Goal: Task Accomplishment & Management: Manage account settings

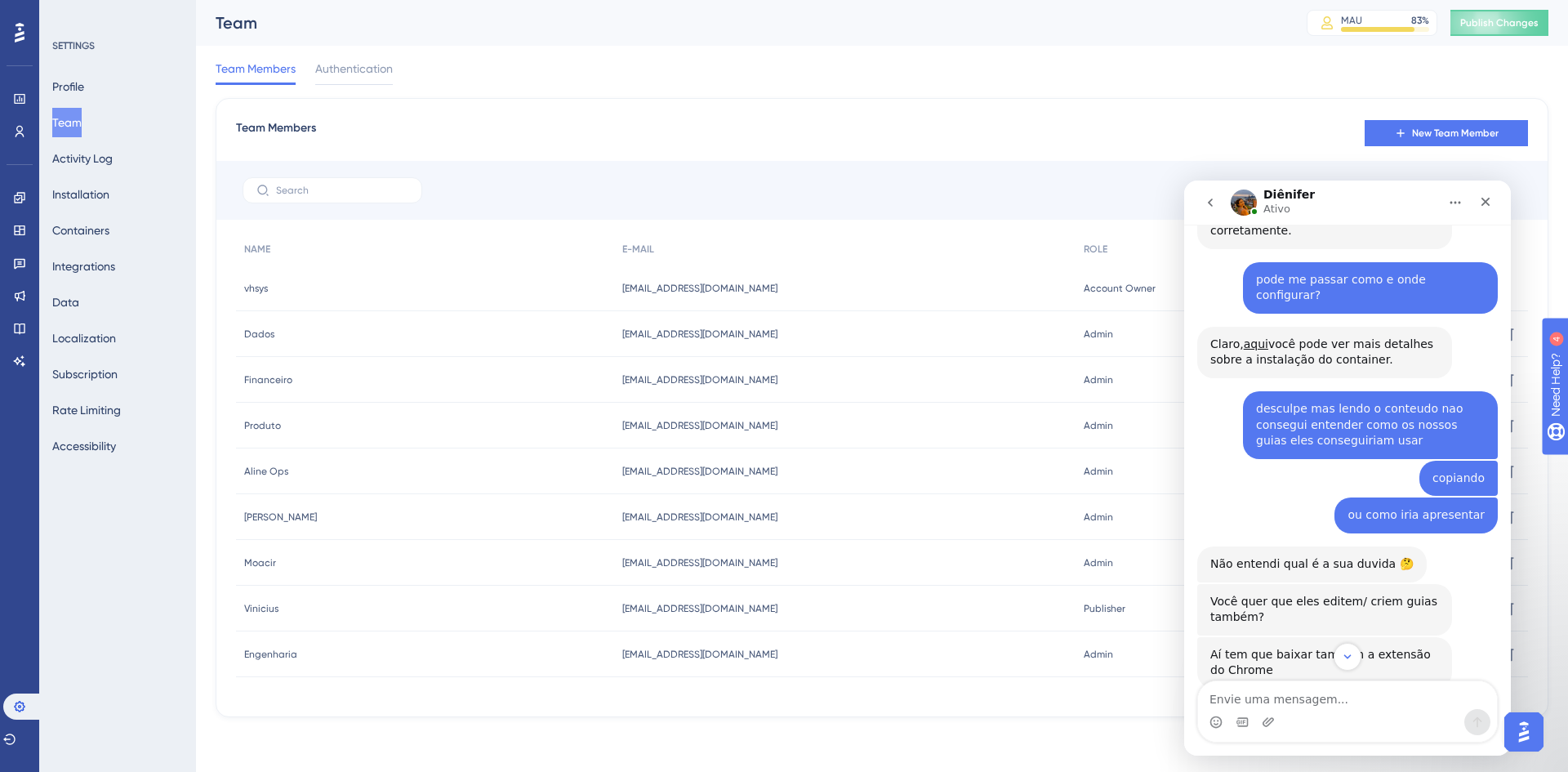
scroll to position [490, 0]
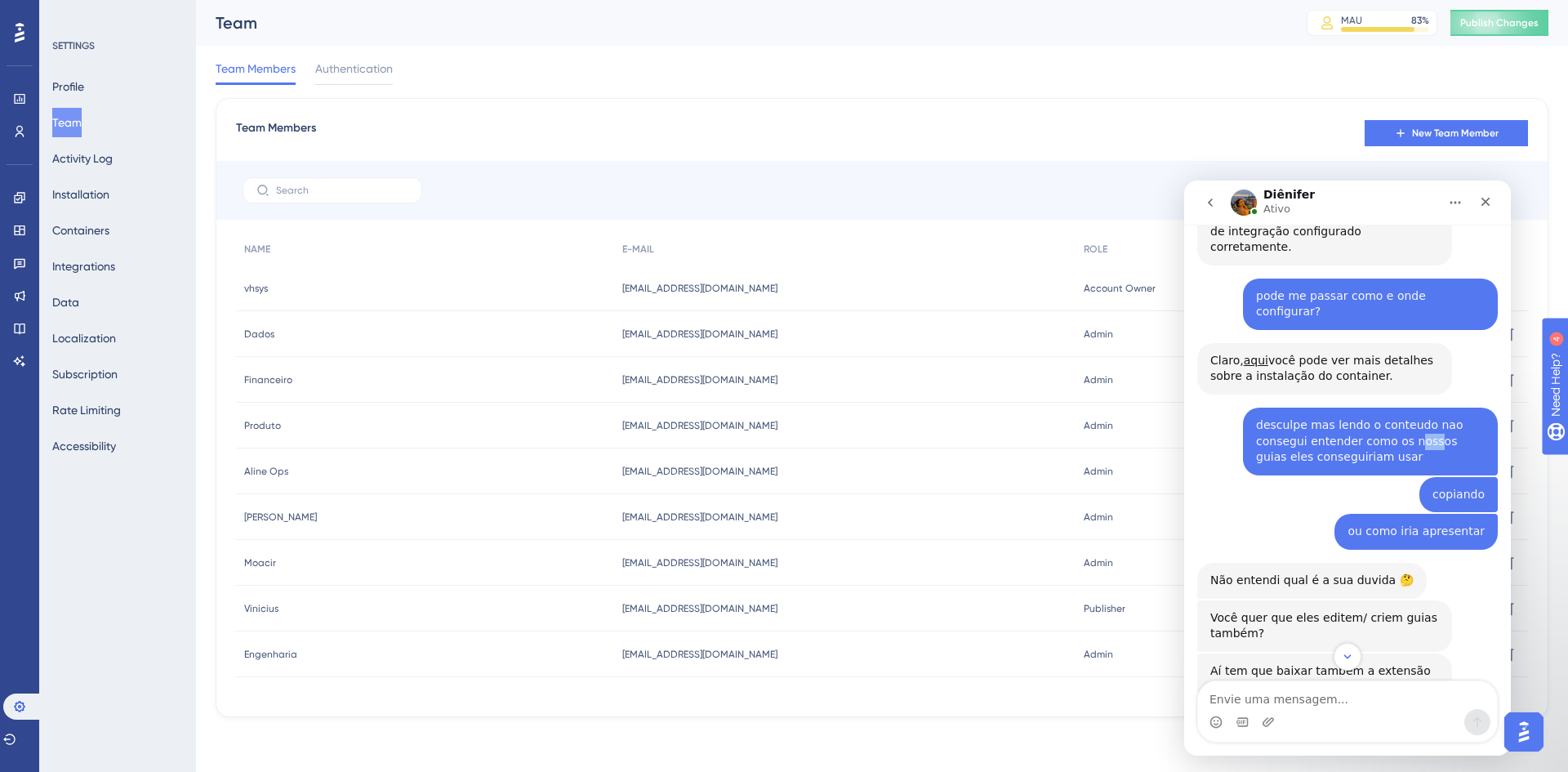
drag, startPoint x: 1398, startPoint y: 364, endPoint x: 1417, endPoint y: 363, distance: 19.0
click at [1417, 418] on div "desculpe mas lendo o conteudo nao consegui entender como os nossos guias eles c…" at bounding box center [1370, 442] width 228 height 48
drag, startPoint x: 1369, startPoint y: 383, endPoint x: 1257, endPoint y: 380, distance: 112.0
click at [1256, 418] on div "desculpe mas lendo o conteudo nao consegui entender como os nossos guias eles c…" at bounding box center [1370, 442] width 228 height 48
drag, startPoint x: 1440, startPoint y: 413, endPoint x: 1452, endPoint y: 416, distance: 12.4
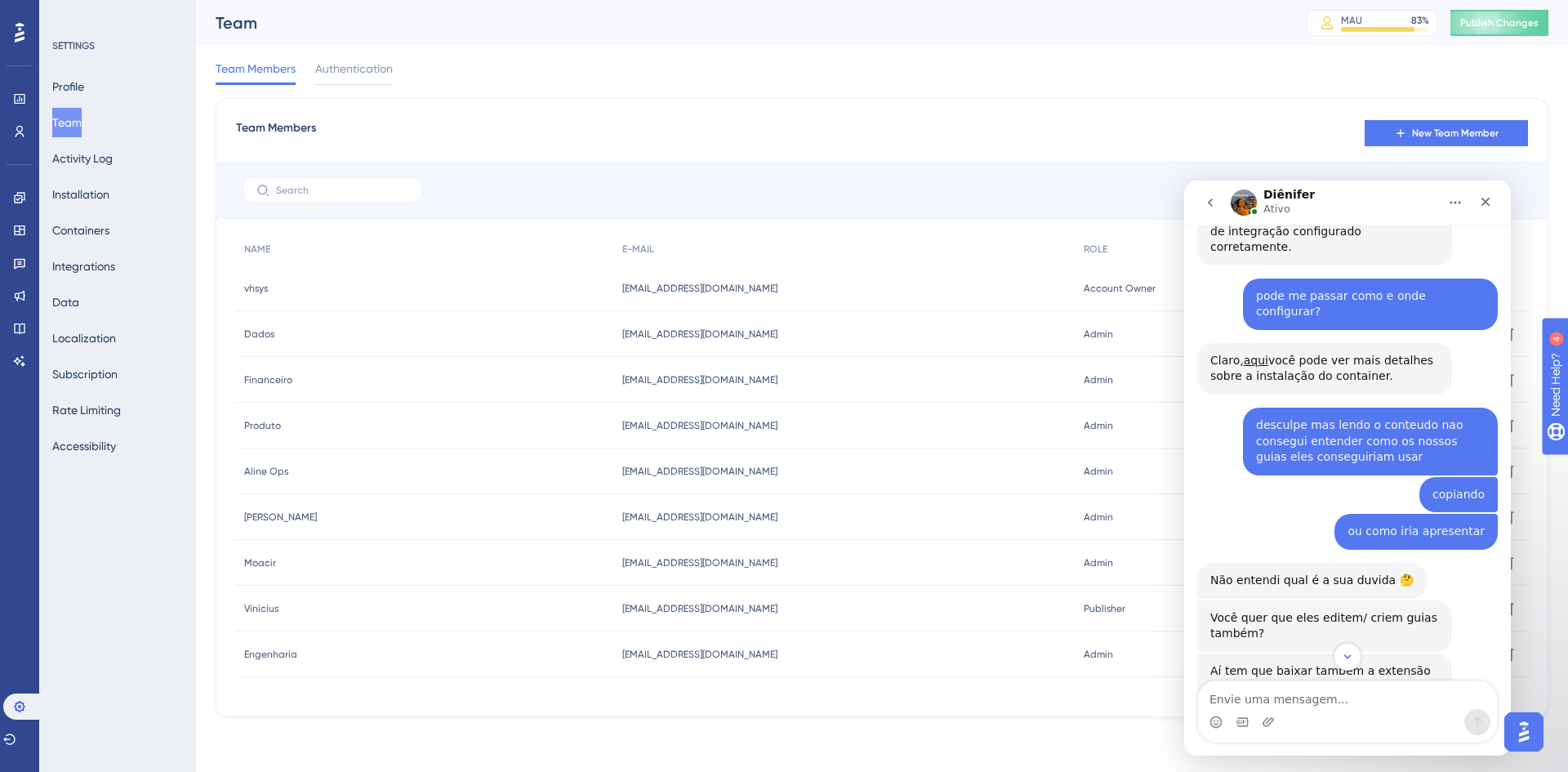
click at [1449, 487] on div "copiando" at bounding box center [1459, 495] width 52 height 16
click at [1428, 514] on div "ou como iria apresentar [PERSON_NAME] • Há 5d" at bounding box center [1417, 532] width 164 height 36
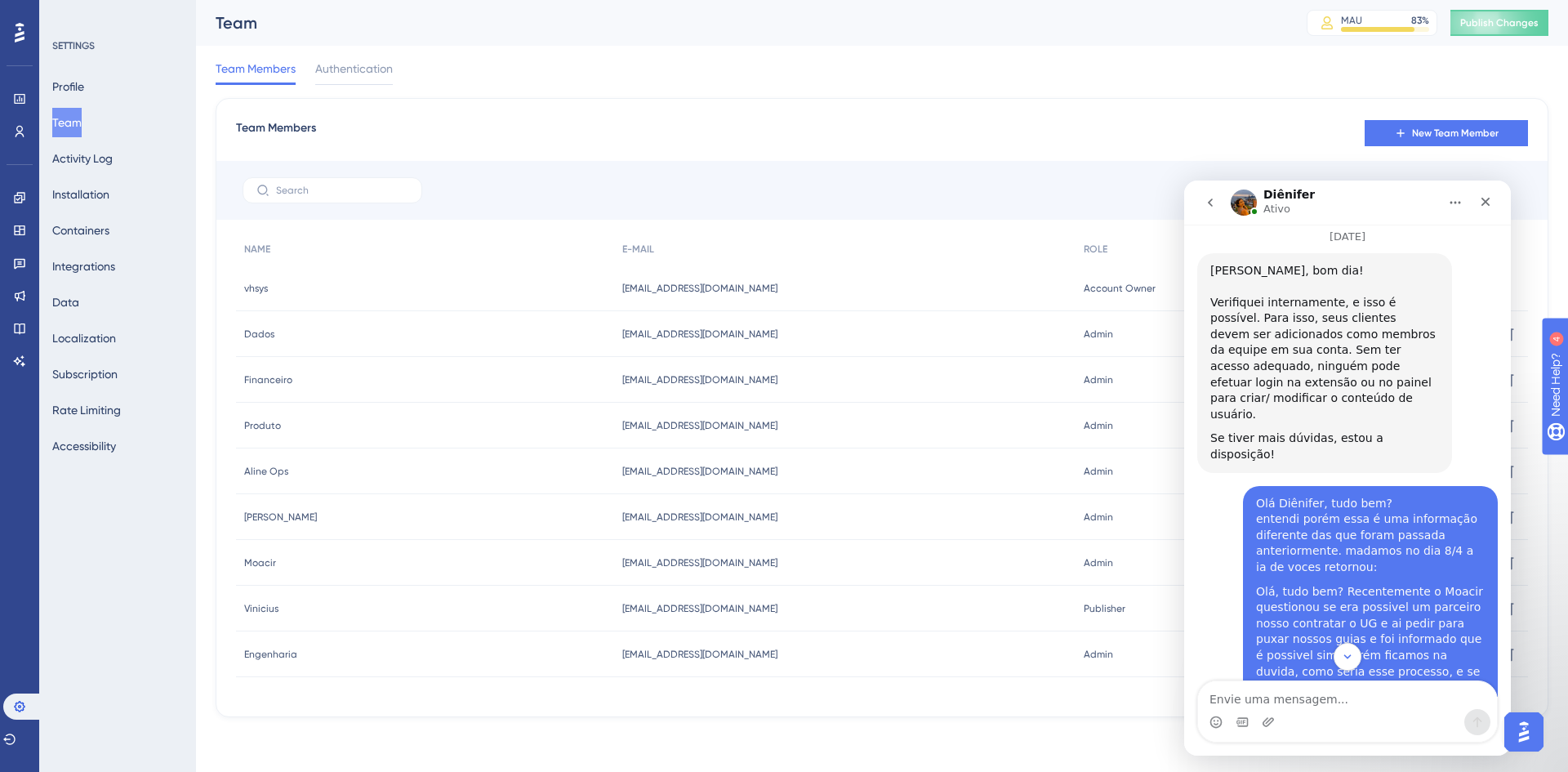
scroll to position [2616, 0]
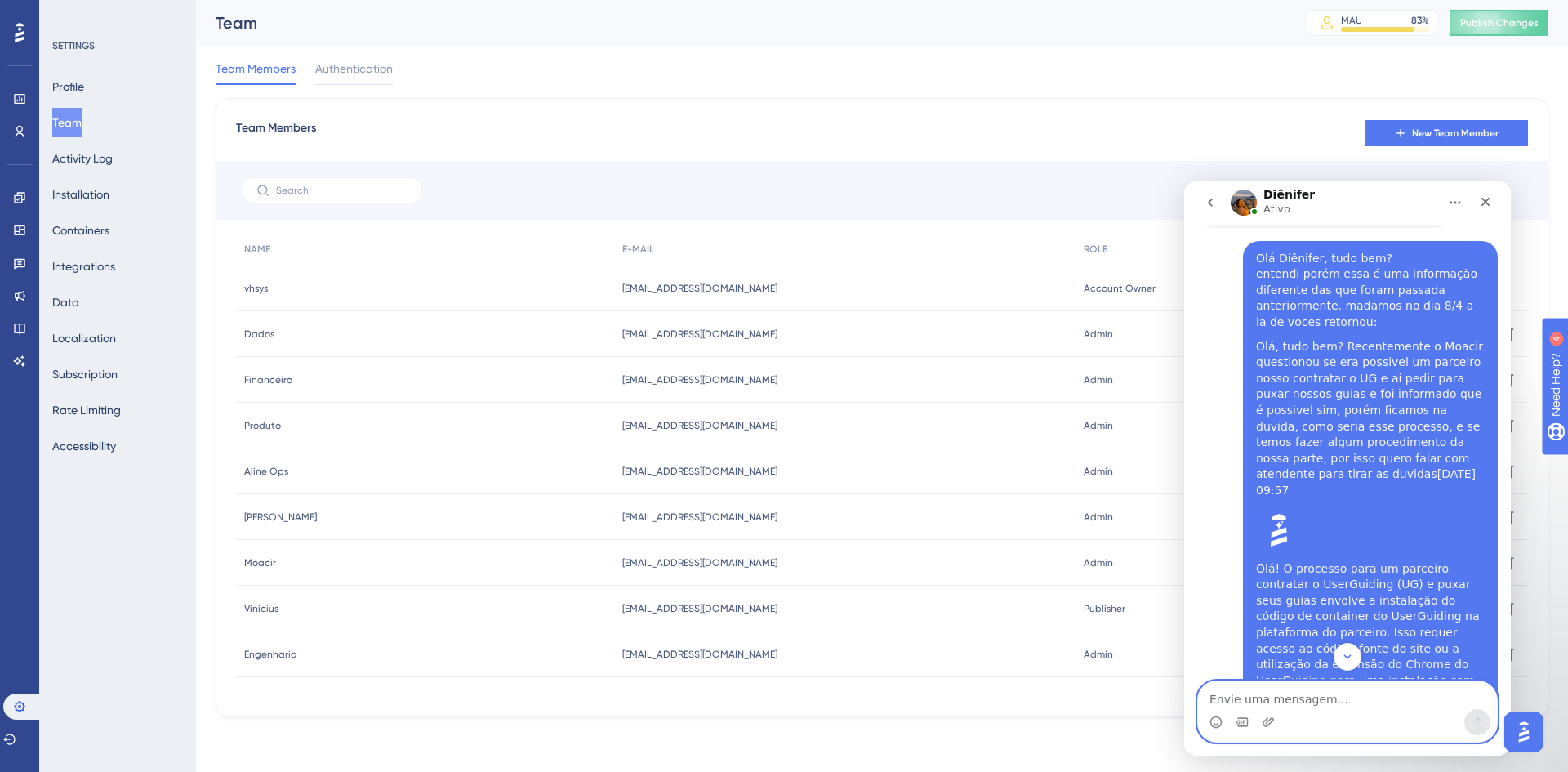
click at [1289, 706] on textarea "Envie uma mensagem..." at bounding box center [1348, 695] width 299 height 28
type textarea "é possivel"
type textarea "no caso"
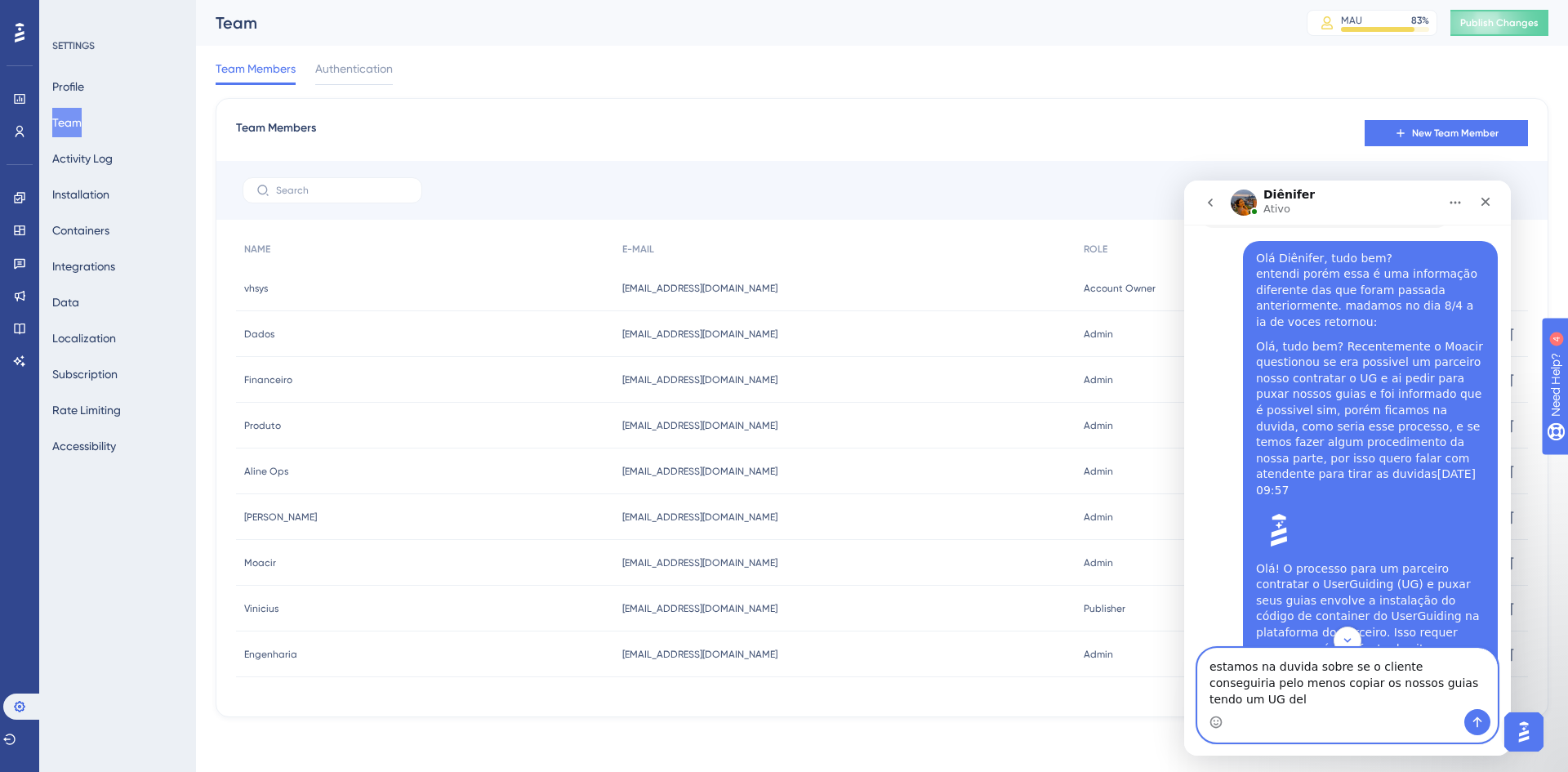
type textarea "estamos na duvida sobre se o cliente conseguiria pelo menos copiar os nossos gu…"
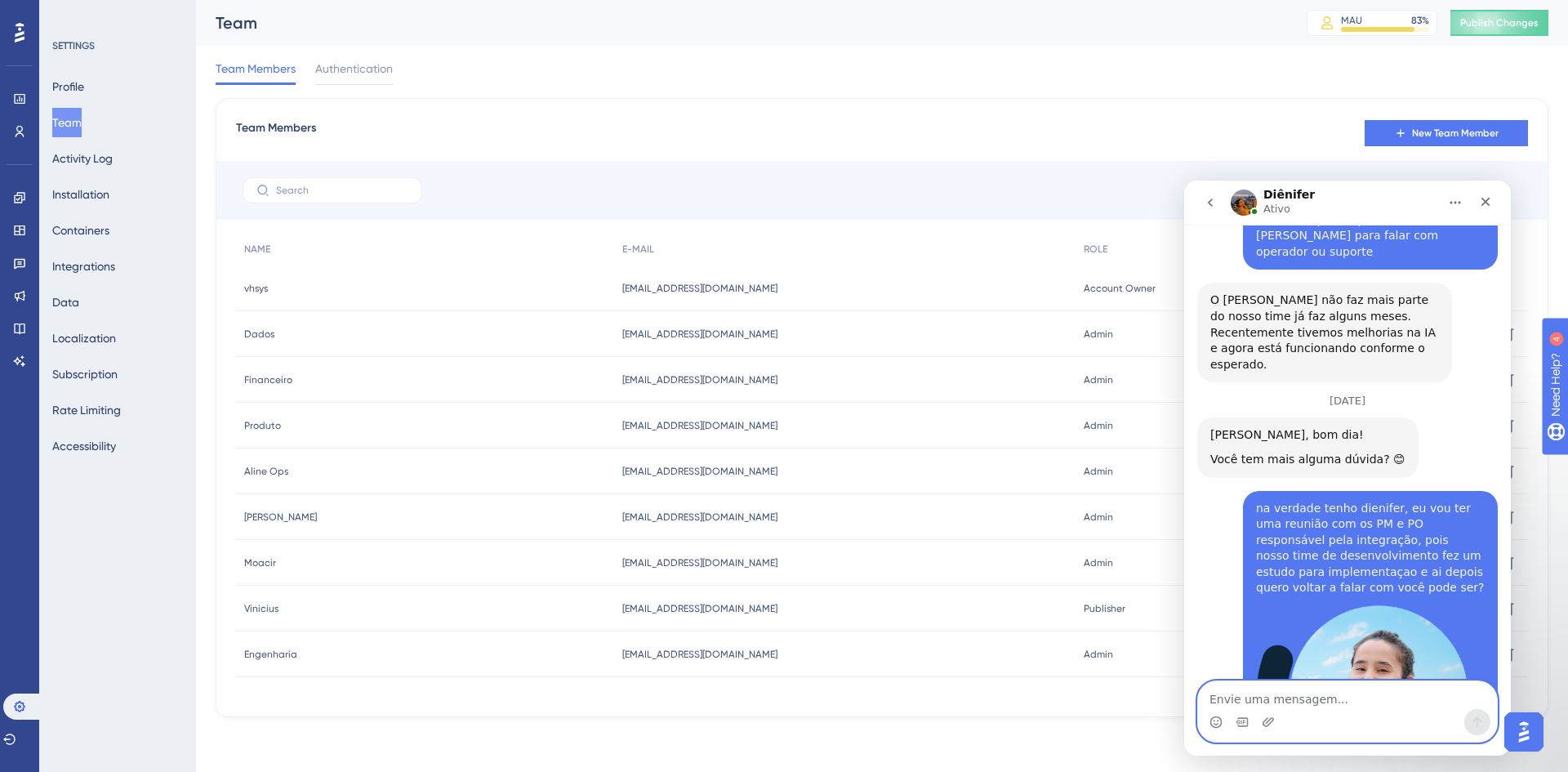
scroll to position [6838, 0]
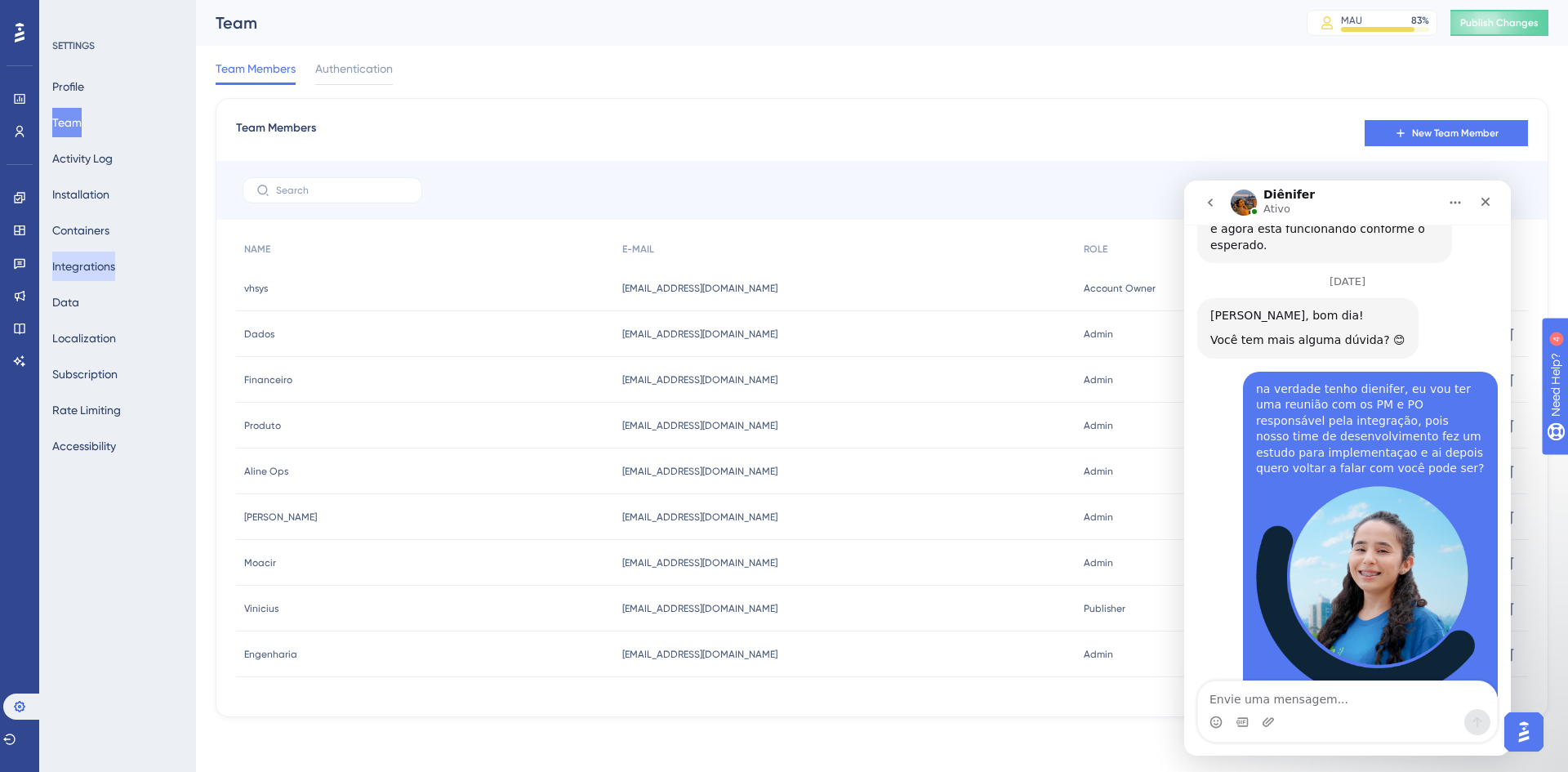
click at [94, 272] on button "Integrations" at bounding box center [84, 266] width 63 height 29
click at [106, 229] on button "Containers" at bounding box center [81, 230] width 57 height 29
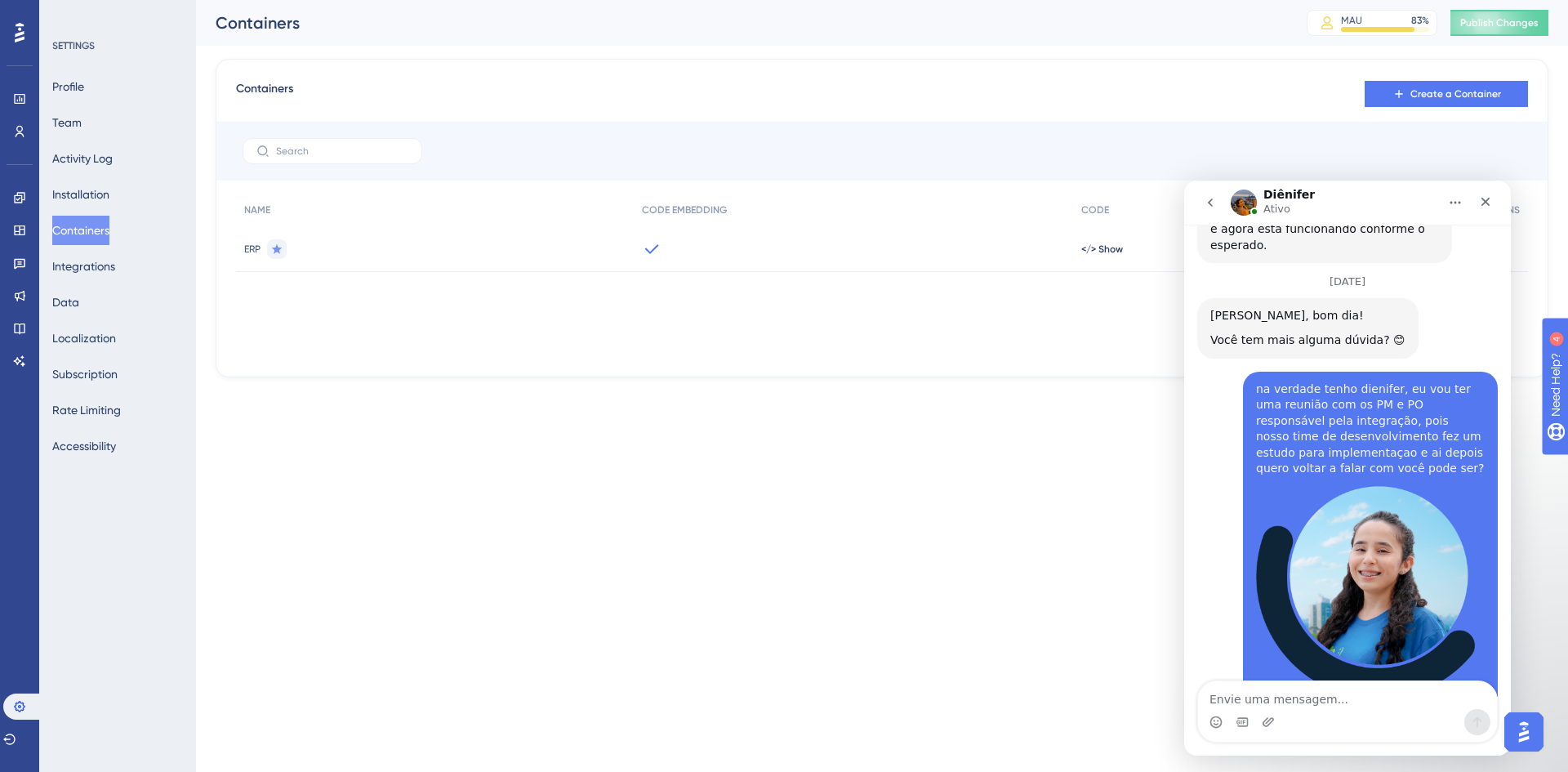
click at [1326, 171] on div at bounding box center [883, 151] width 1332 height 59
click at [1316, 136] on div at bounding box center [883, 151] width 1332 height 59
drag, startPoint x: 1415, startPoint y: 207, endPoint x: 1385, endPoint y: 188, distance: 35.5
click at [1316, 189] on div "Diênifer Ativo(a) nos últimos 15min" at bounding box center [1334, 203] width 207 height 28
click at [1481, 205] on icon "Fechar" at bounding box center [1485, 202] width 13 height 13
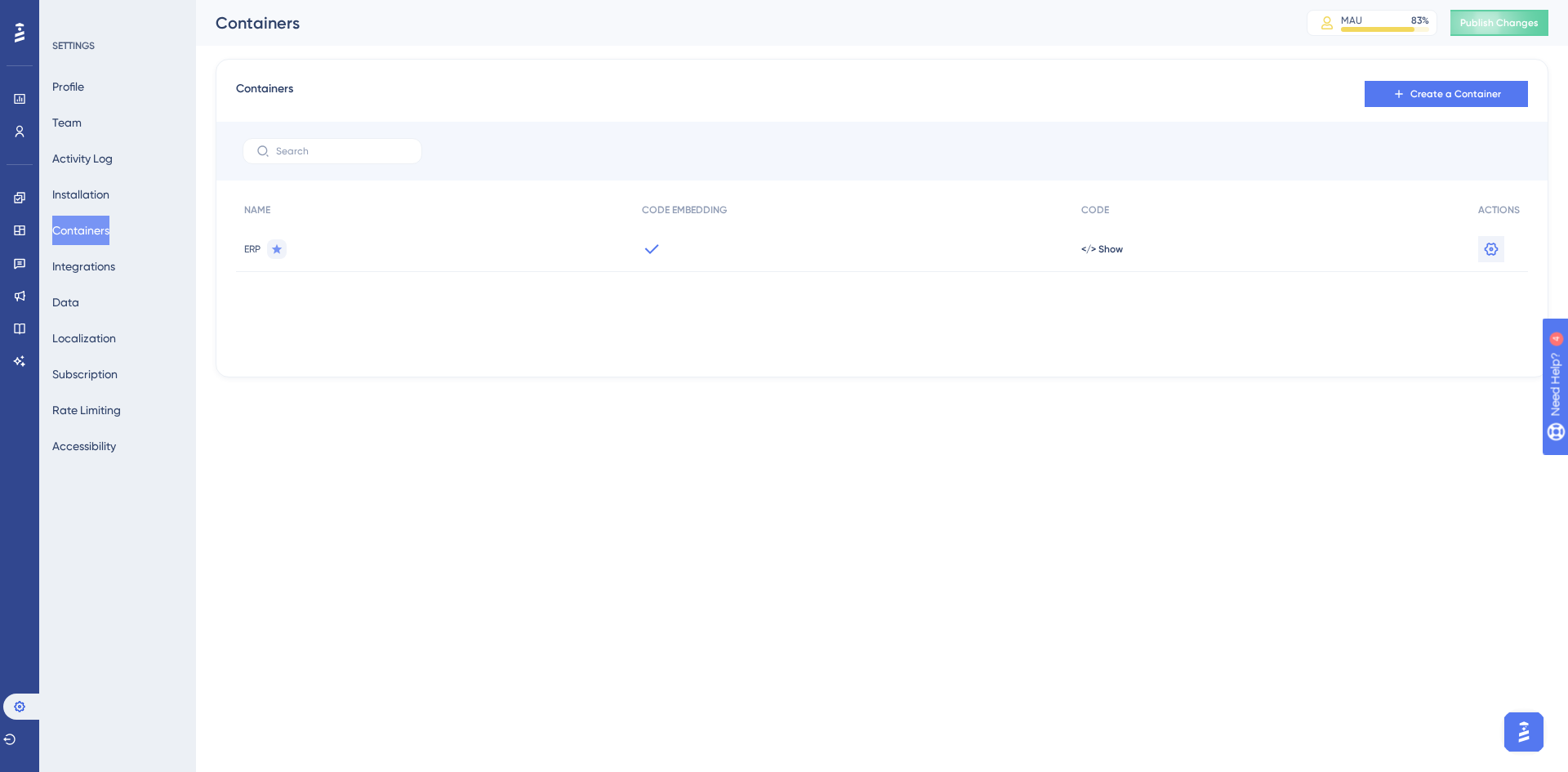
click at [1489, 247] on icon at bounding box center [1492, 249] width 16 height 16
click at [1492, 248] on icon at bounding box center [1492, 249] width 16 height 16
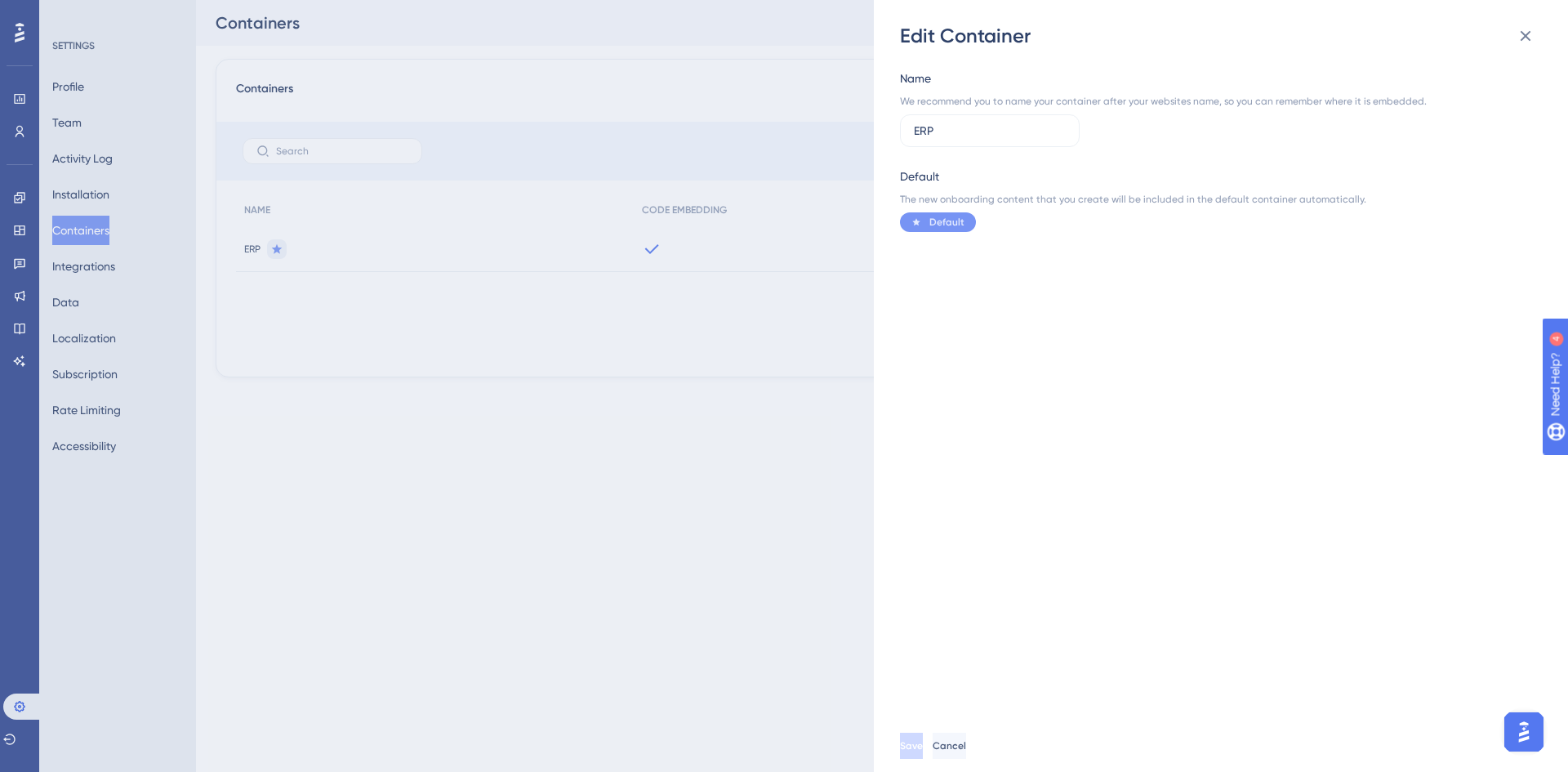
click at [1492, 252] on div "Edit Container Name We recommend you to name your container after your websites…" at bounding box center [784, 386] width 1568 height 772
click at [970, 744] on button "Cancel" at bounding box center [950, 745] width 36 height 26
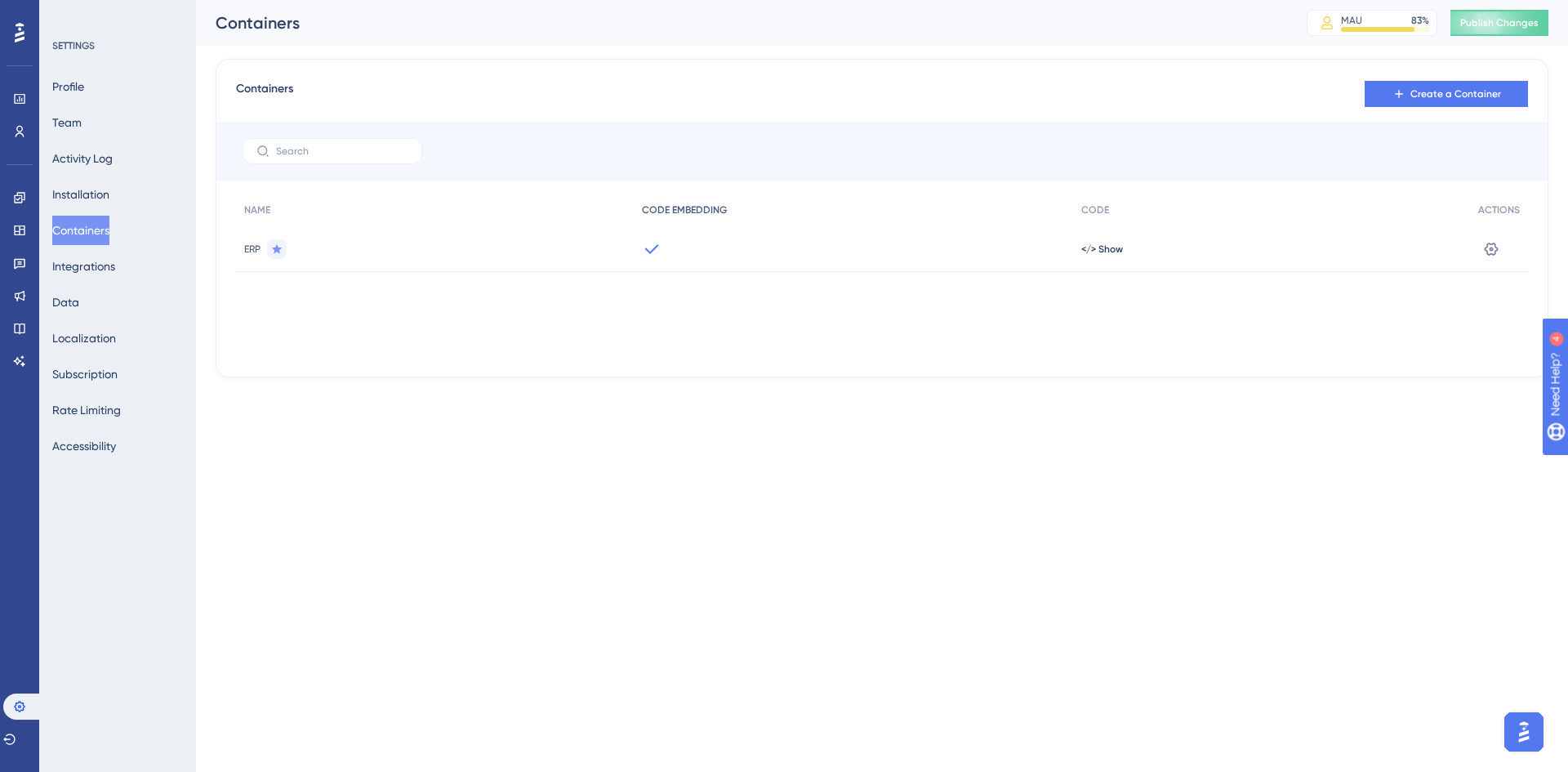
click at [665, 218] on div "CODE EMBEDDING" at bounding box center [853, 211] width 440 height 34
click at [699, 203] on div "CODE EMBEDDING" at bounding box center [853, 211] width 440 height 34
click at [700, 205] on span "CODE EMBEDDING" at bounding box center [684, 210] width 85 height 13
click at [1476, 96] on span "Create a Container" at bounding box center [1456, 93] width 91 height 13
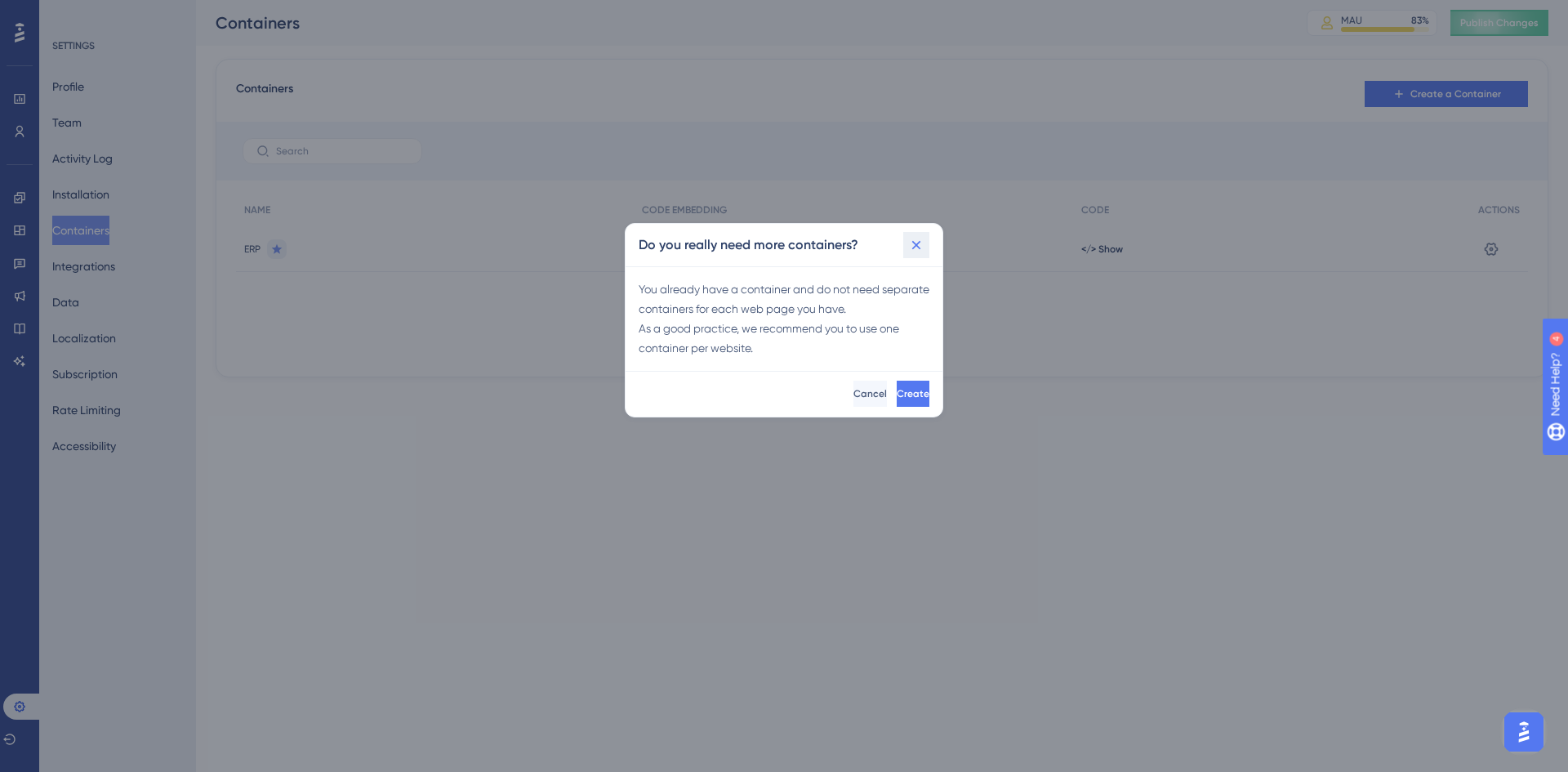
click at [922, 239] on icon at bounding box center [916, 245] width 16 height 16
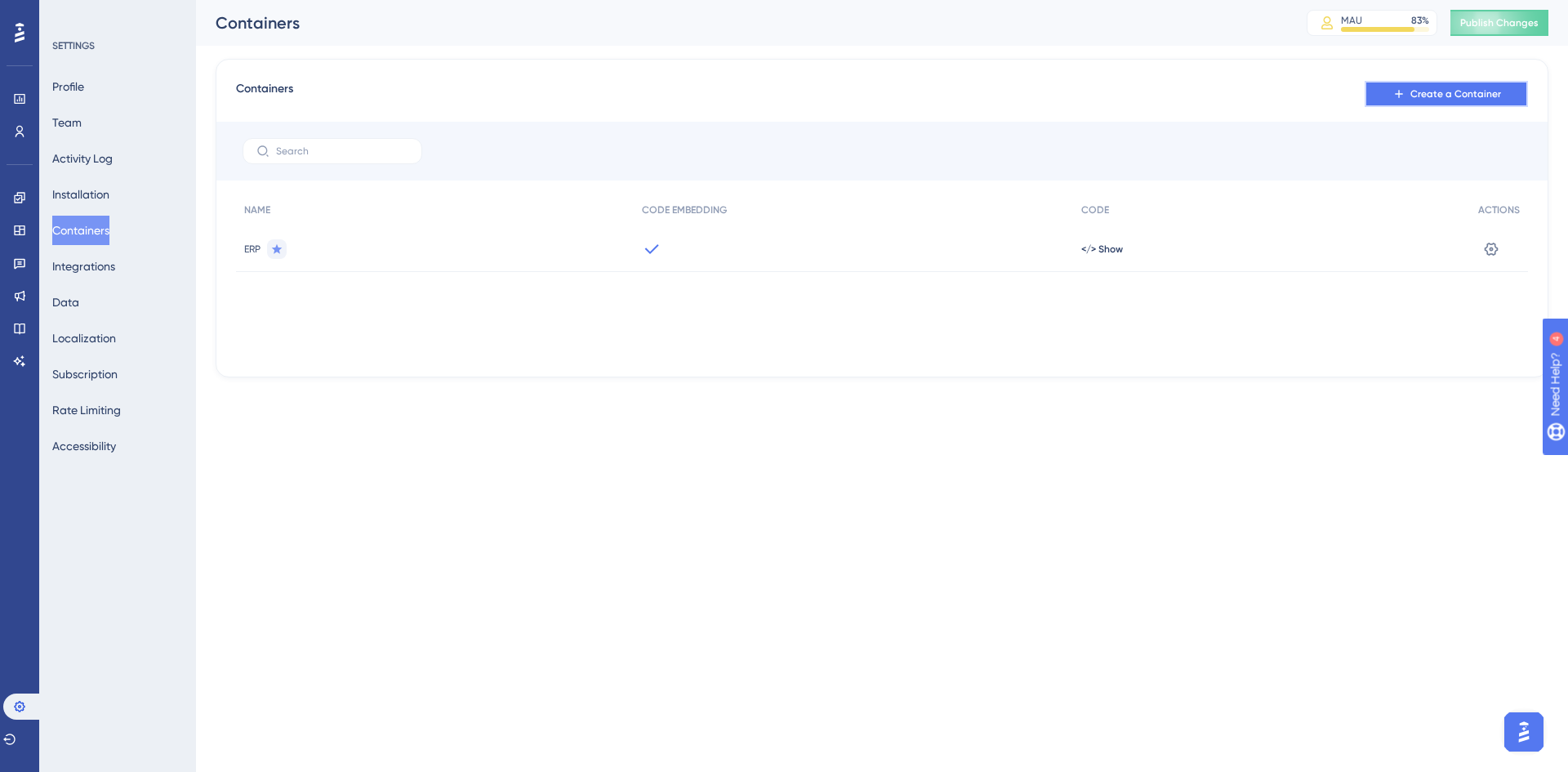
click at [1490, 96] on span "Create a Container" at bounding box center [1456, 93] width 91 height 13
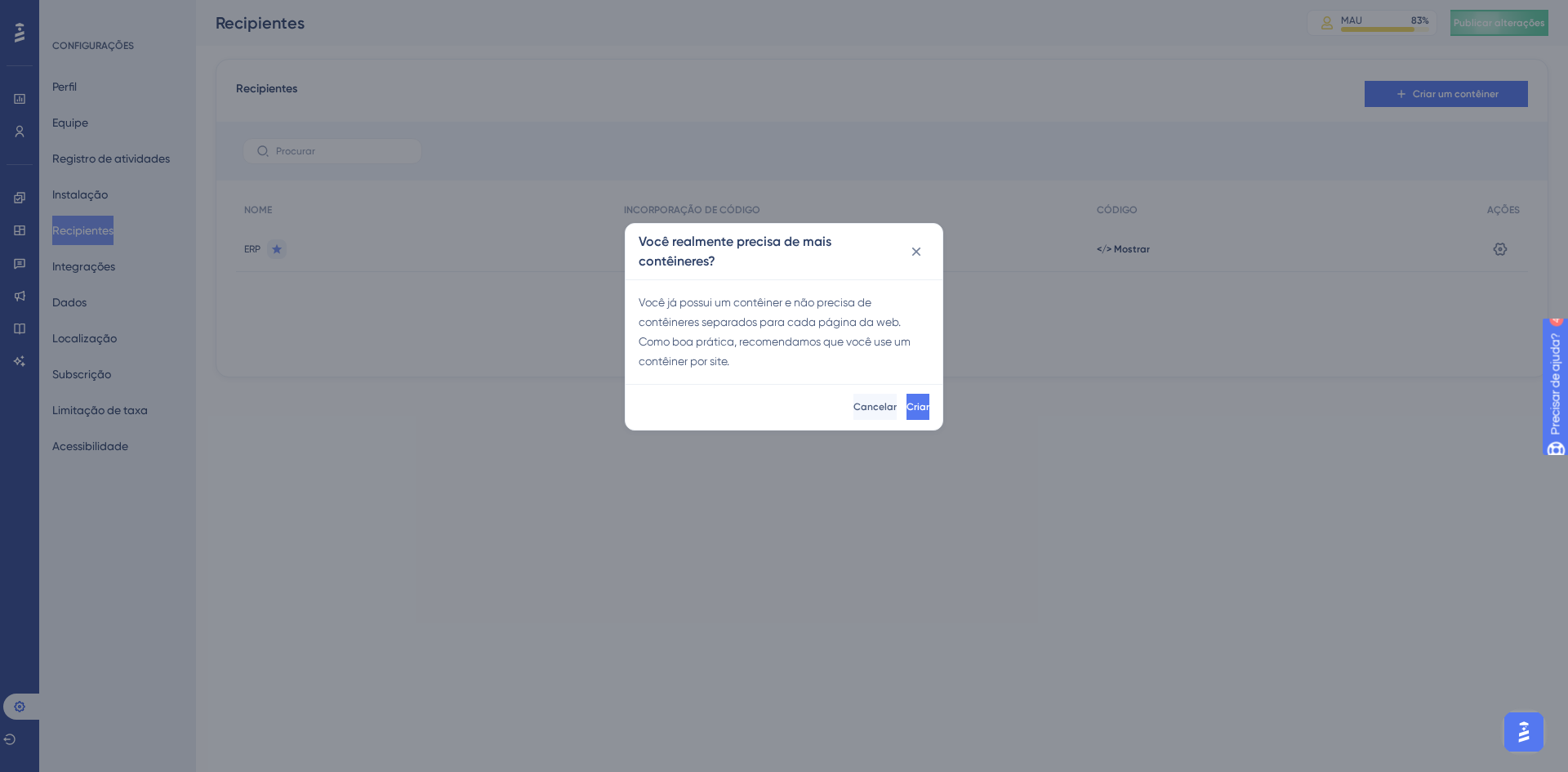
scroll to position [6870, 0]
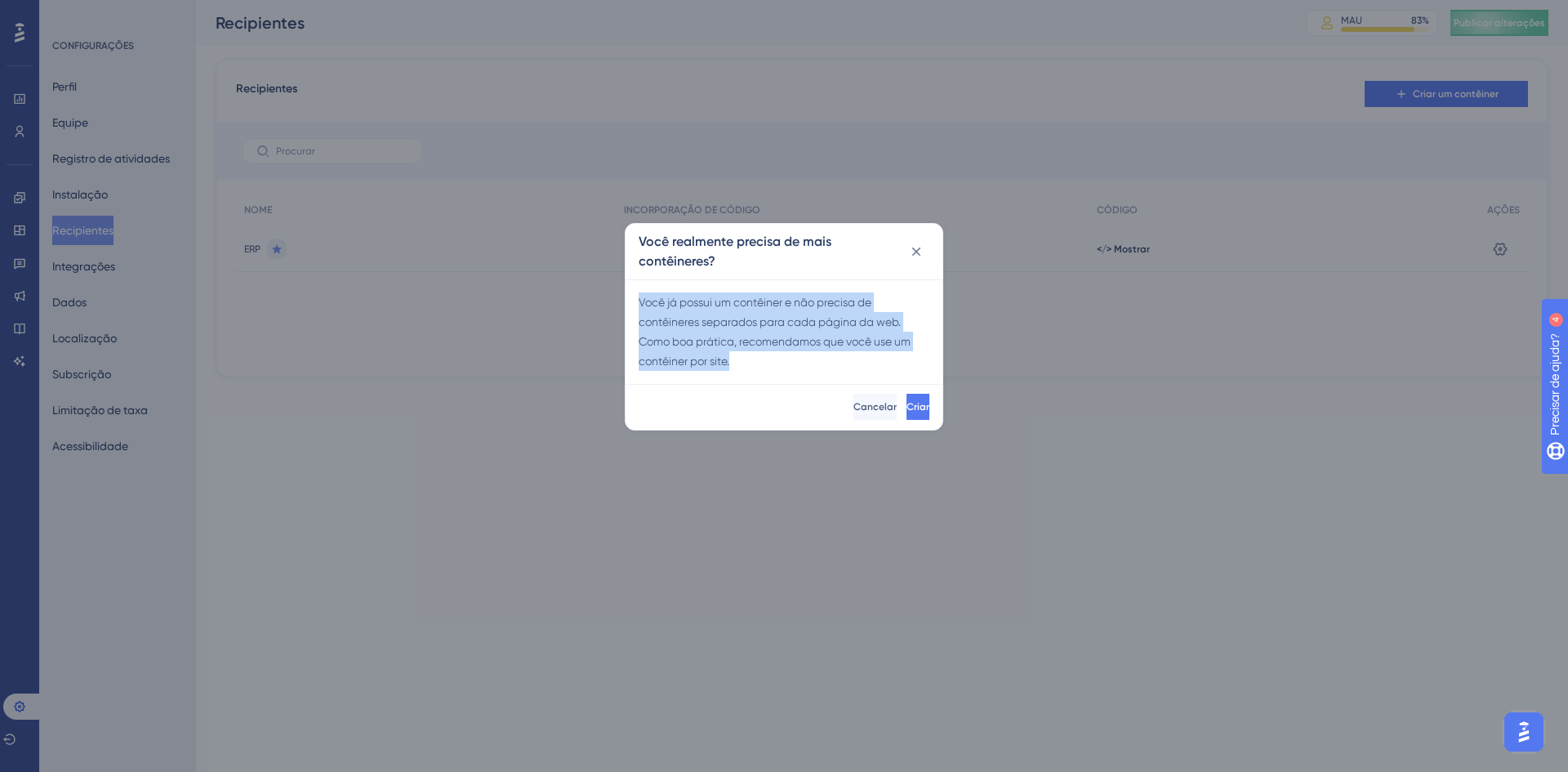
drag, startPoint x: 725, startPoint y: 363, endPoint x: 635, endPoint y: 301, distance: 109.3
click at [635, 301] on div "Você já possui um contêiner e não precisa de contêineres separados para cada pá…" at bounding box center [784, 332] width 317 height 105
click at [913, 247] on button at bounding box center [916, 251] width 25 height 26
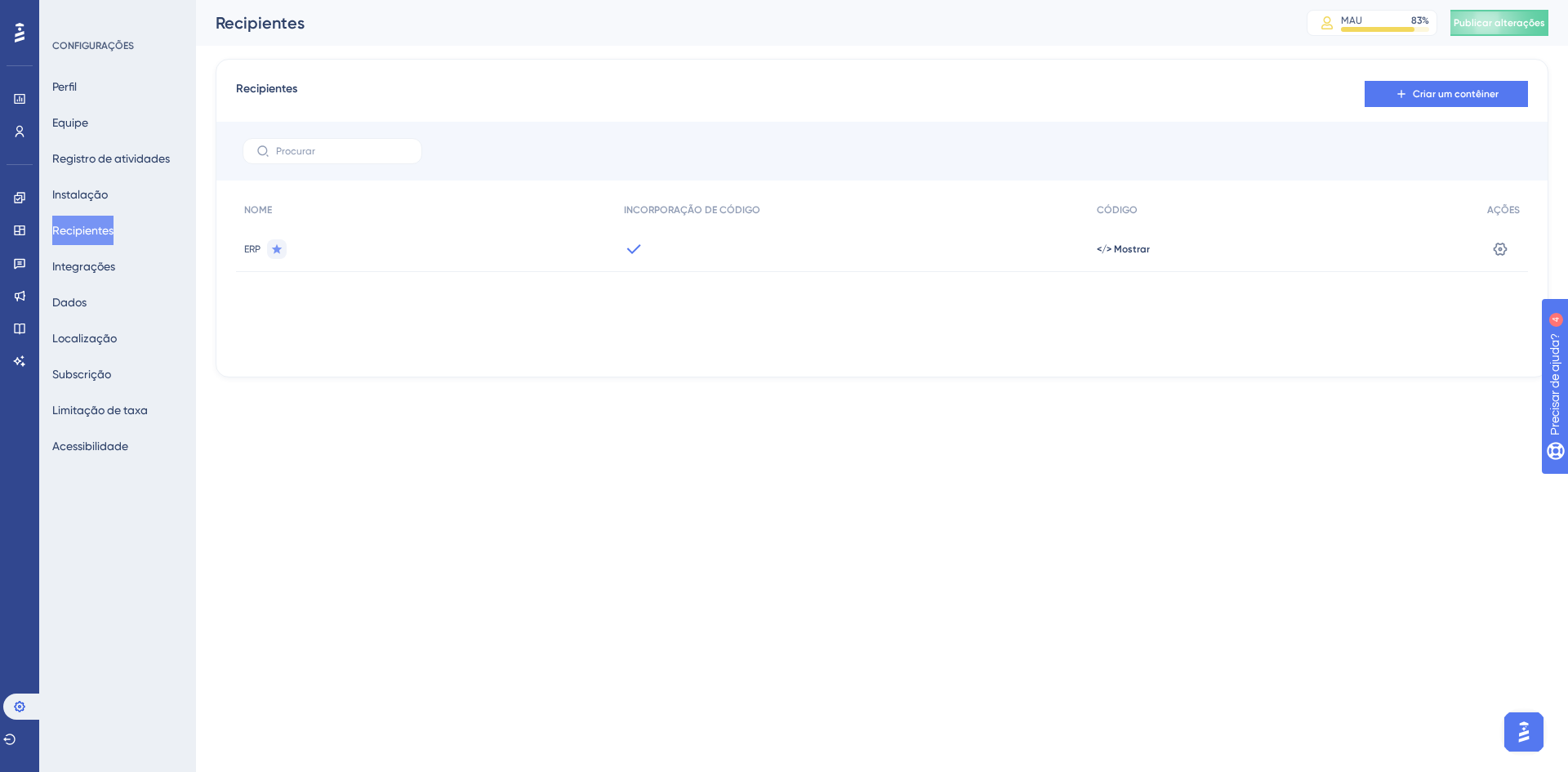
click at [1524, 720] on img "Abra o iniciador do Assistente de IA" at bounding box center [1524, 732] width 29 height 29
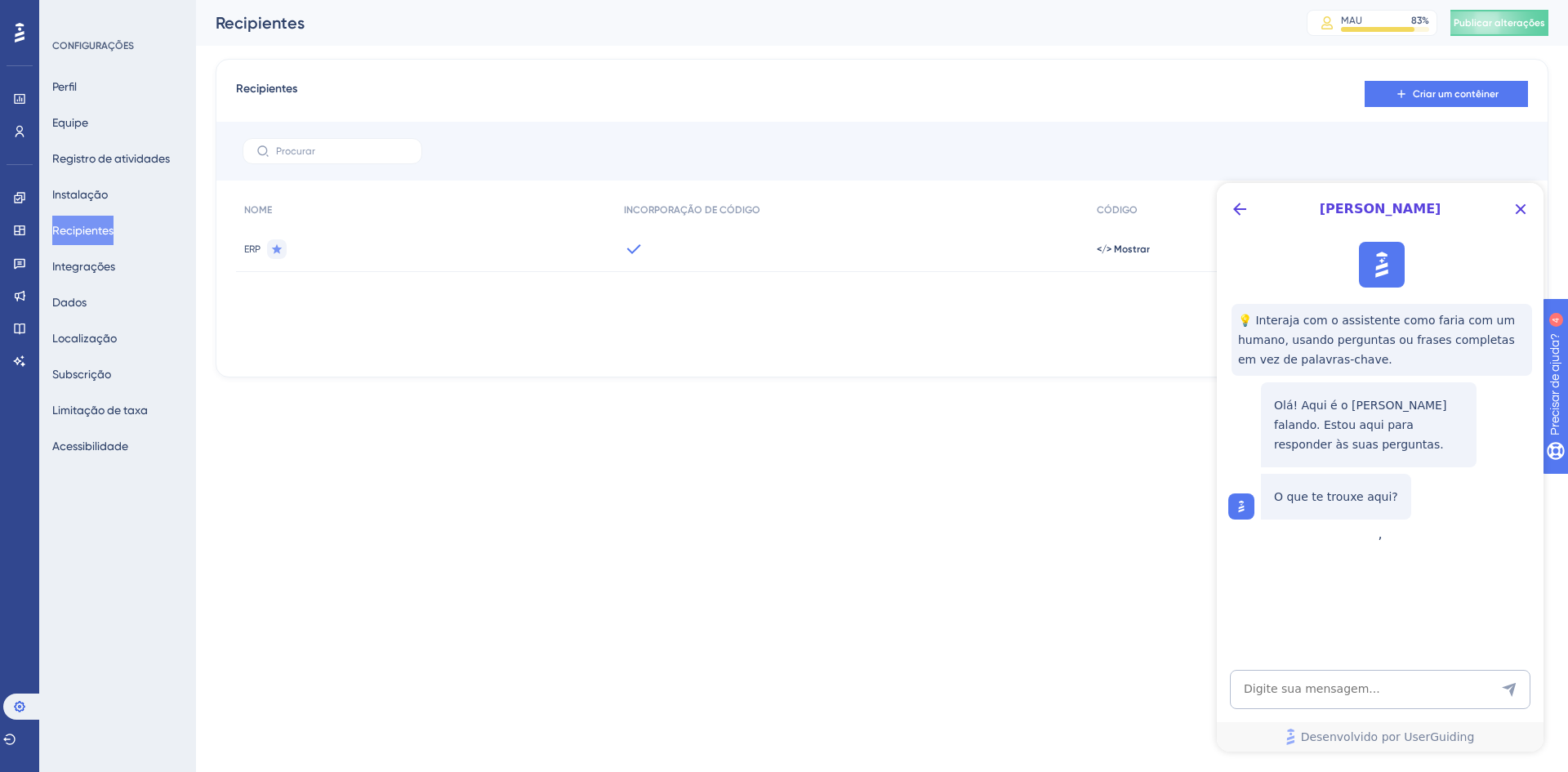
scroll to position [0, 0]
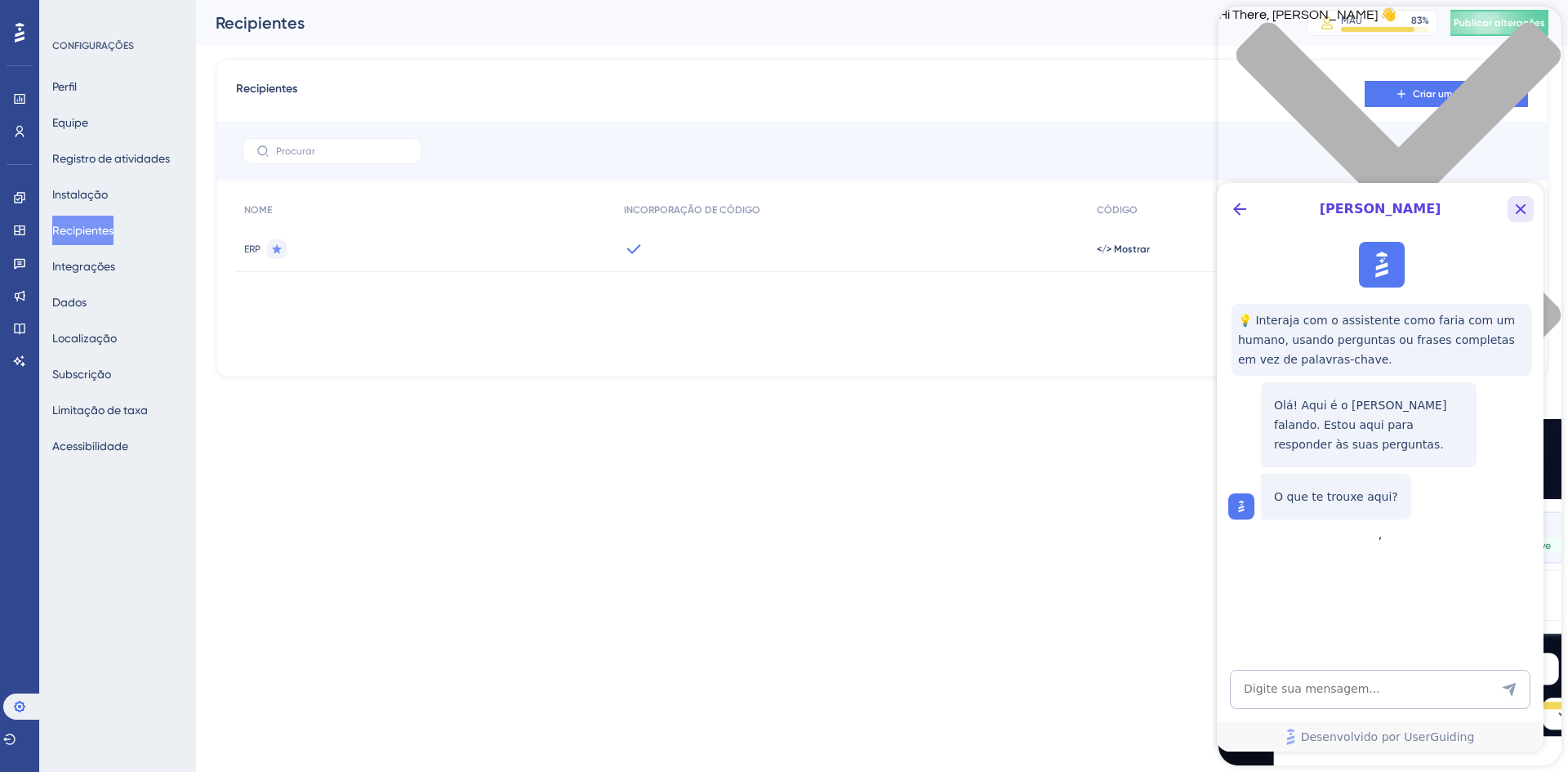
drag, startPoint x: 1527, startPoint y: 203, endPoint x: 1460, endPoint y: 385, distance: 193.9
click at [1527, 203] on icon "Botão Fechar" at bounding box center [1521, 209] width 20 height 20
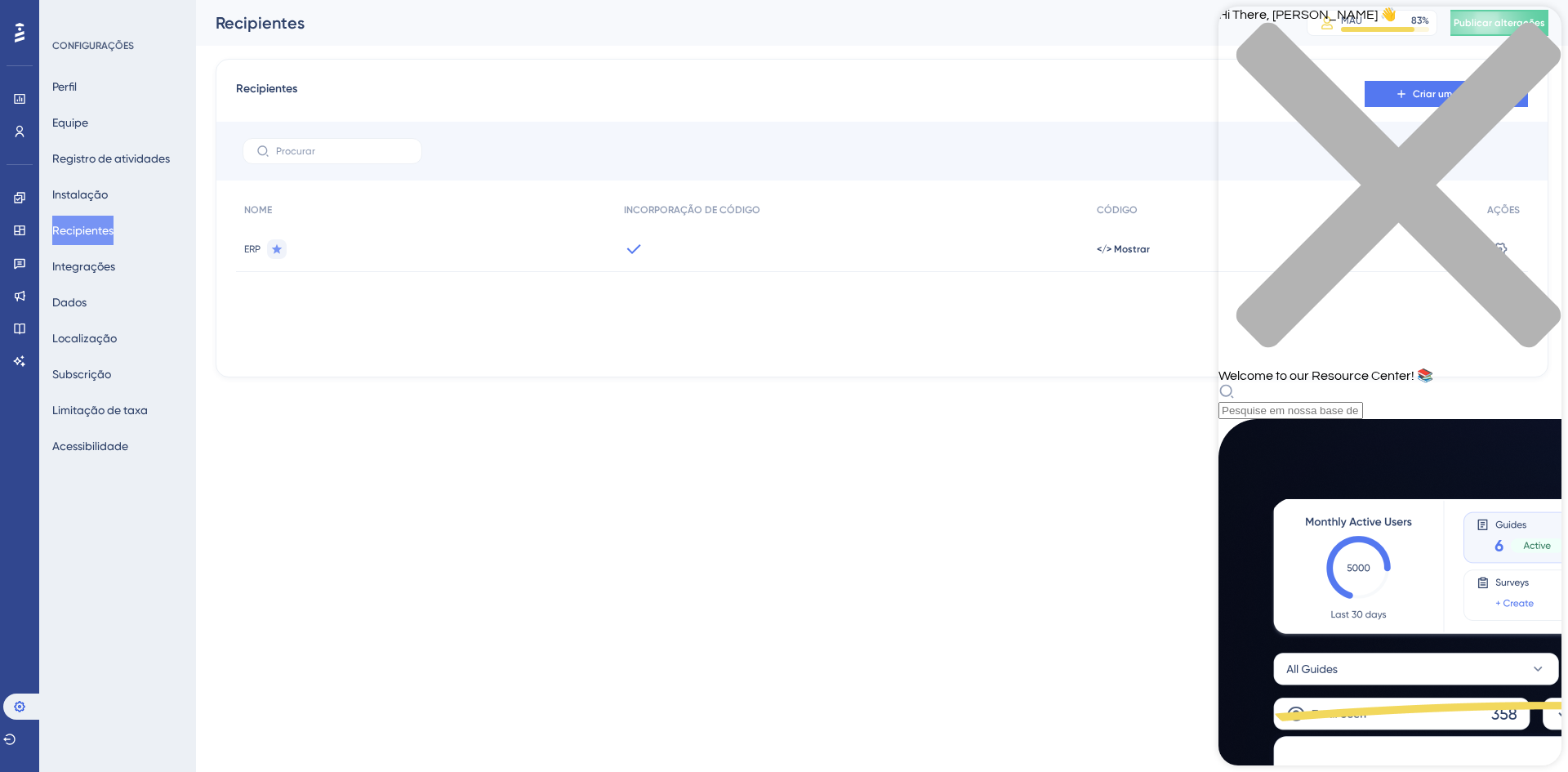
scroll to position [164, 0]
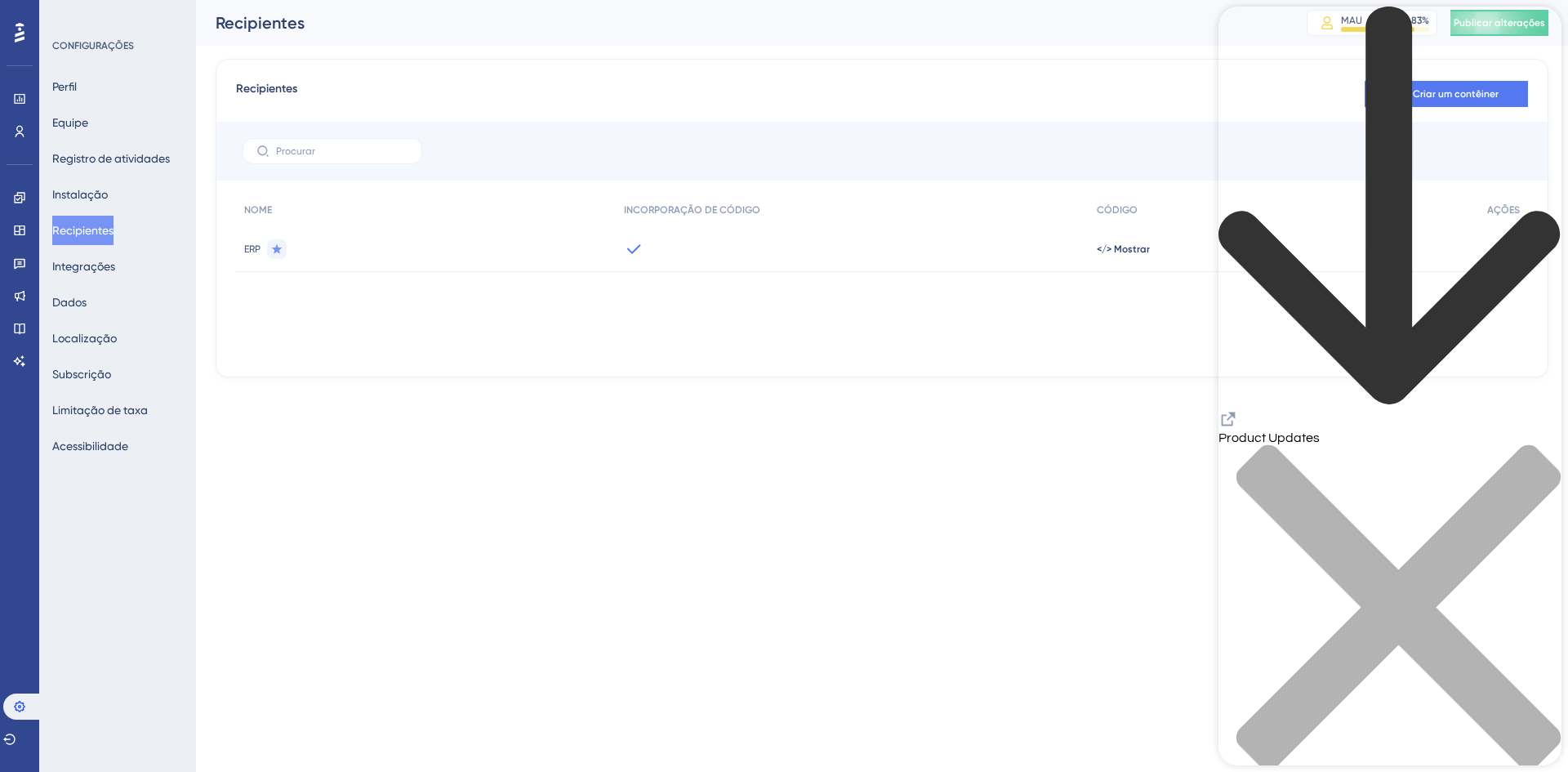
click at [1244, 45] on div "Product Updates" at bounding box center [1390, 398] width 343 height 784
click at [1242, 36] on icon "back to header" at bounding box center [1390, 206] width 343 height 400
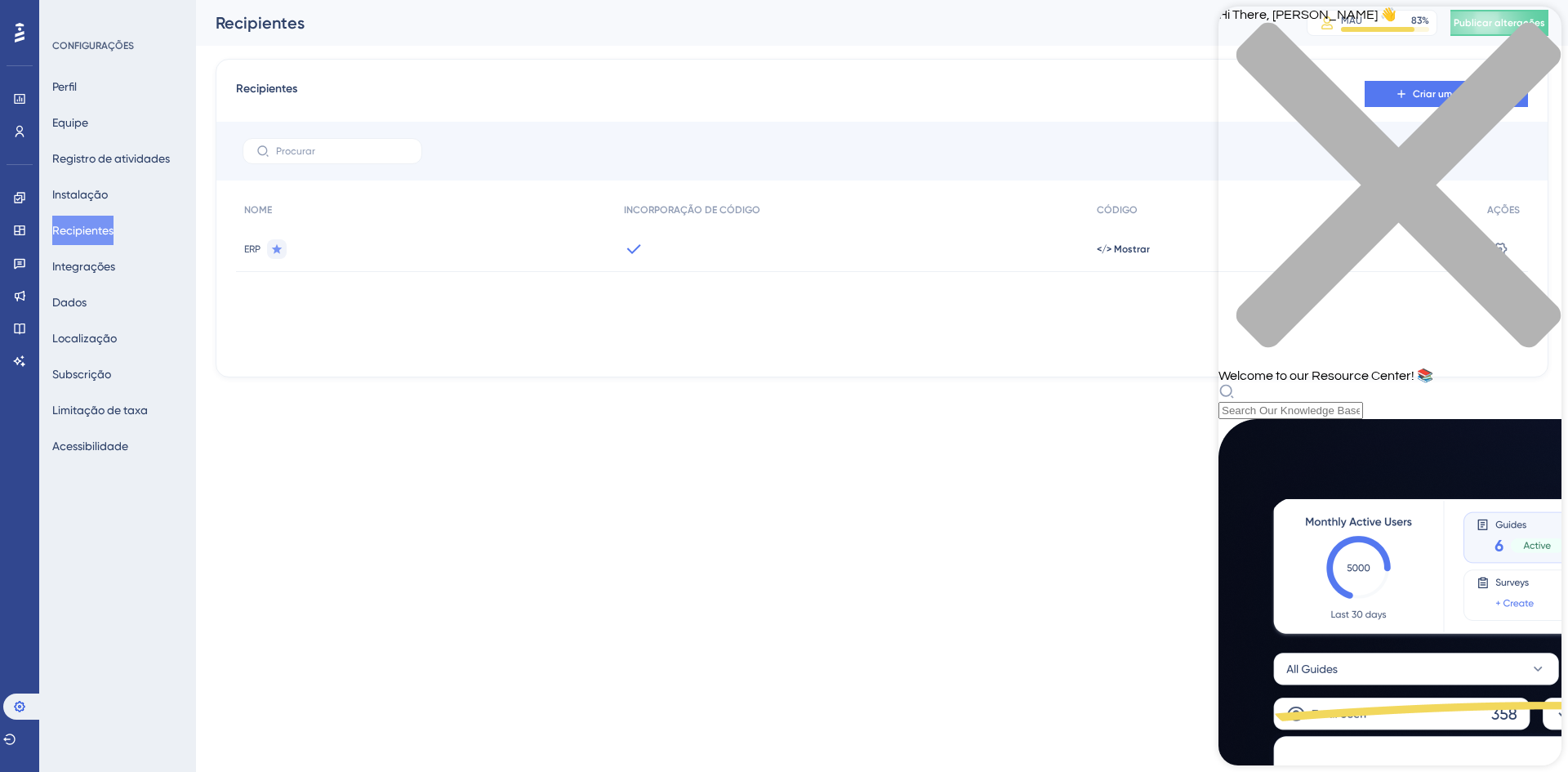
click at [1526, 30] on div "close resource center" at bounding box center [1390, 195] width 343 height 346
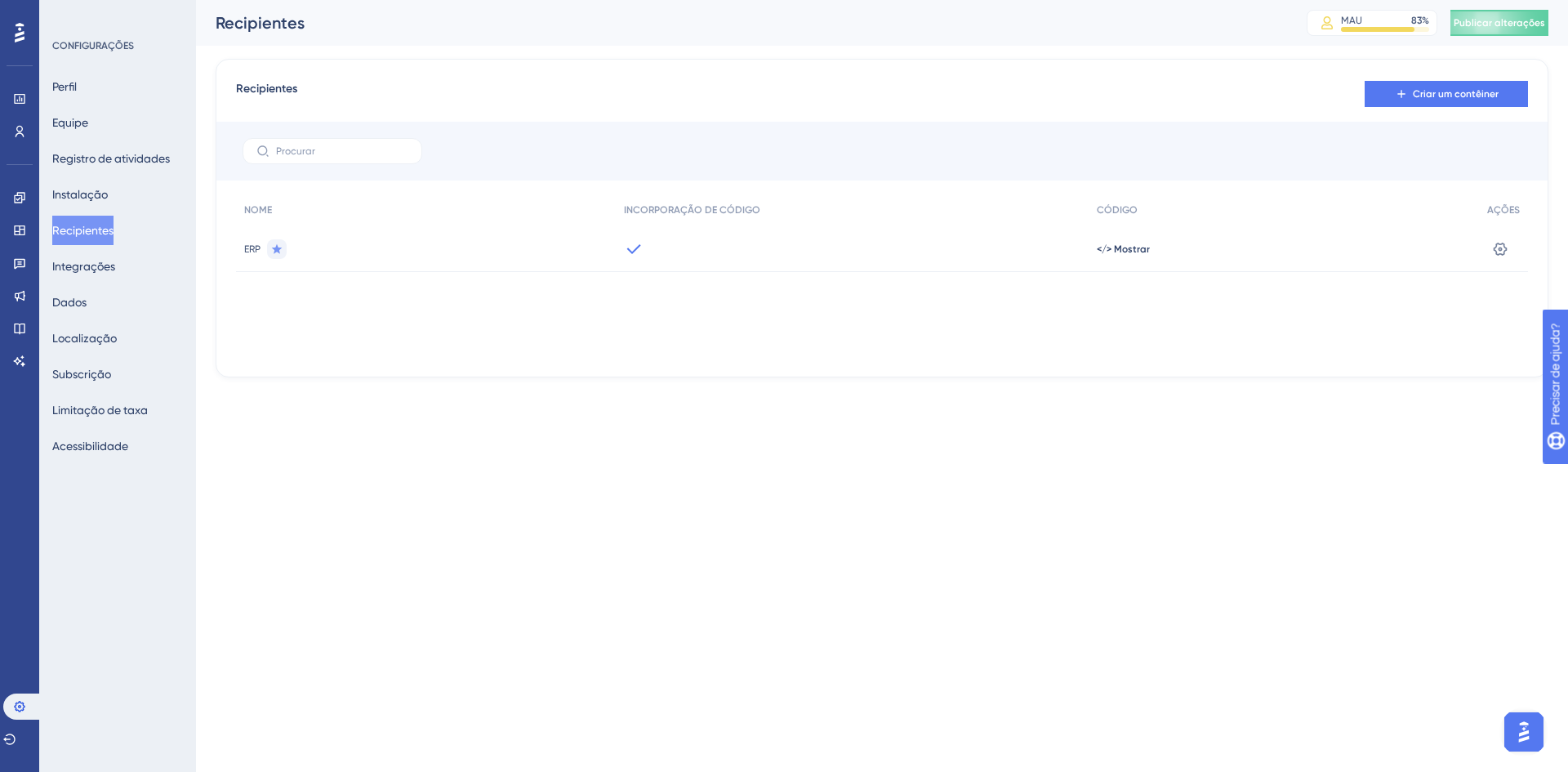
click at [1530, 731] on img "Abra o iniciador do Assistente de IA" at bounding box center [1524, 732] width 29 height 29
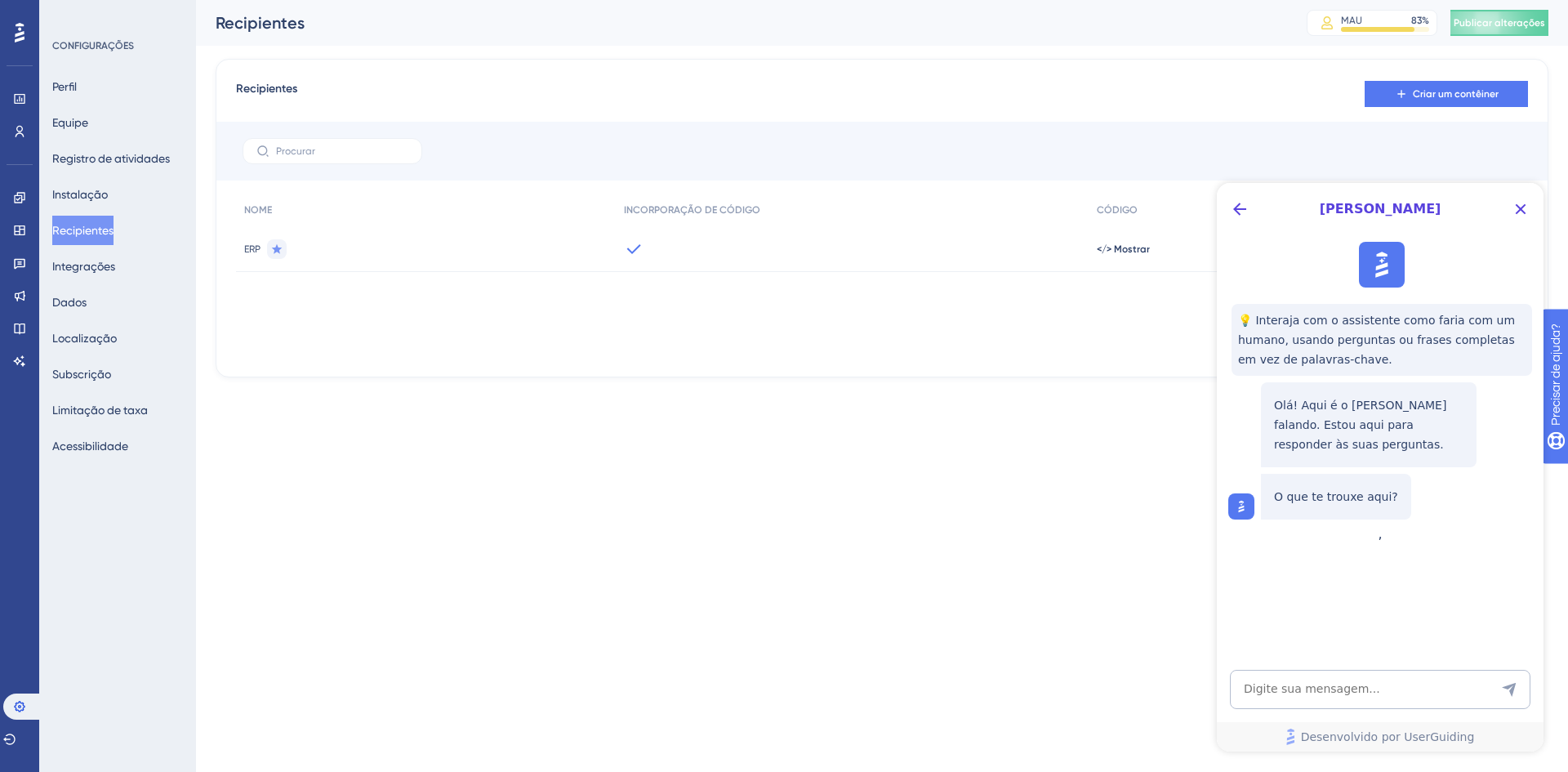
scroll to position [0, 0]
click at [1246, 209] on icon "Botão Voltar" at bounding box center [1240, 209] width 13 height 13
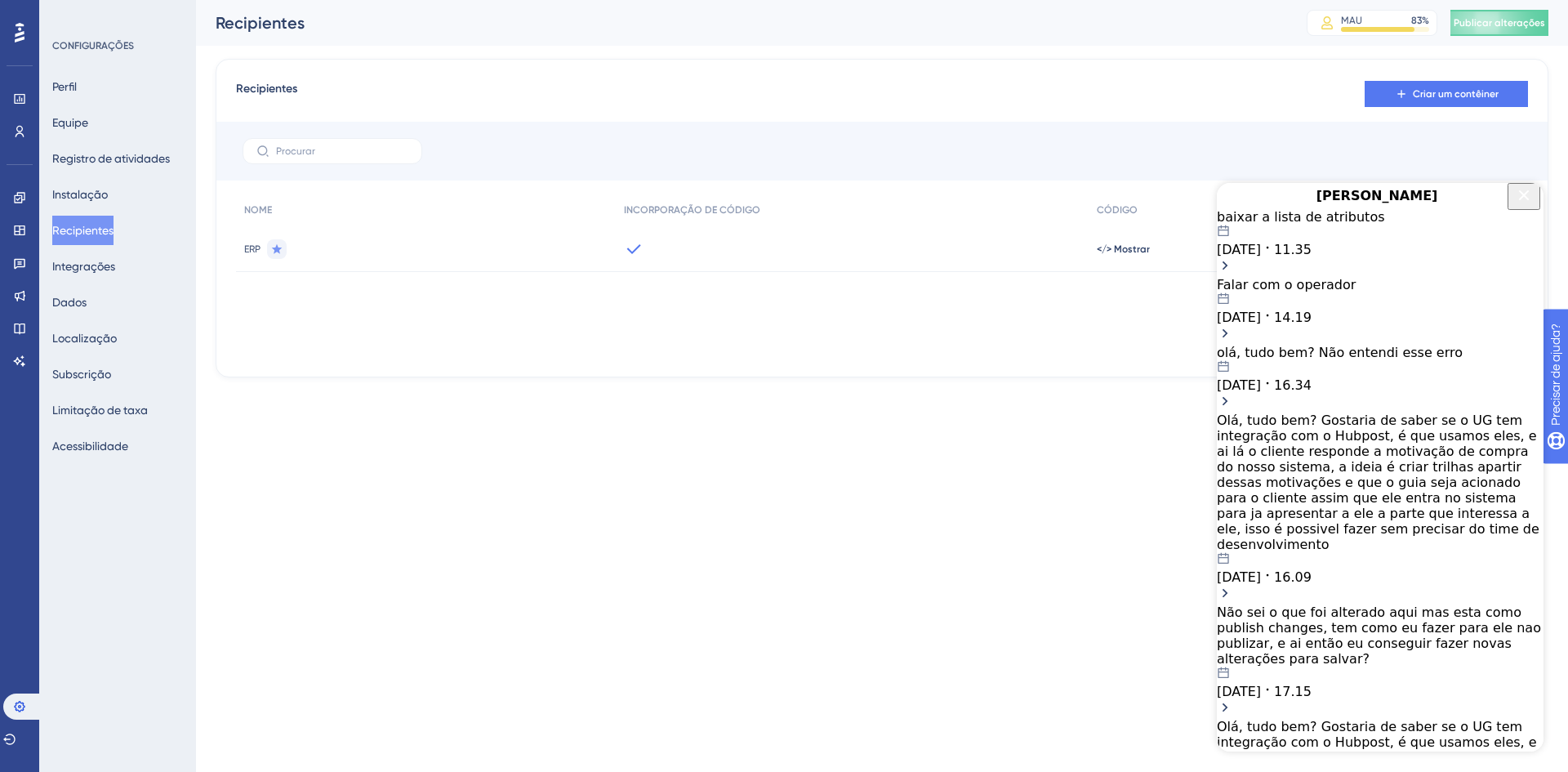
click at [1391, 225] on div "baixar a lista de atributos" at bounding box center [1380, 216] width 327 height 15
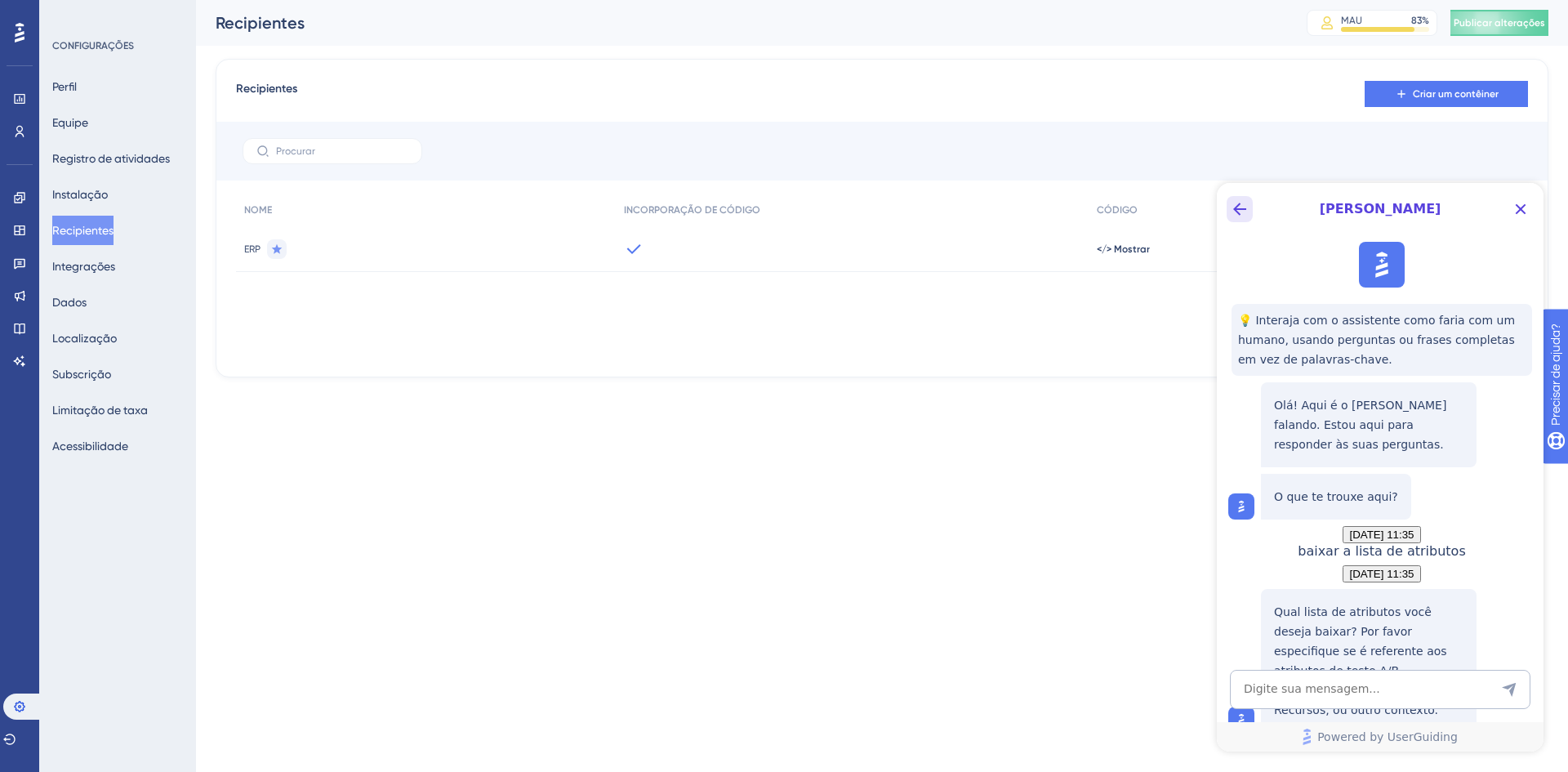
scroll to position [83, 0]
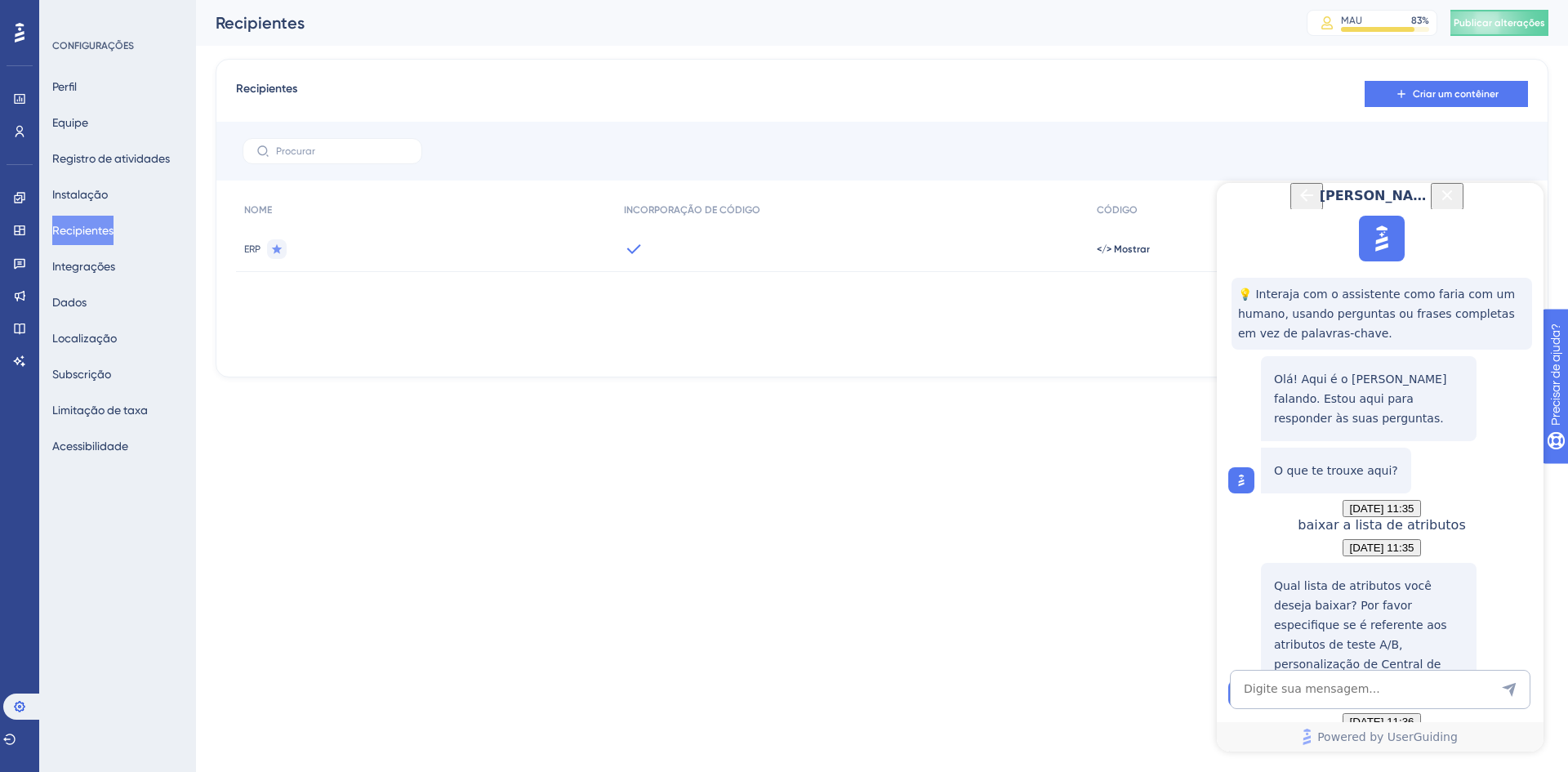
click at [1297, 205] on icon "Back Button" at bounding box center [1307, 196] width 20 height 20
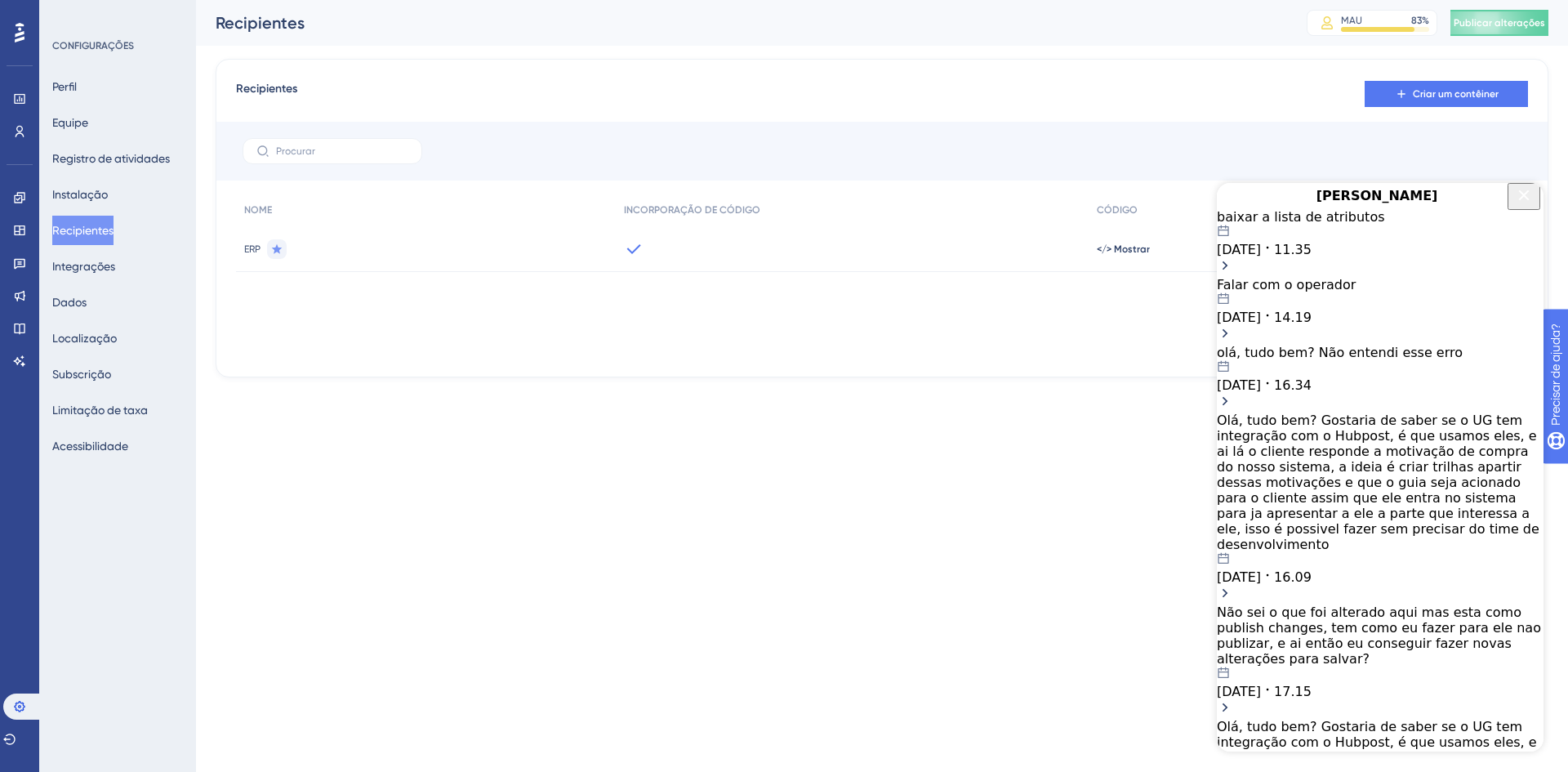
click at [1515, 205] on icon "Close Button" at bounding box center [1524, 196] width 20 height 20
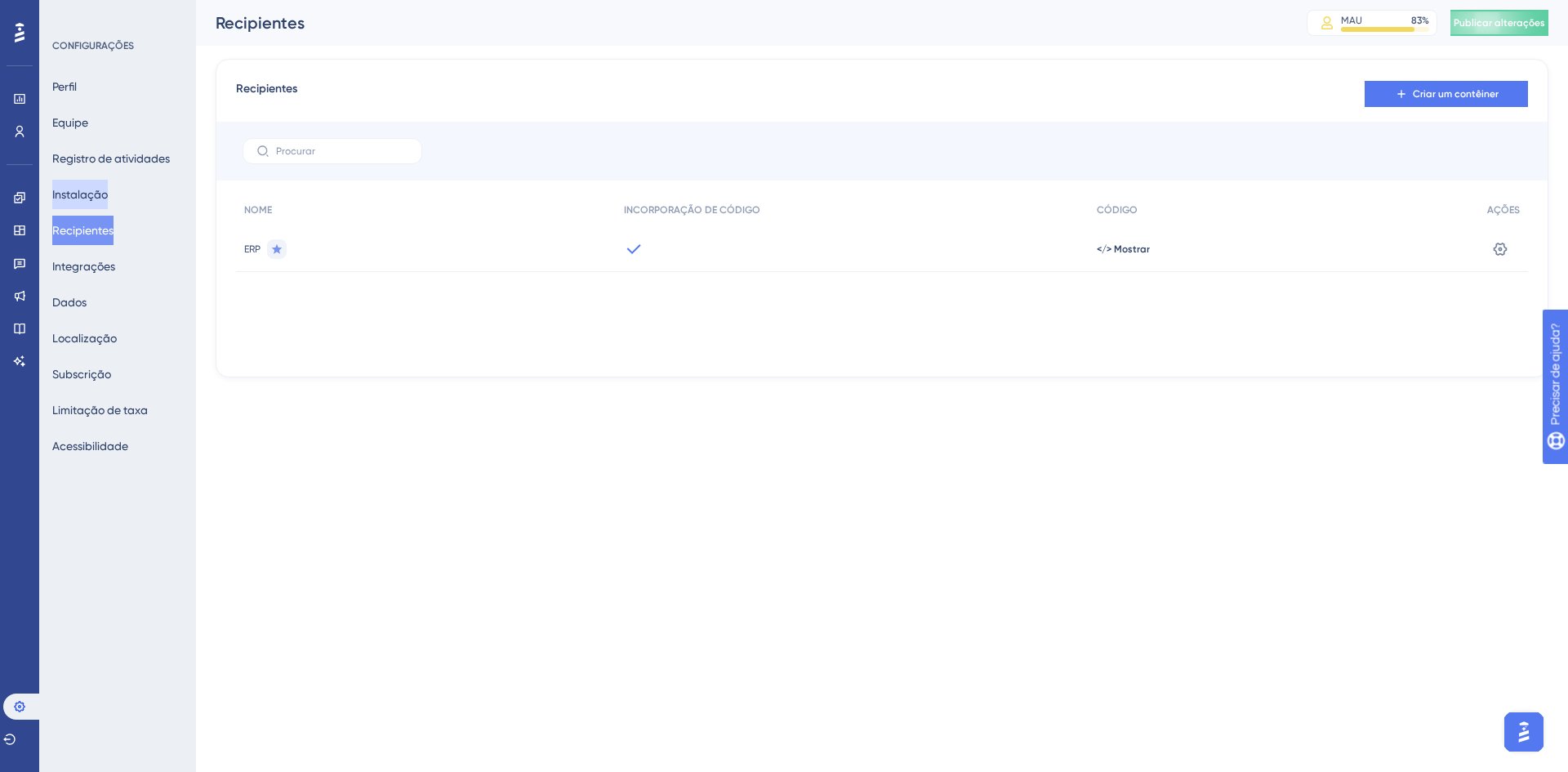
click at [85, 188] on font "Instalação" at bounding box center [80, 194] width 55 height 13
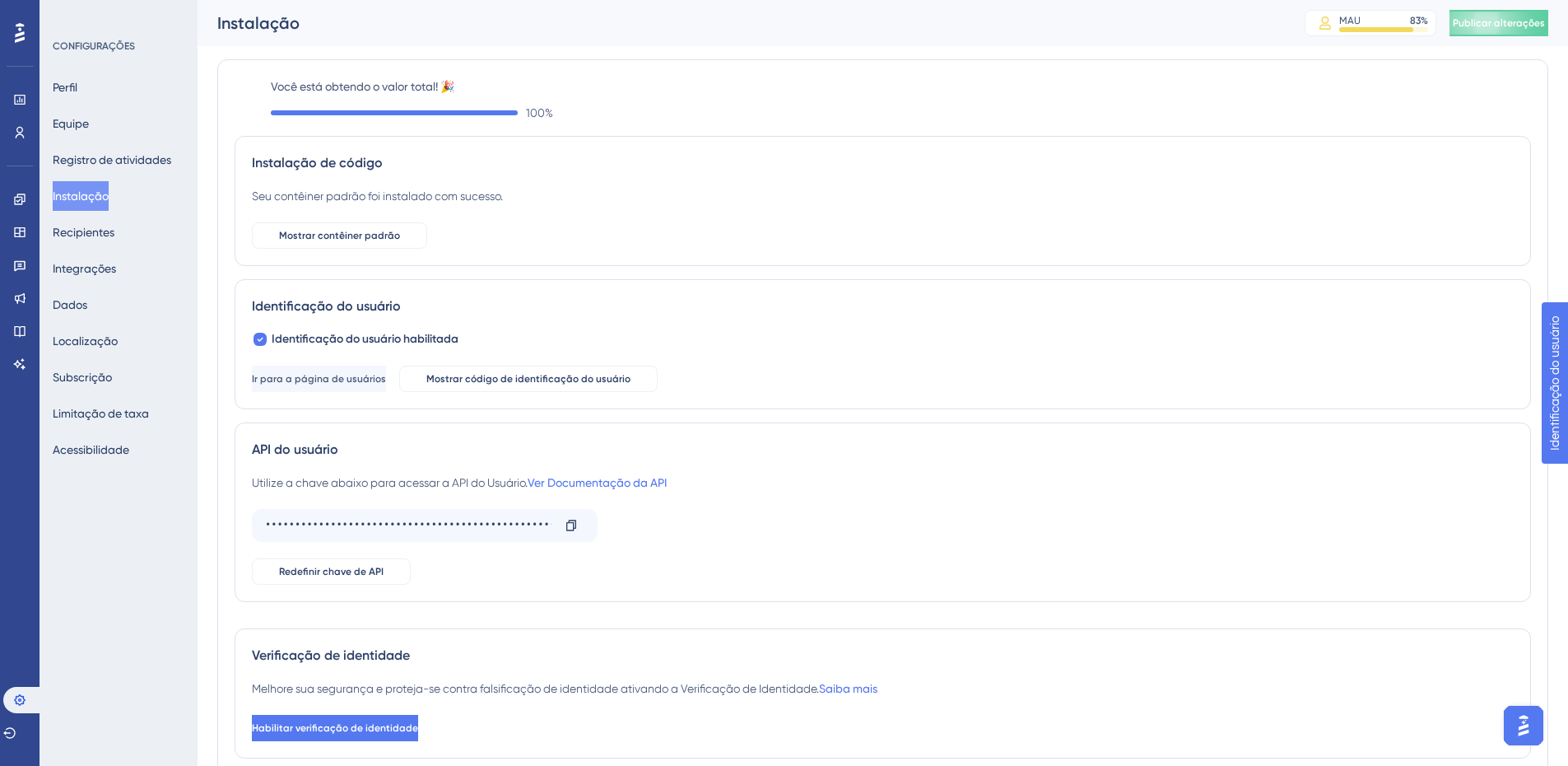
click at [15, 37] on icon at bounding box center [20, 33] width 10 height 20
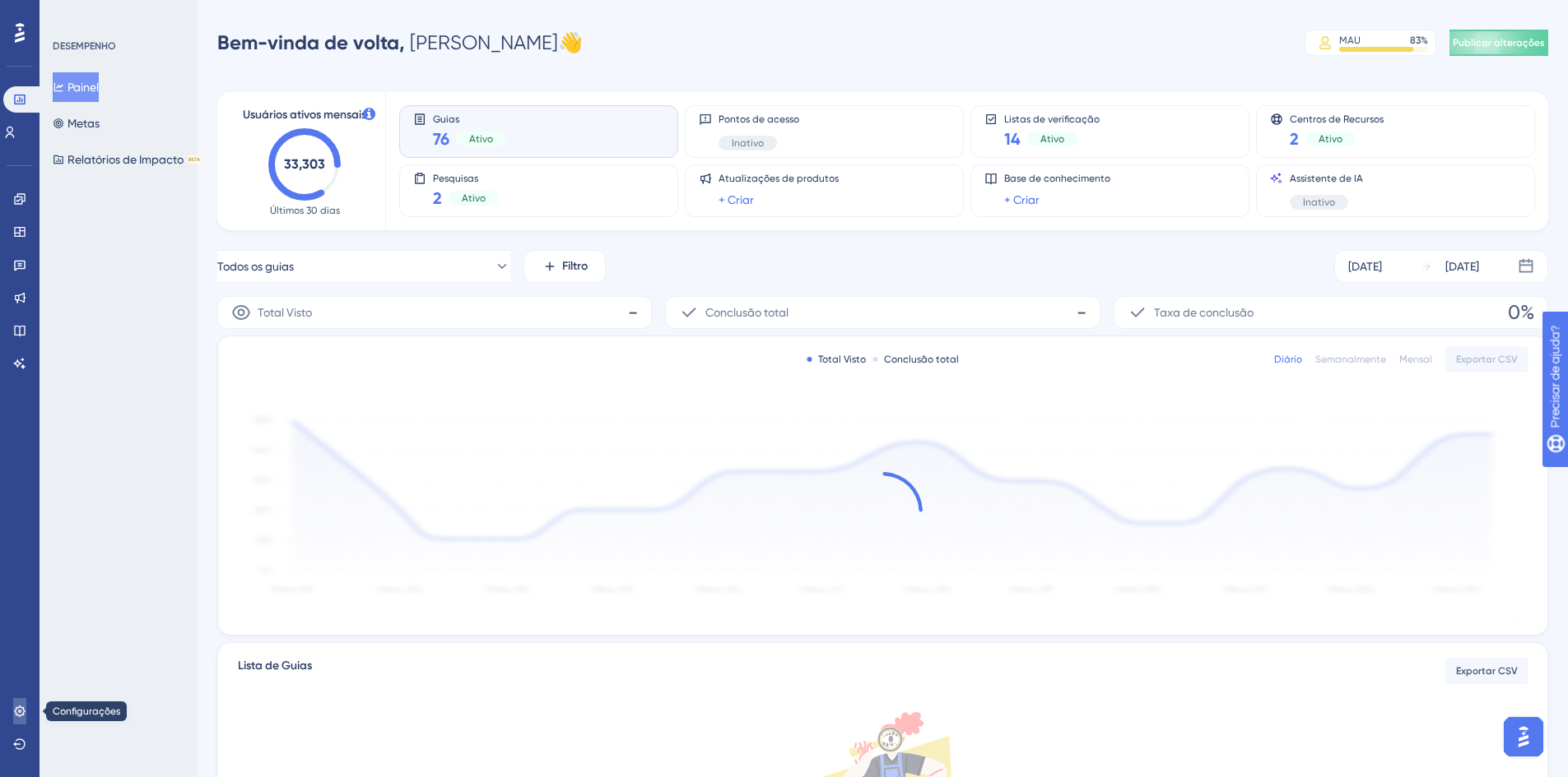
click at [14, 718] on link at bounding box center [20, 711] width 13 height 26
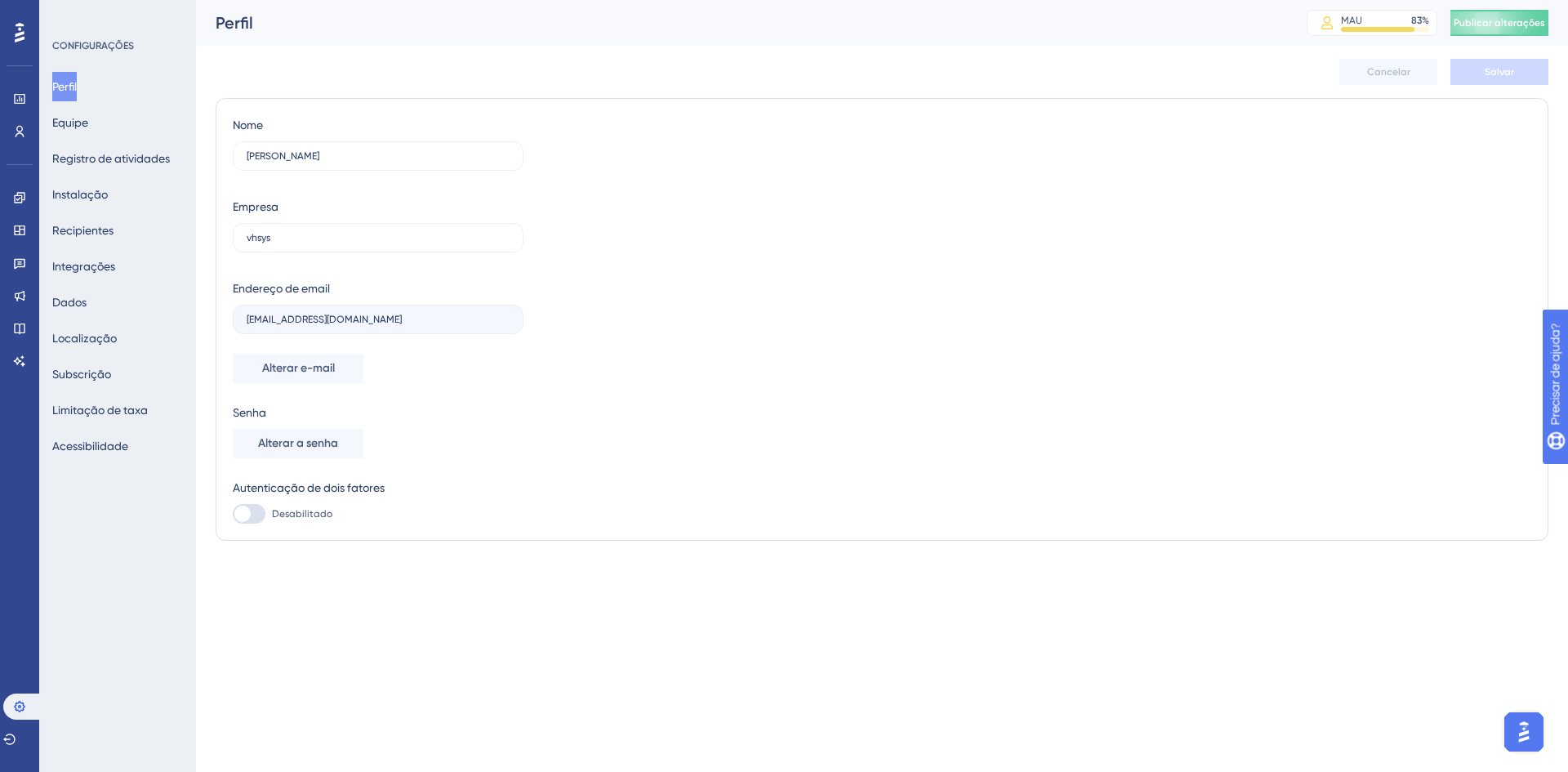
click at [105, 283] on div "Perfil Equipe Registro de atividades Instalação Recipientes Integrações Dados L…" at bounding box center [118, 266] width 132 height 389
click at [105, 272] on font "Integrações" at bounding box center [84, 266] width 63 height 13
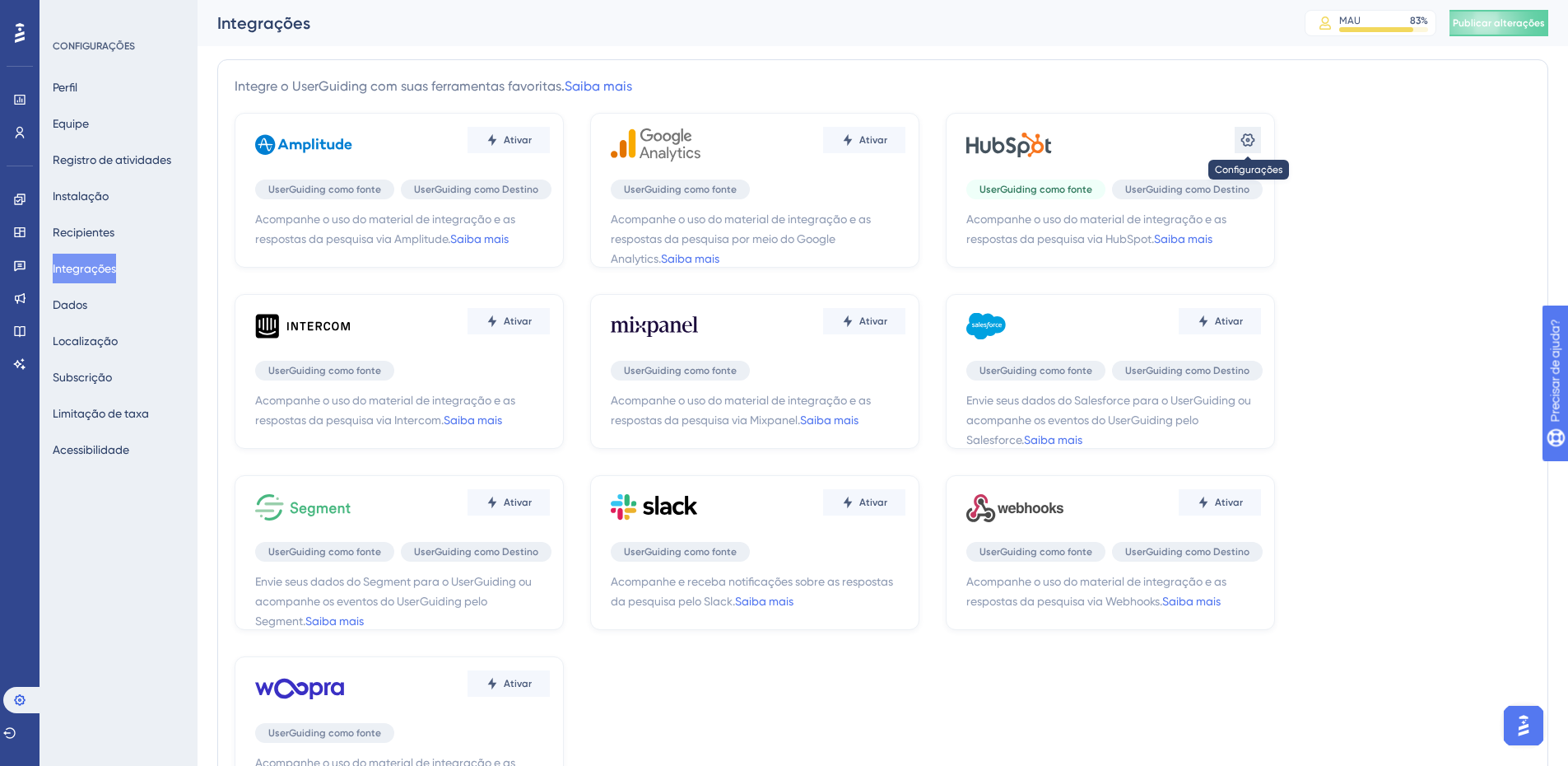
click at [1254, 134] on icon at bounding box center [1247, 140] width 16 height 16
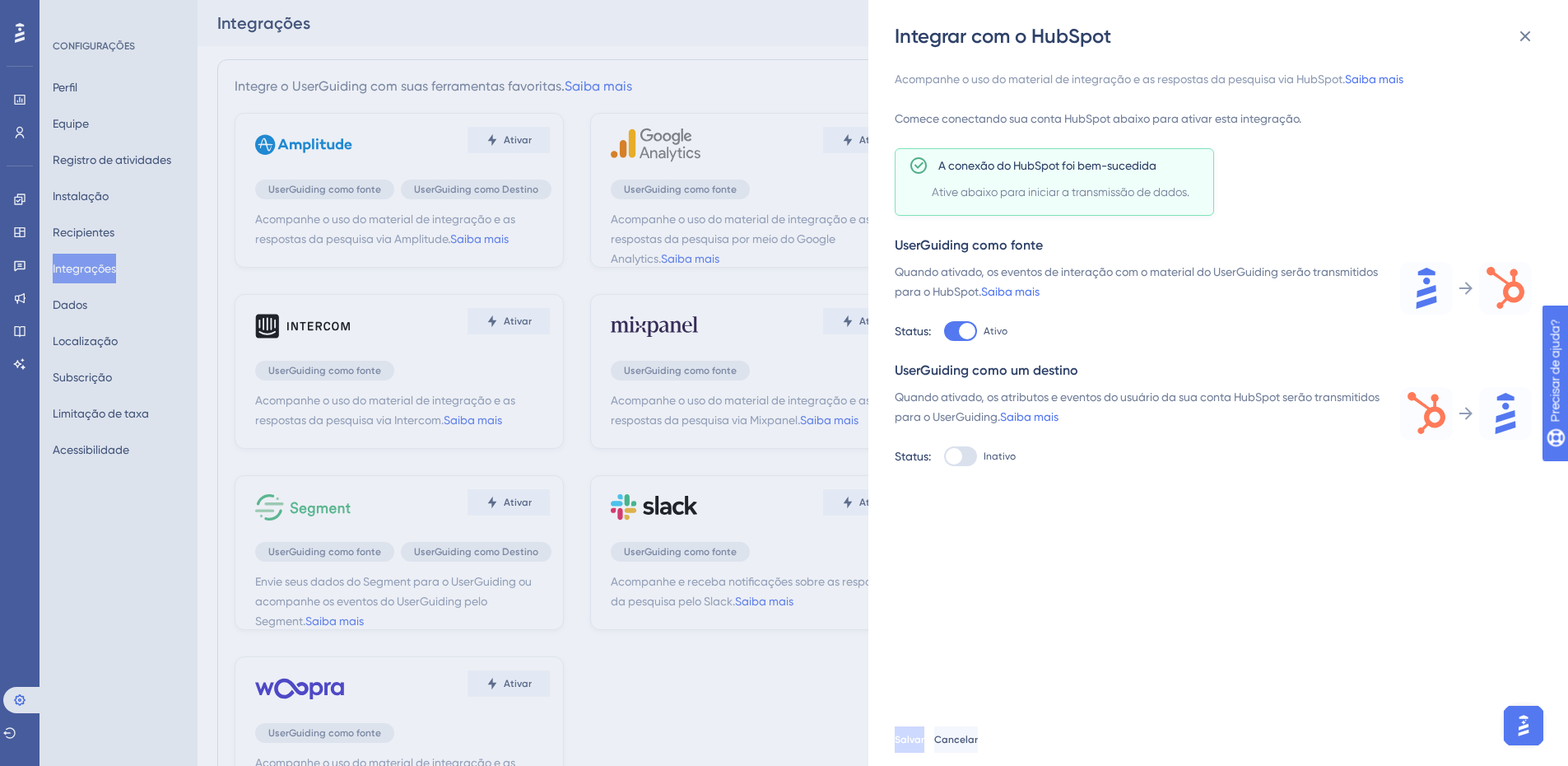
click at [963, 461] on div at bounding box center [960, 456] width 33 height 20
click at [944, 331] on input "Inativo" at bounding box center [943, 331] width 1 height 1
checkbox input "true"
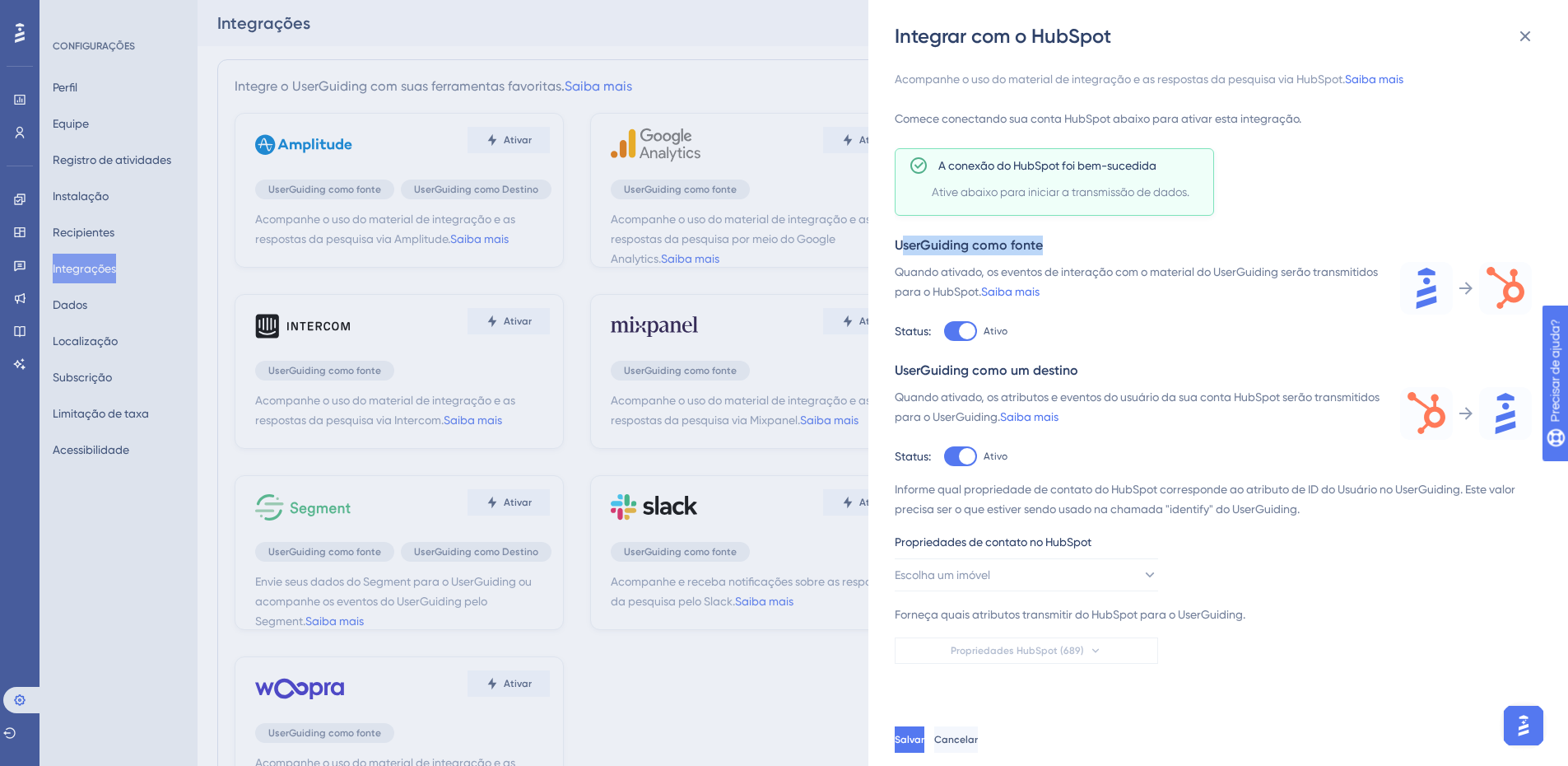
drag, startPoint x: 904, startPoint y: 244, endPoint x: 1061, endPoint y: 253, distance: 157.3
click at [1061, 253] on div "UserGuiding como fonte" at bounding box center [1212, 245] width 637 height 20
drag, startPoint x: 990, startPoint y: 538, endPoint x: 1029, endPoint y: 538, distance: 39.0
click at [1029, 538] on font "Propriedades de contato no HubSpot" at bounding box center [993, 541] width 197 height 13
click at [1065, 564] on button "Escolha um imóvel" at bounding box center [1026, 574] width 263 height 33
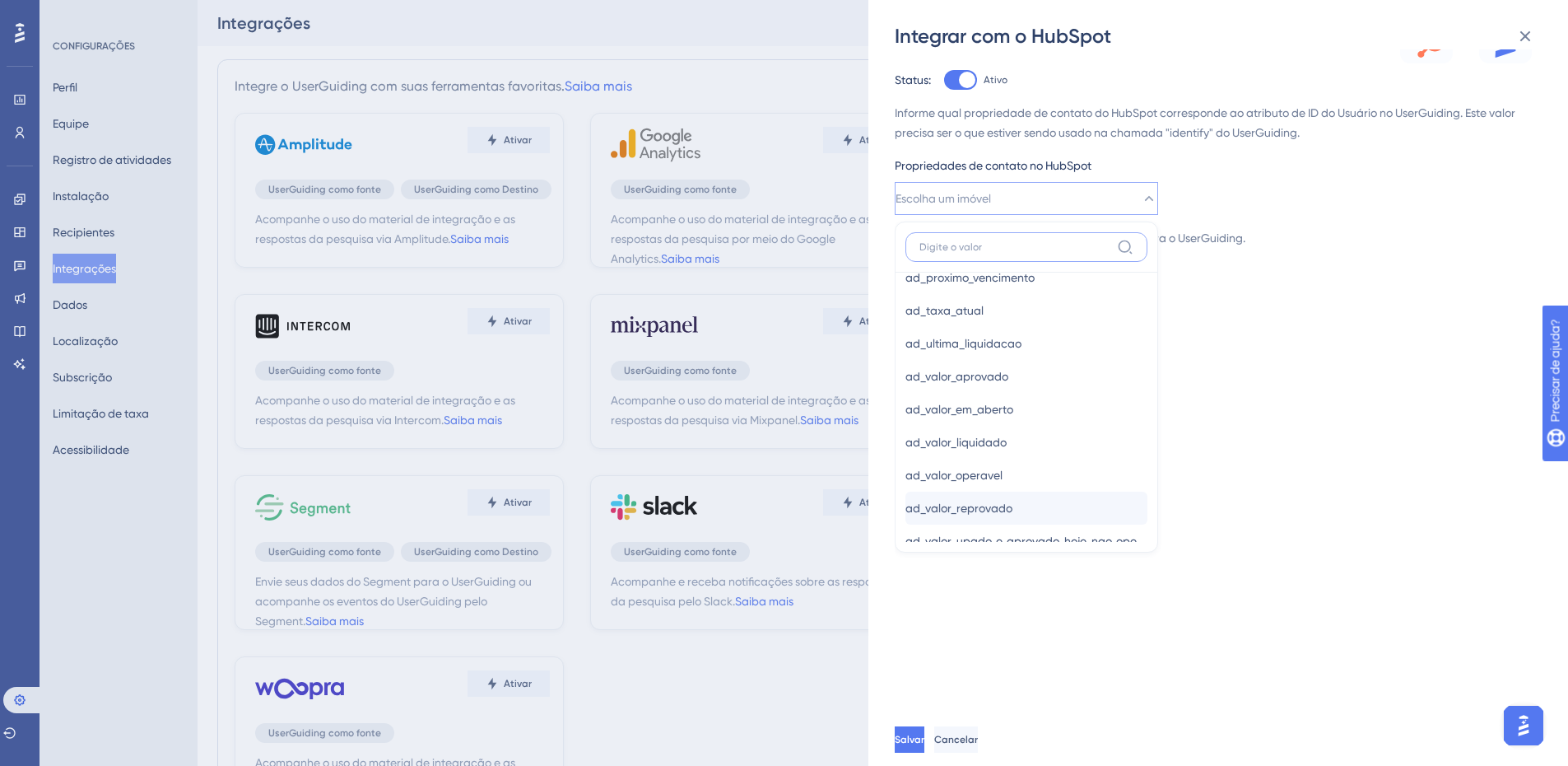
scroll to position [823, 0]
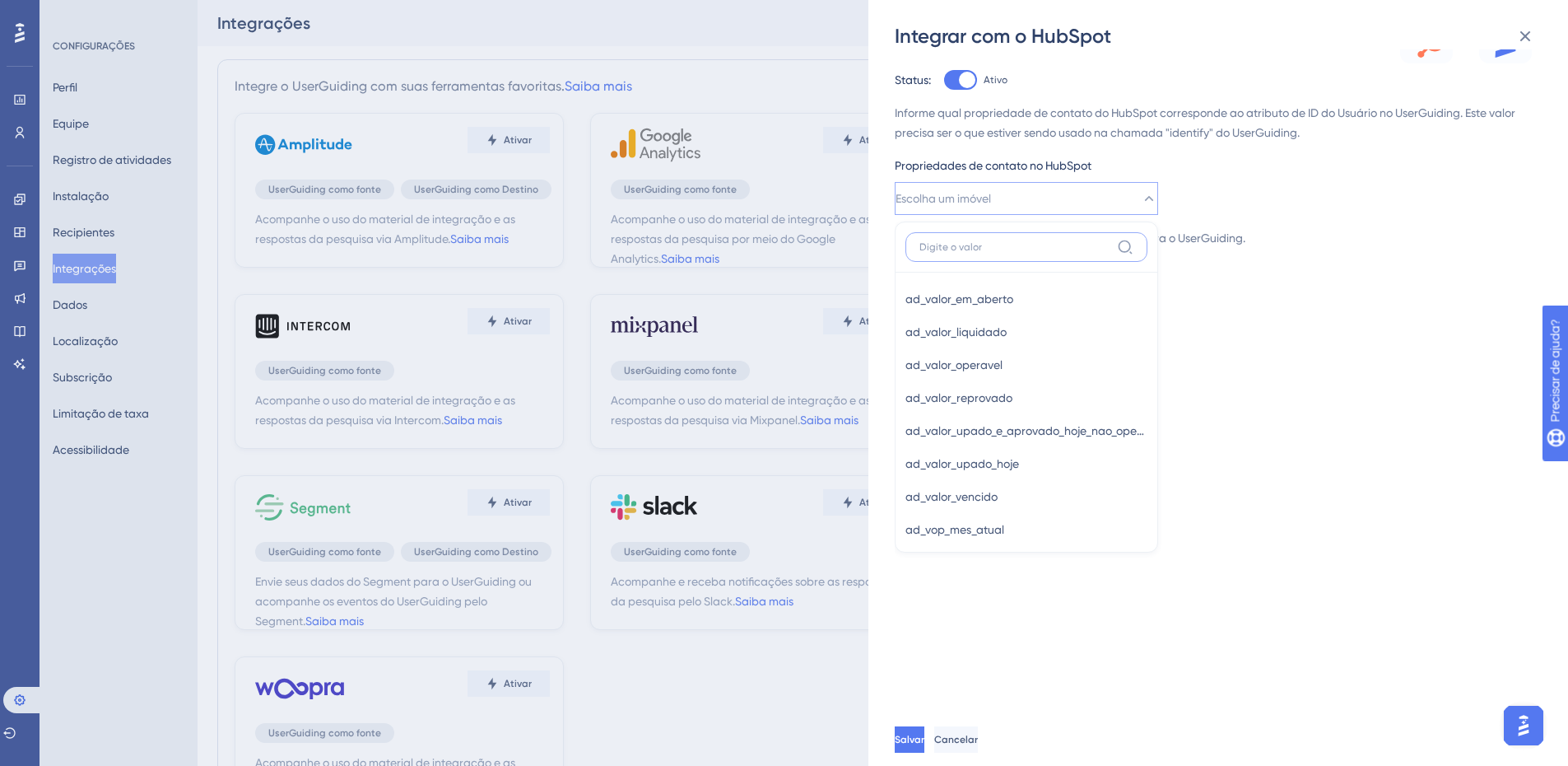
click at [999, 248] on input at bounding box center [1014, 246] width 191 height 13
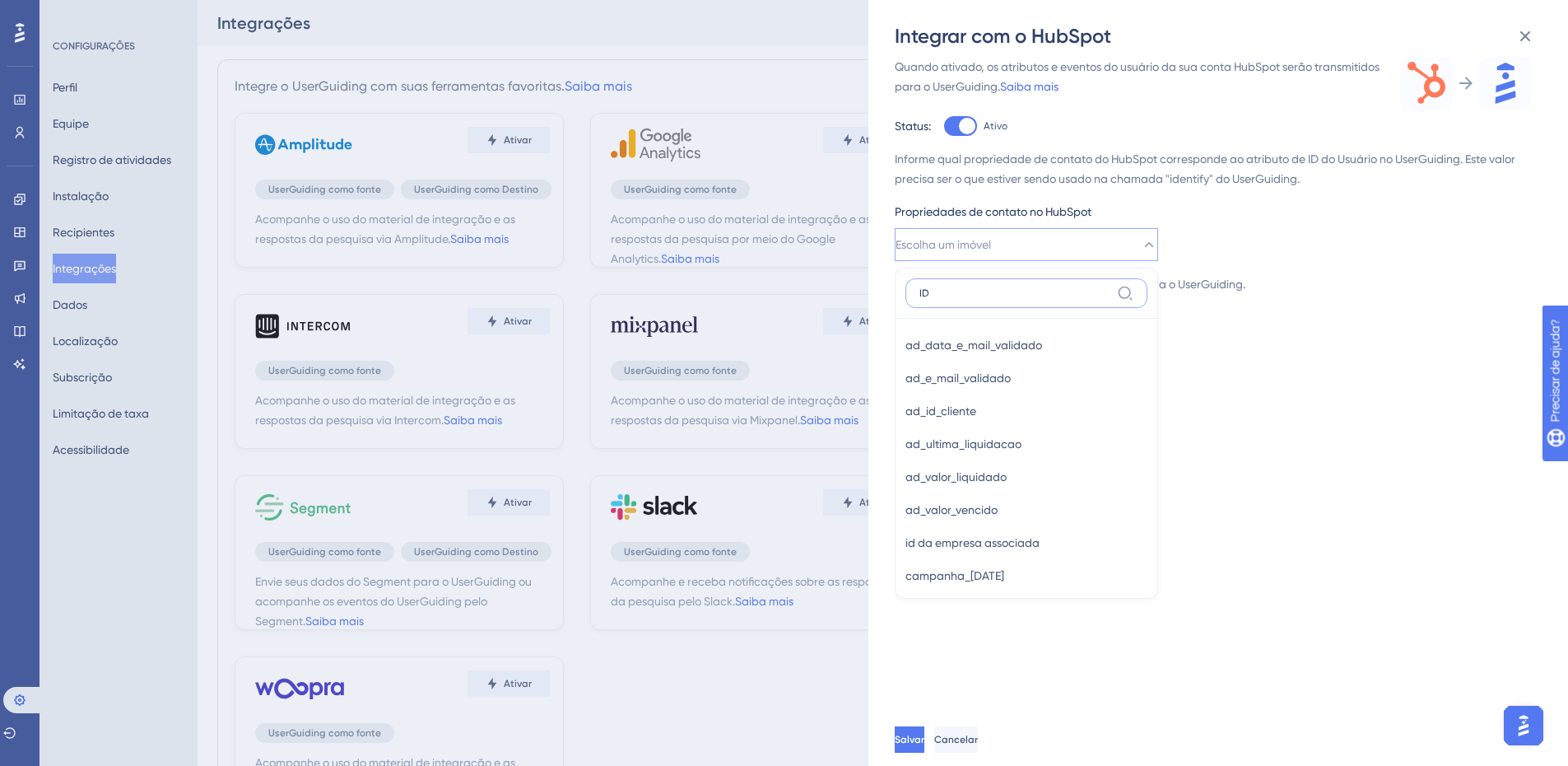
scroll to position [294, 0]
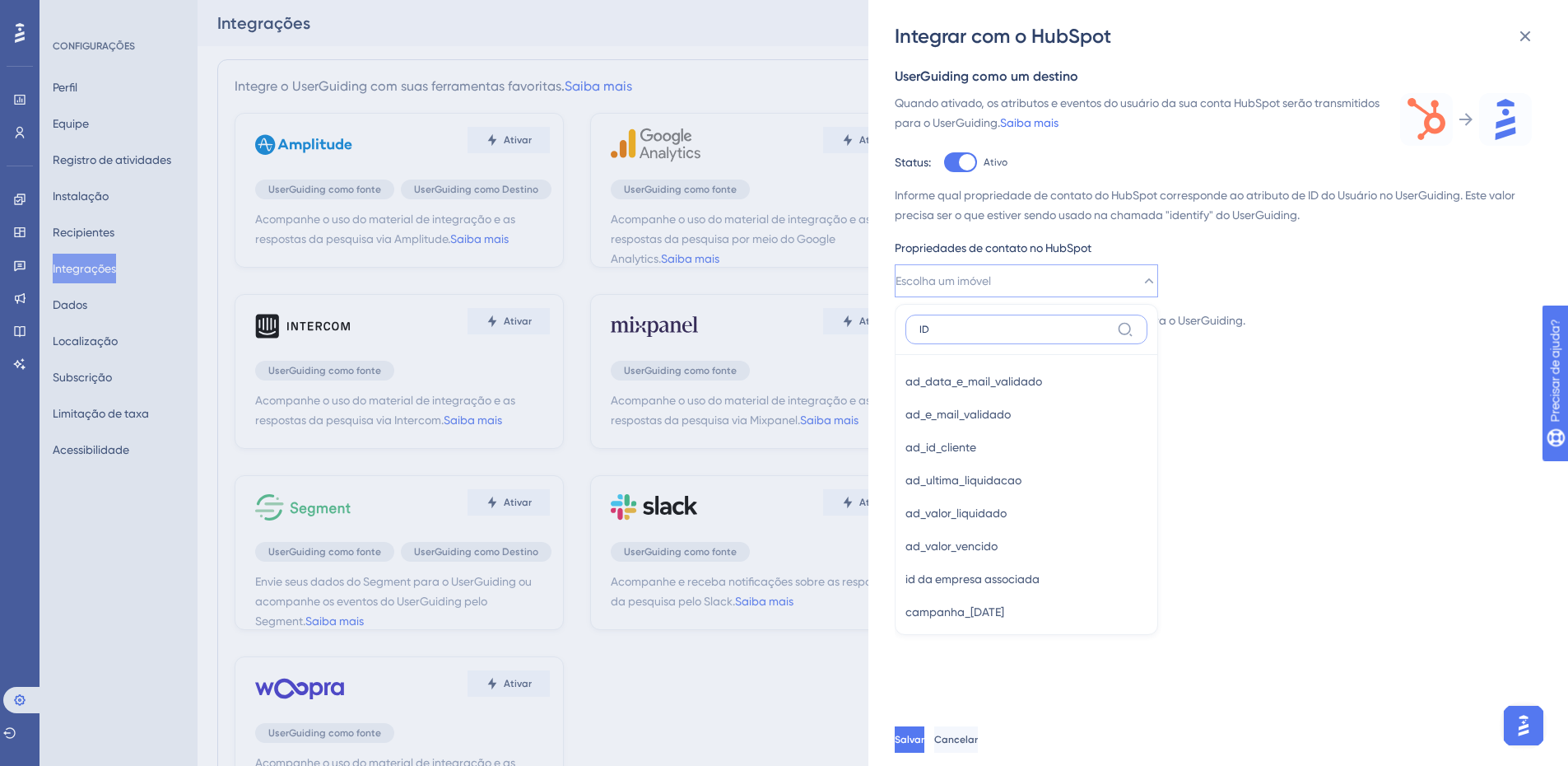
click at [977, 330] on input "ID" at bounding box center [1014, 329] width 191 height 13
type input "I"
type input "NO VHSYS"
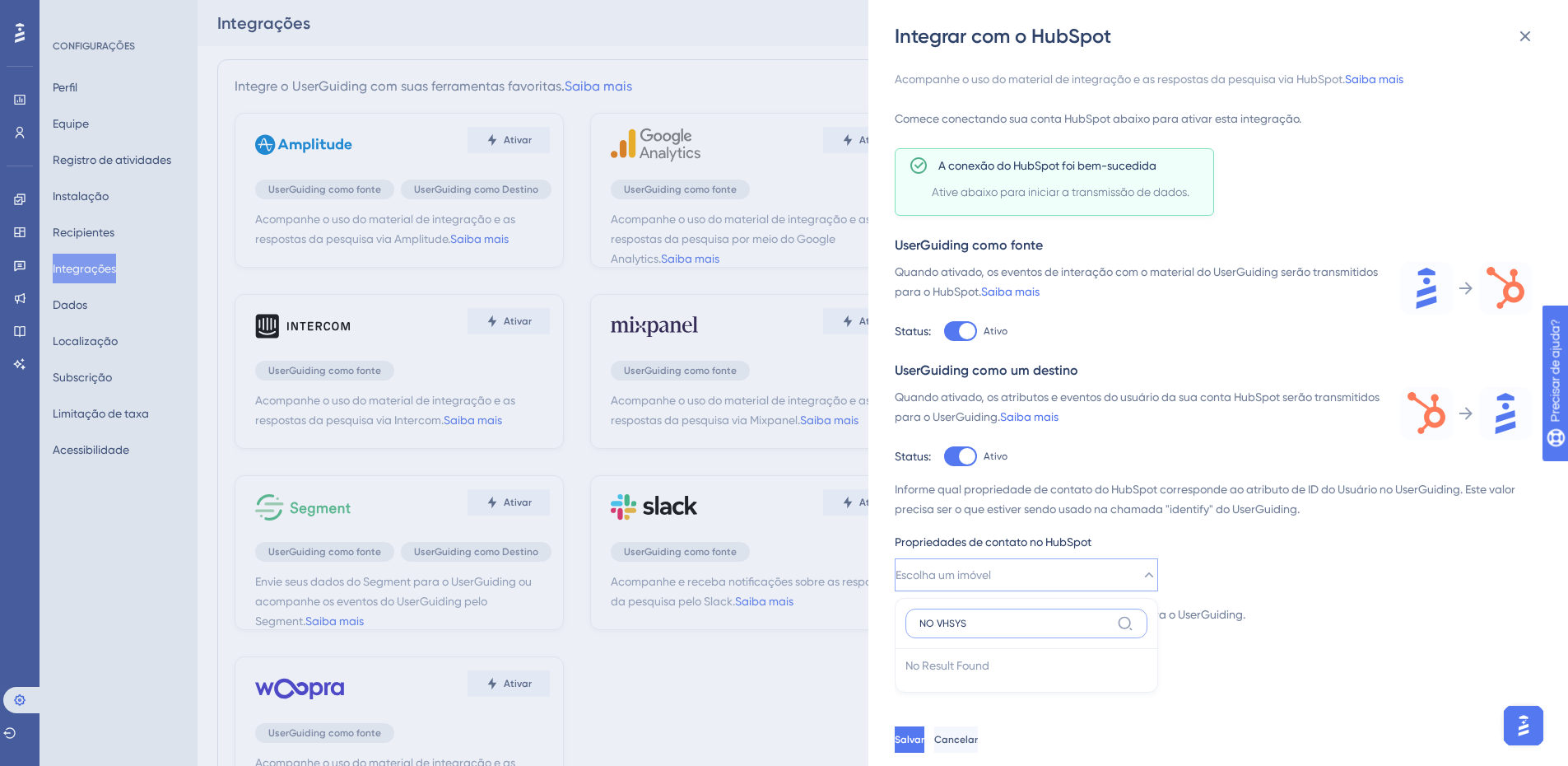
scroll to position [0, 0]
click at [999, 627] on input "NO VHSYS" at bounding box center [1014, 623] width 191 height 13
click at [995, 627] on input "NO VHSYS" at bounding box center [1014, 623] width 191 height 13
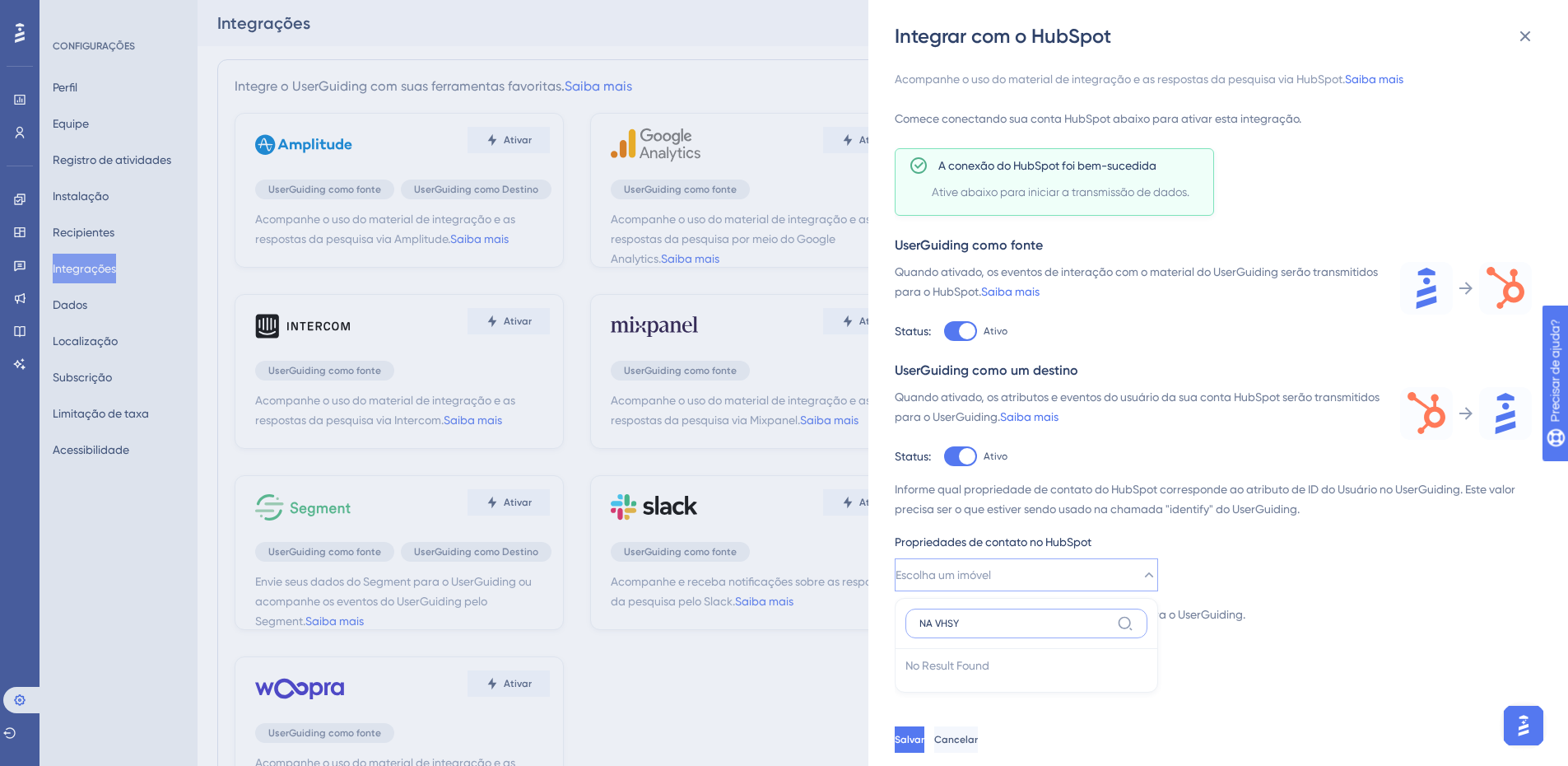
type input "NA VHSYS"
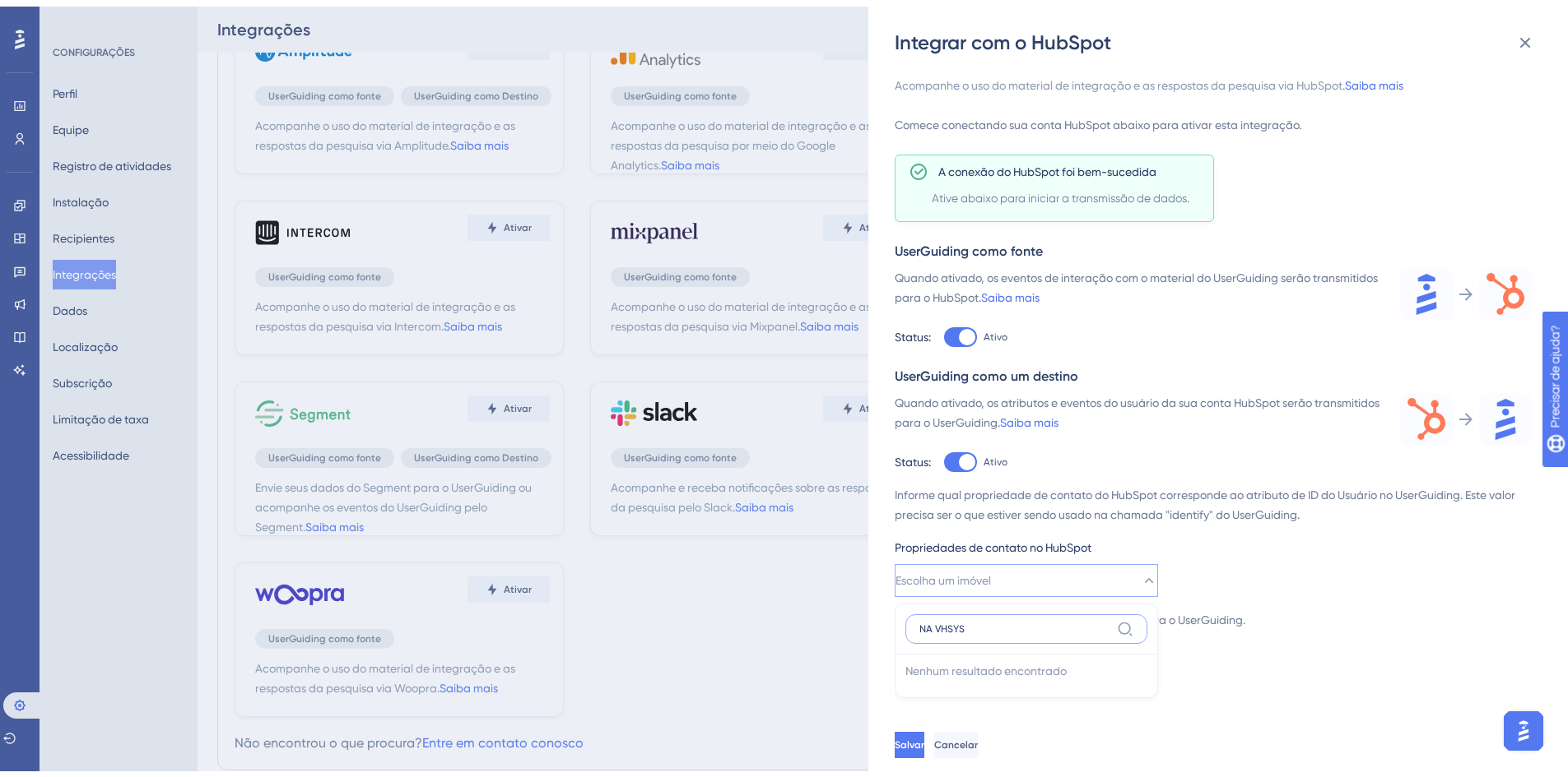
scroll to position [82, 0]
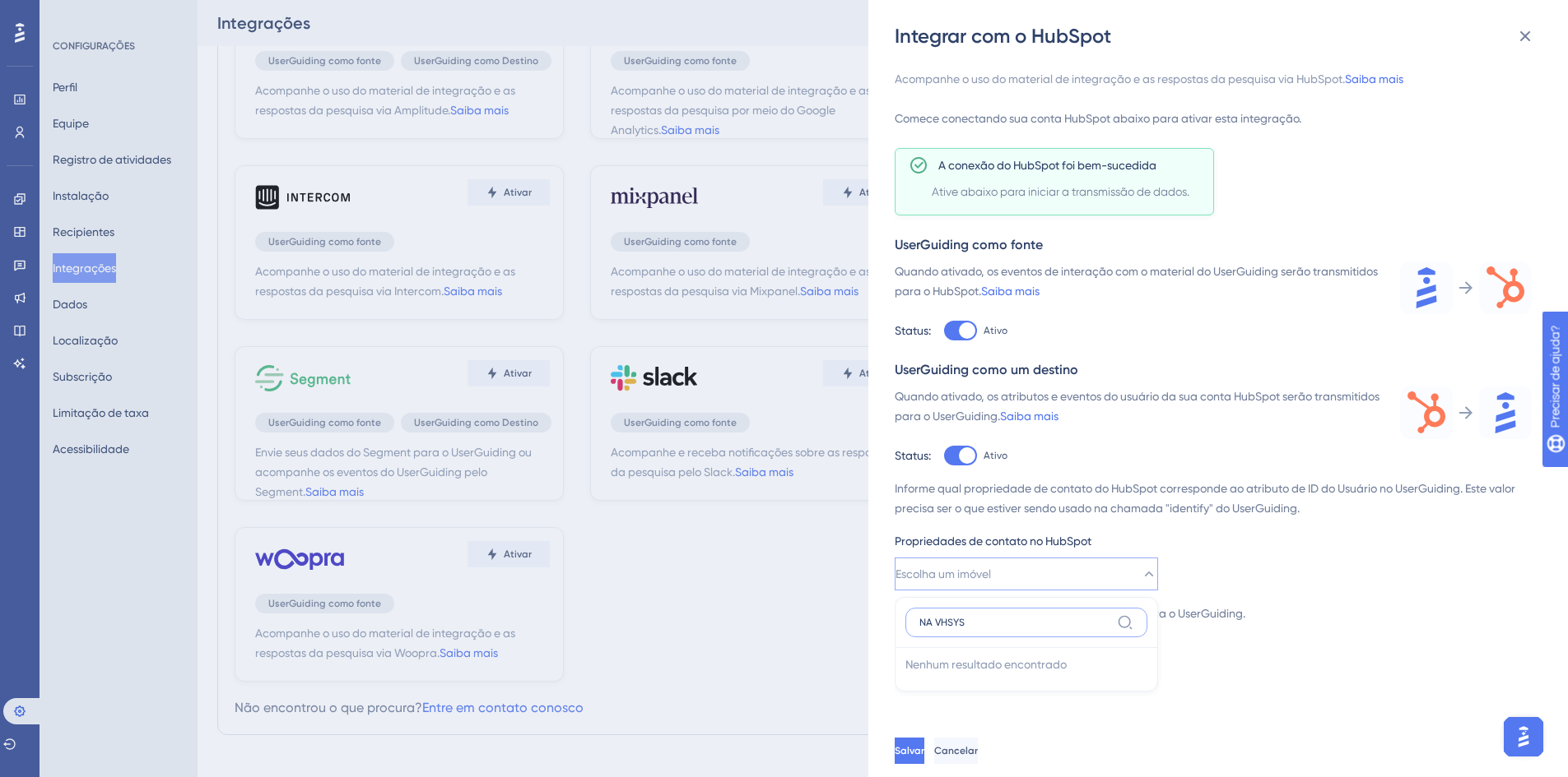
click at [981, 622] on input "NA VHSYS" at bounding box center [1014, 622] width 191 height 13
click at [980, 622] on input "NA VHSYS" at bounding box center [1014, 622] width 191 height 13
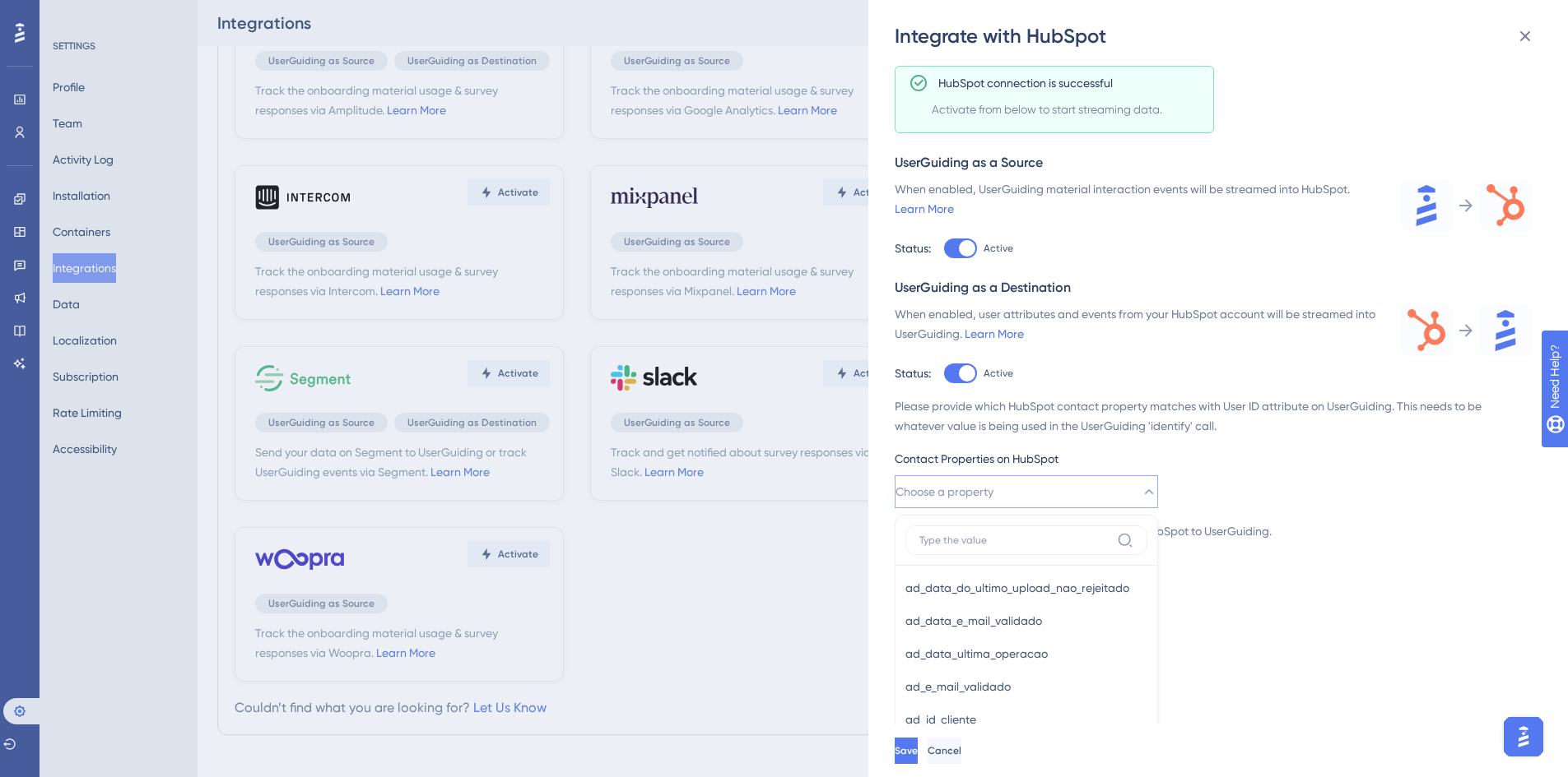
scroll to position [411, 0]
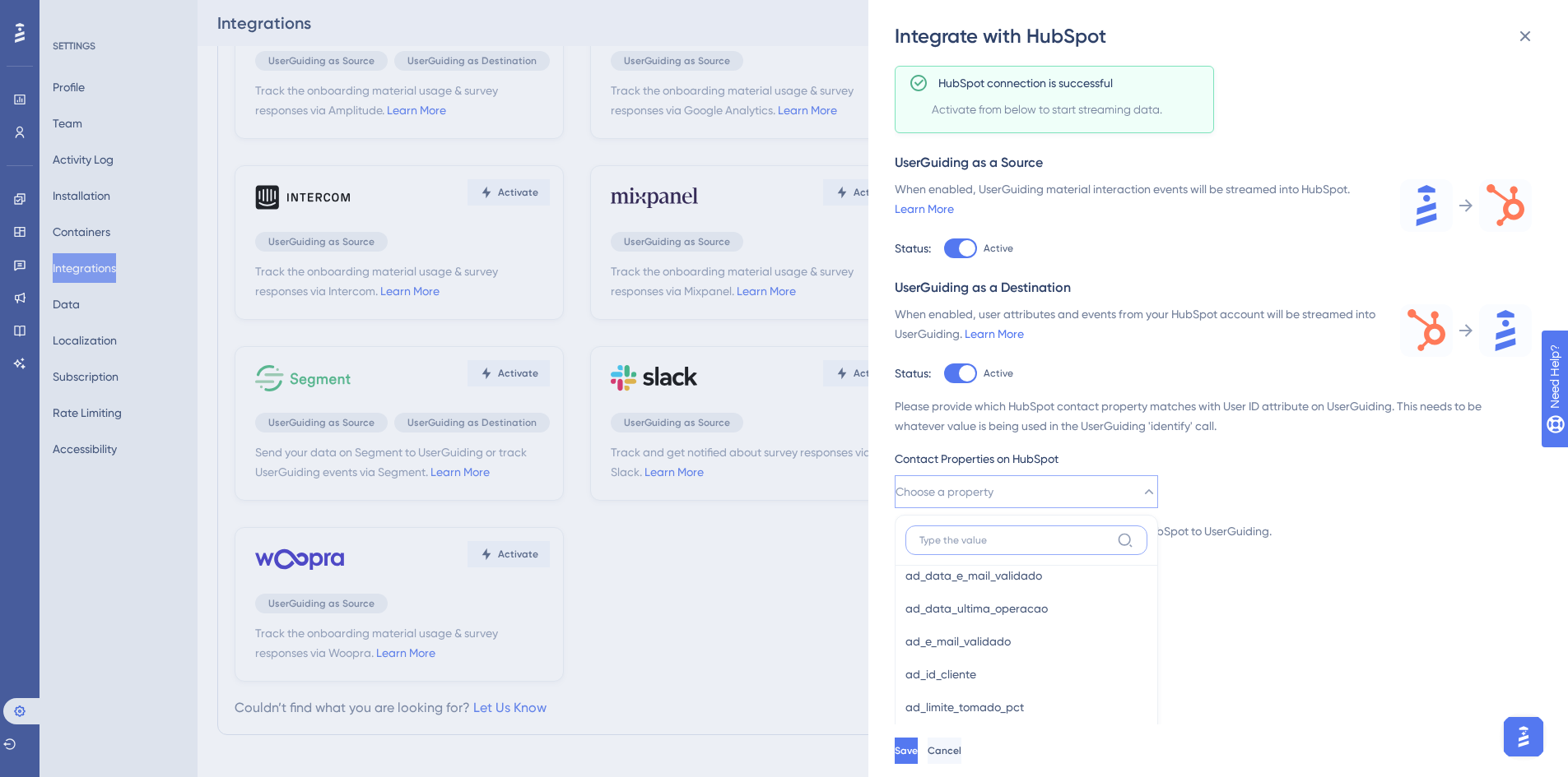
click at [1014, 542] on input at bounding box center [1014, 540] width 191 height 13
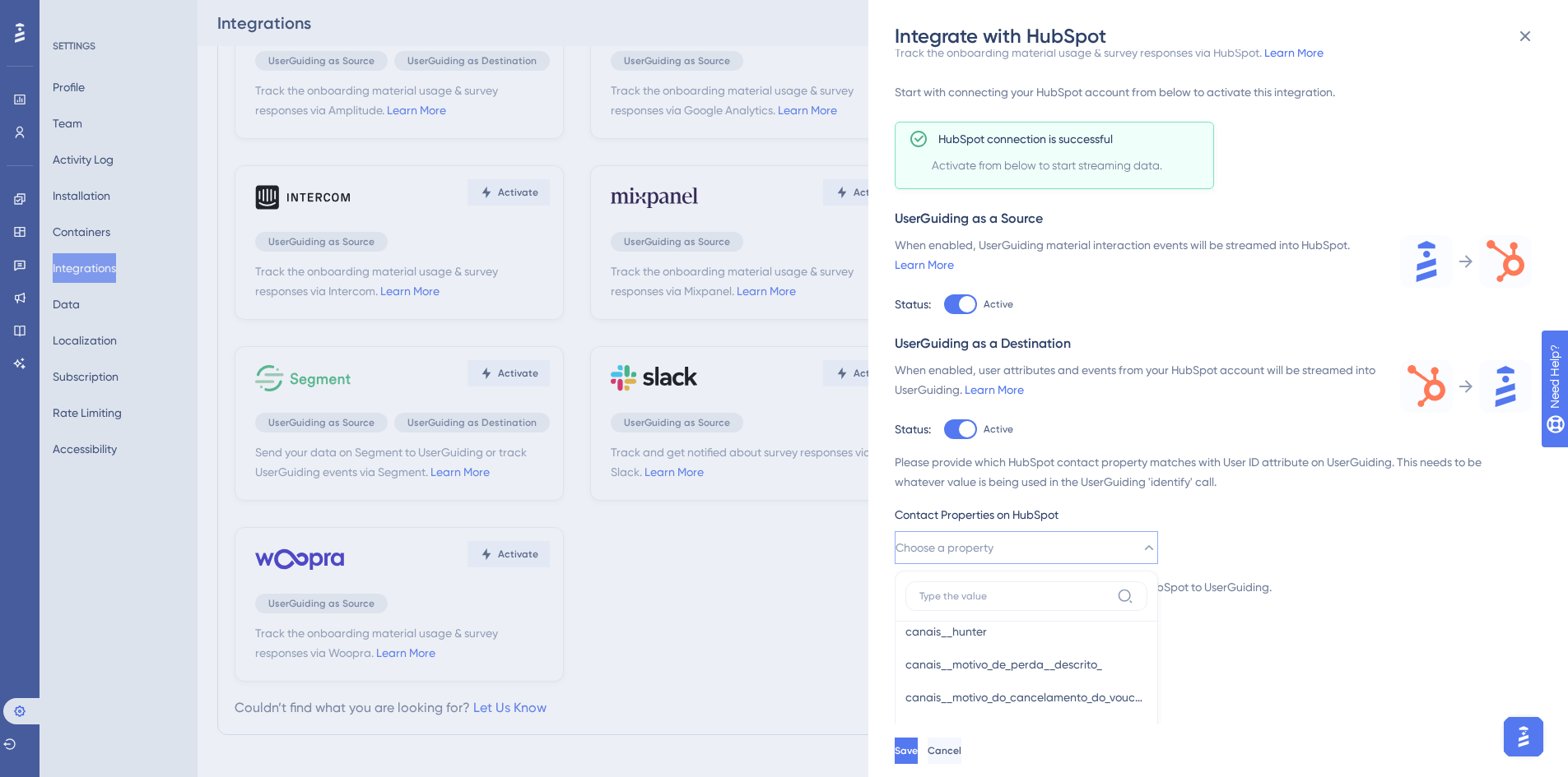
scroll to position [0, 0]
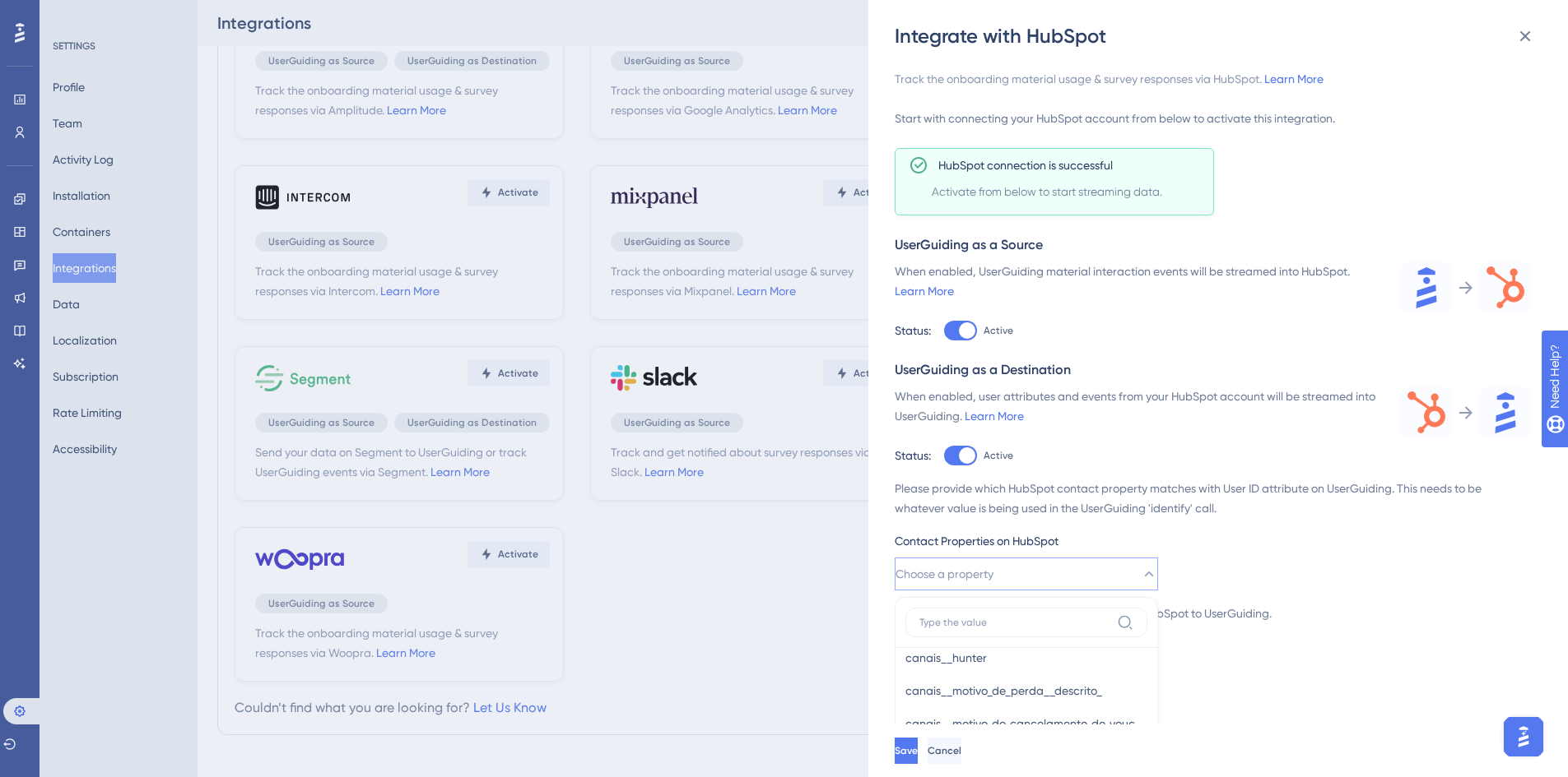
click at [1218, 510] on div "Please provide which HubSpot contact property matches with User ID attribute on…" at bounding box center [1212, 499] width 637 height 39
click at [1064, 560] on button "Choose a property" at bounding box center [1026, 574] width 263 height 33
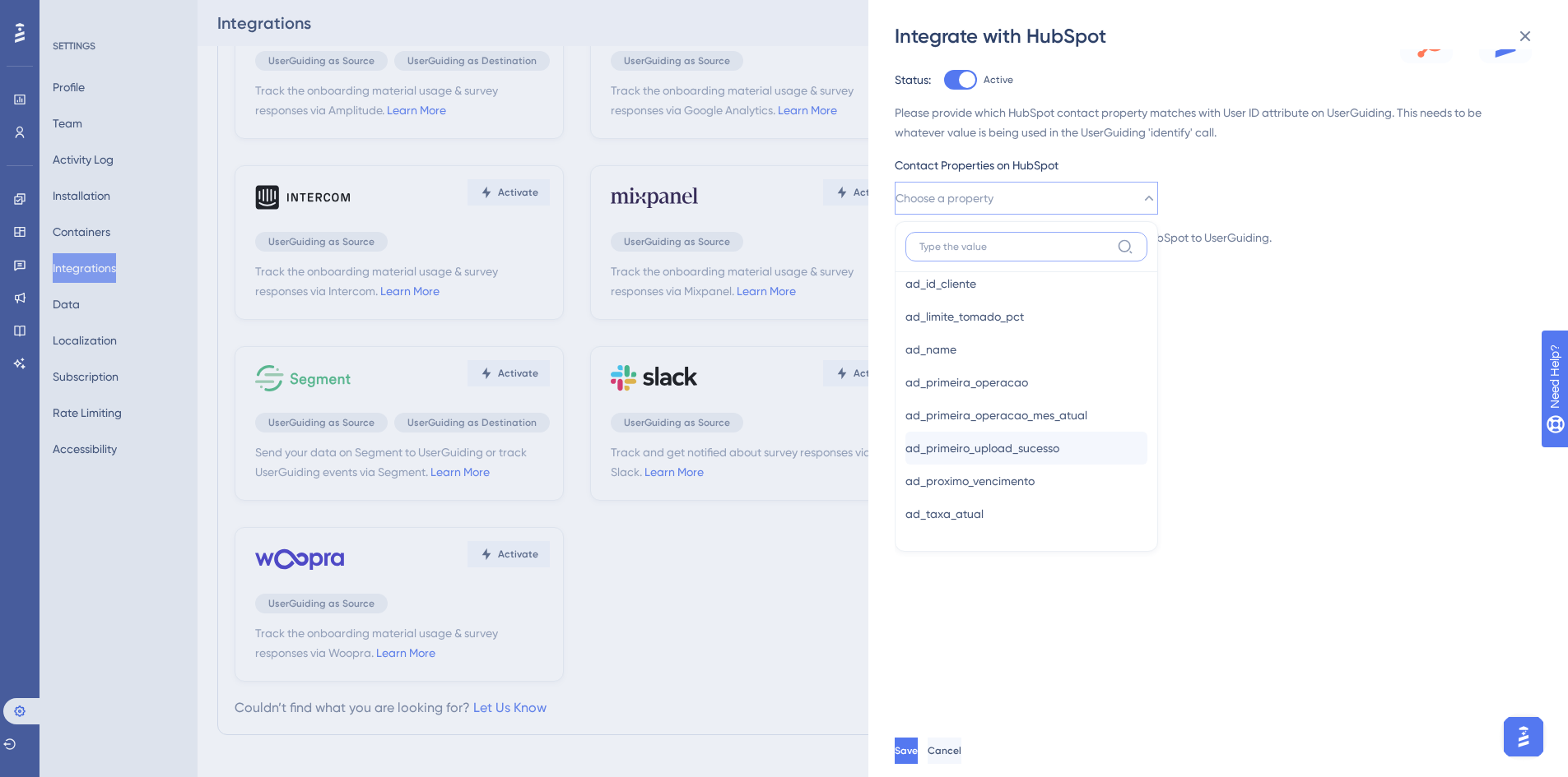
scroll to position [493, 0]
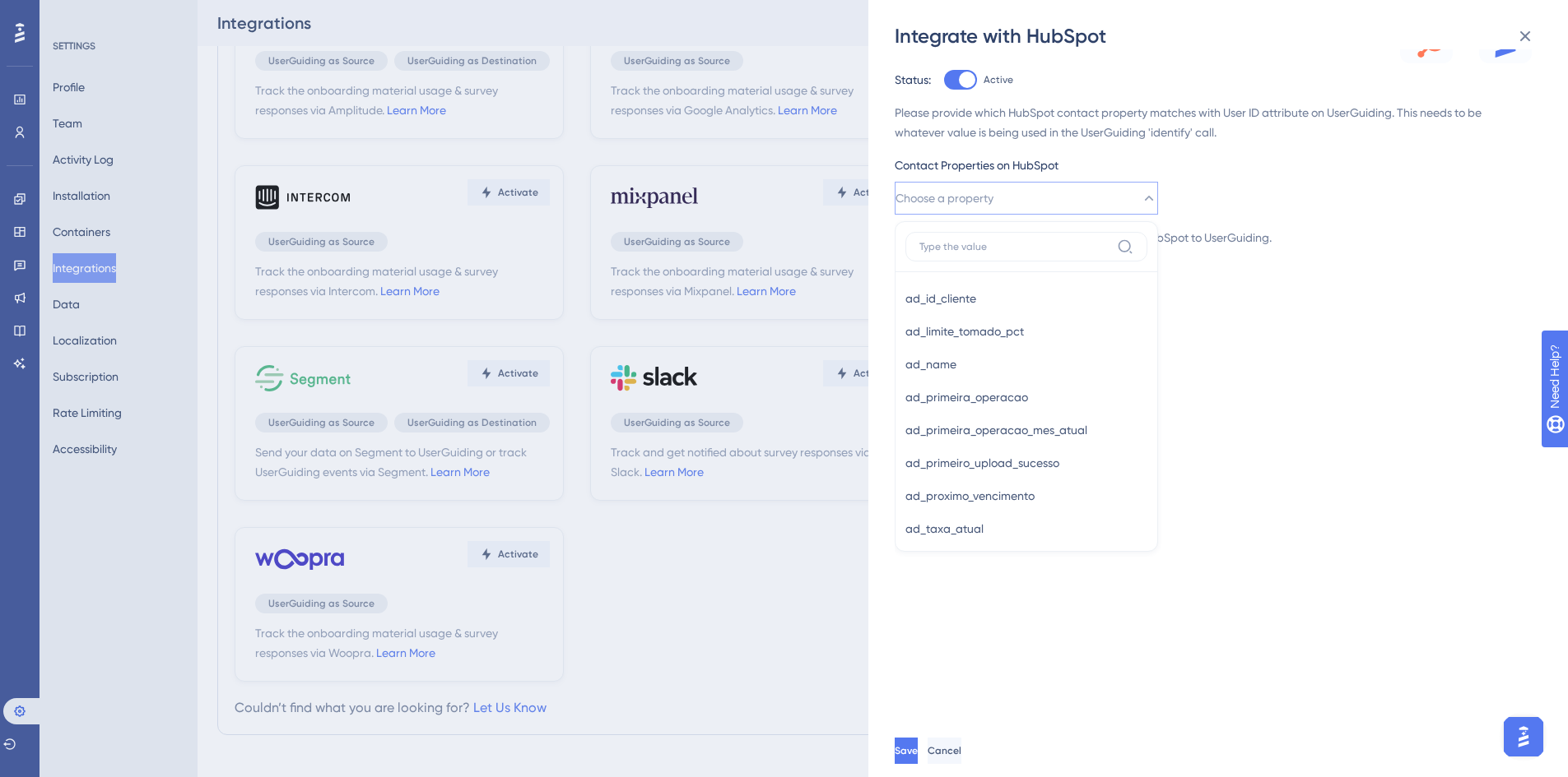
click at [1315, 399] on div "Track the onboarding material usage & survey responses via HubSpot. Learn More …" at bounding box center [1226, 387] width 664 height 675
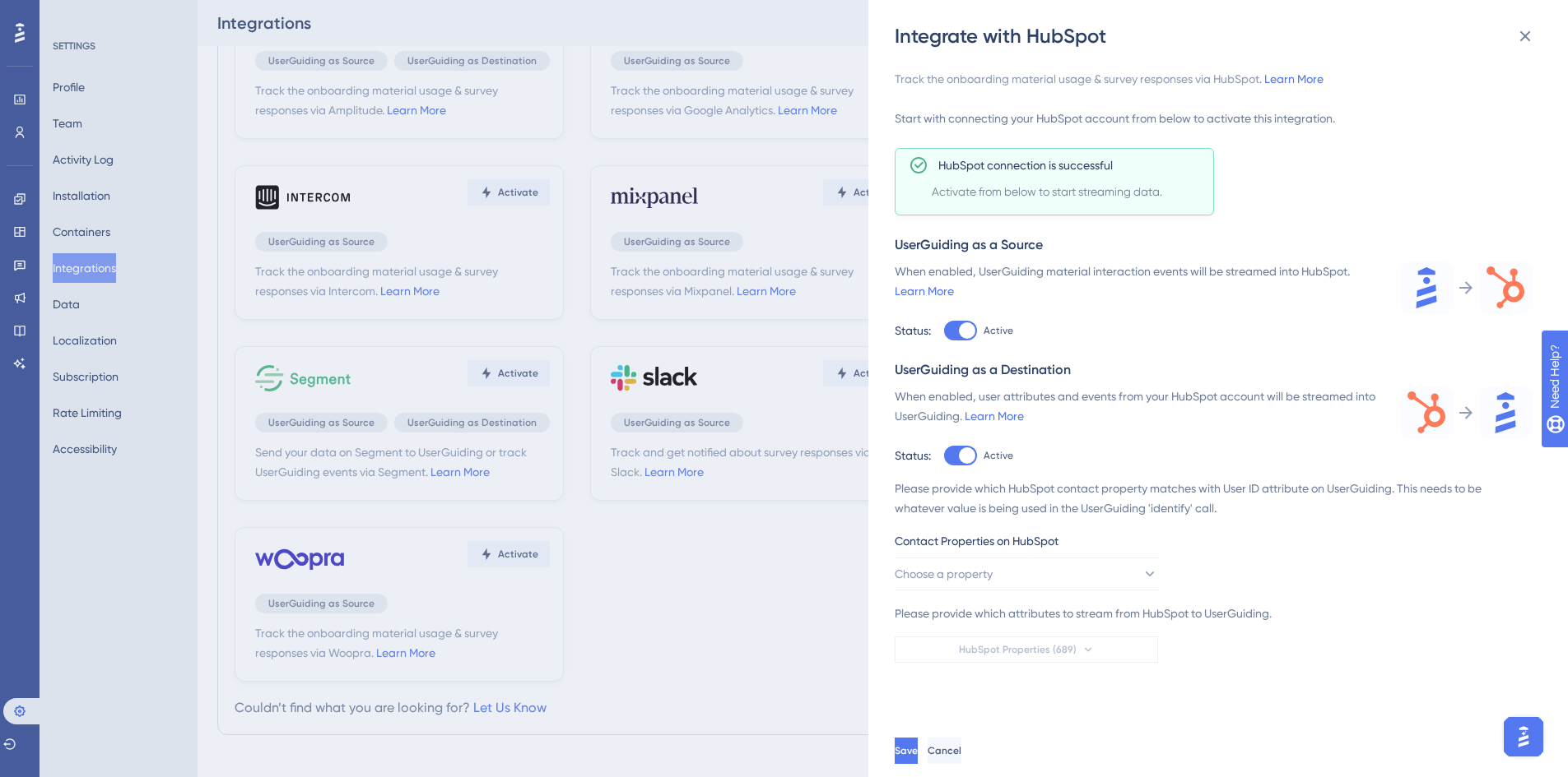
scroll to position [0, 0]
click at [986, 579] on span "Choose a property" at bounding box center [944, 574] width 98 height 20
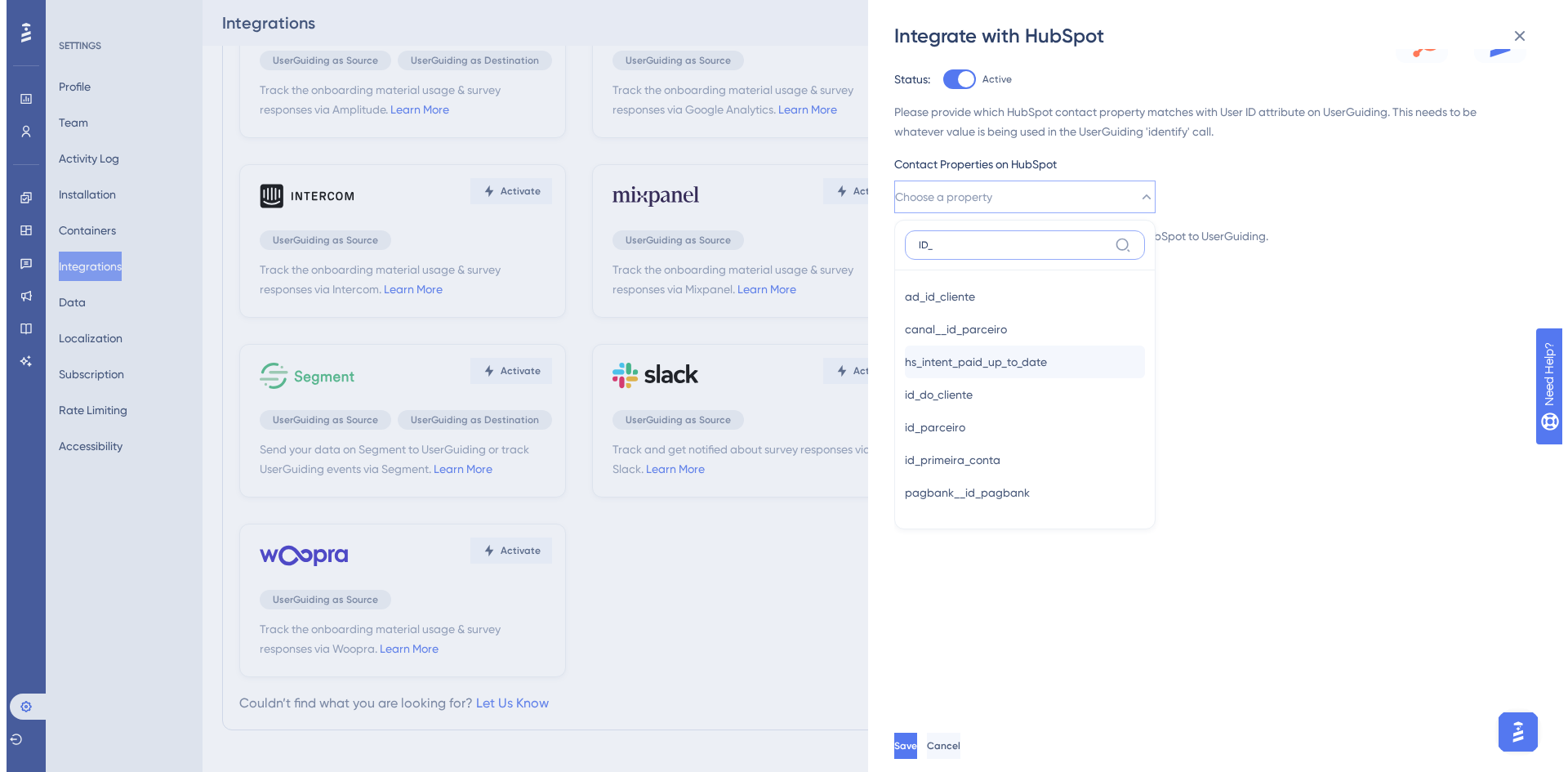
scroll to position [455, 0]
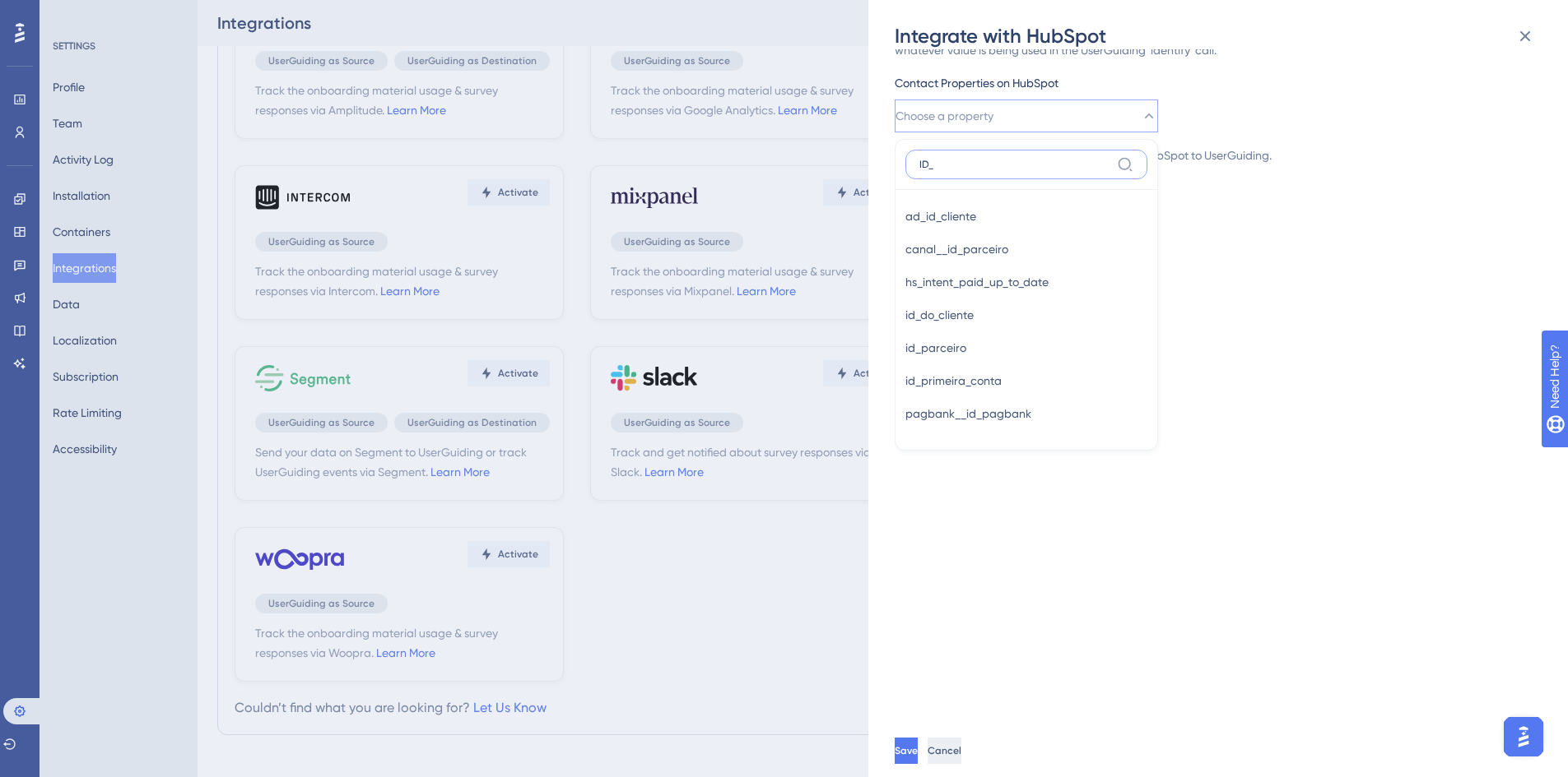
type input "ID_"
click at [961, 754] on span "Cancel" at bounding box center [945, 751] width 34 height 13
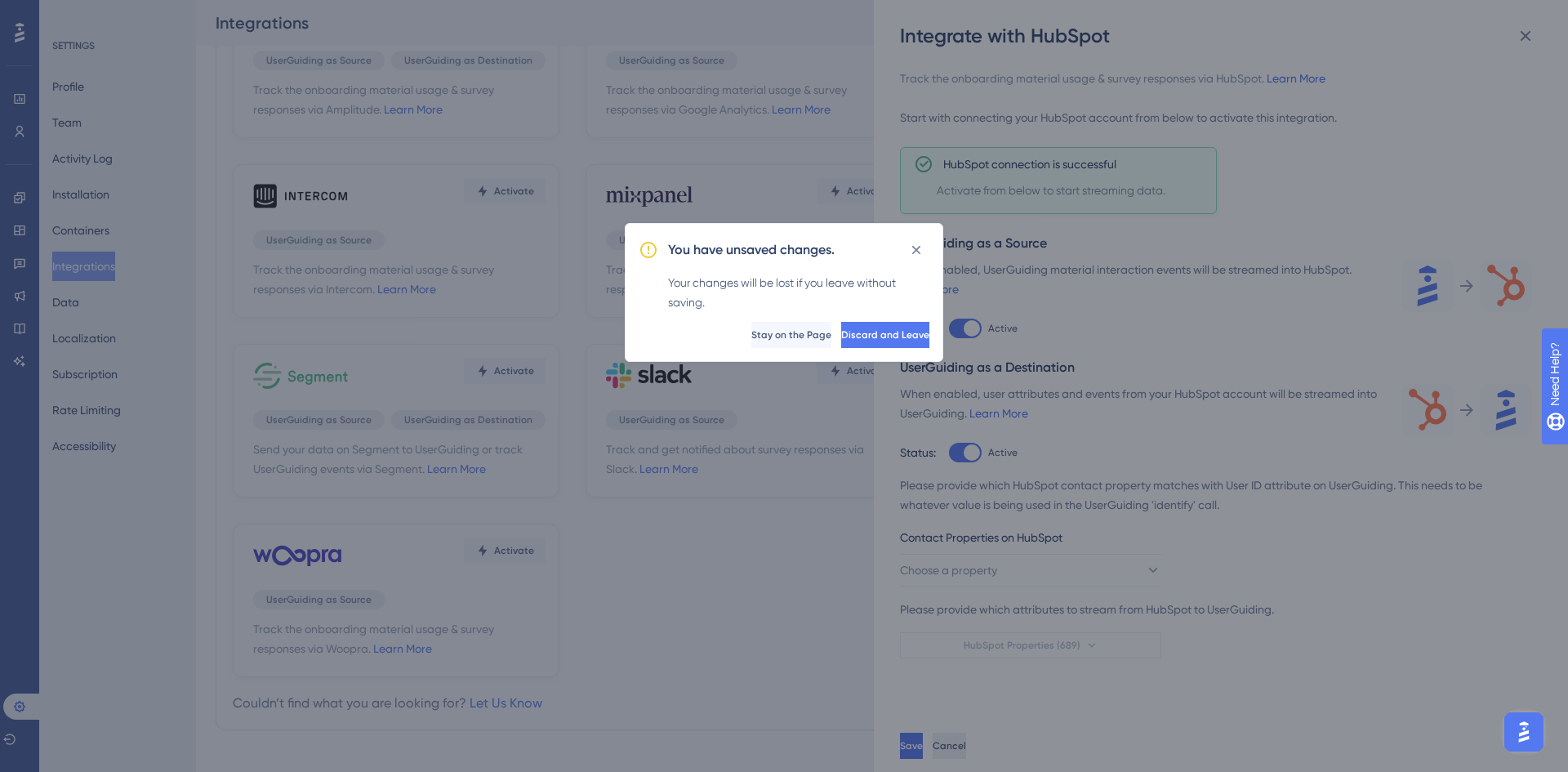
scroll to position [0, 0]
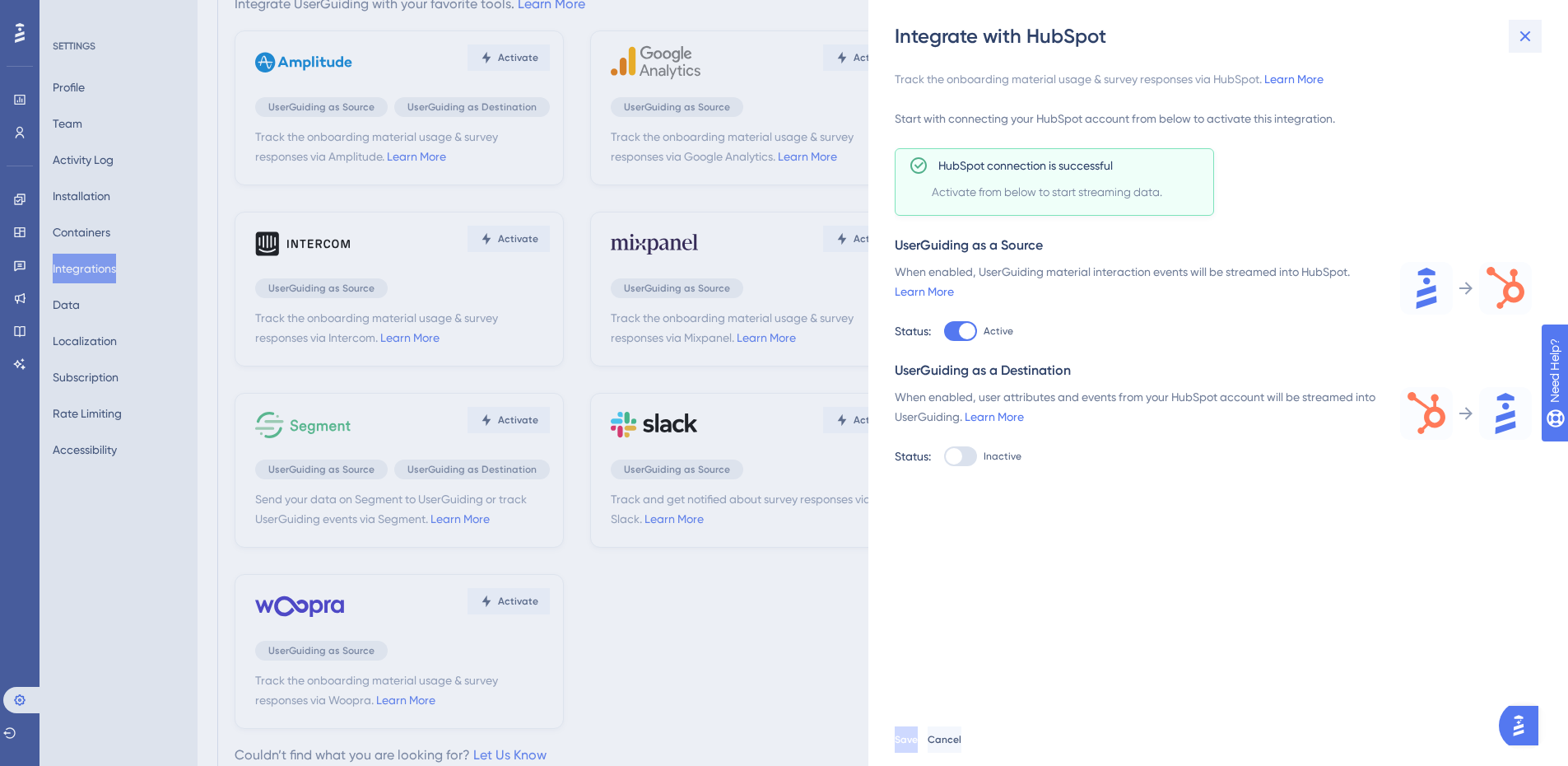
click at [1516, 41] on icon at bounding box center [1525, 36] width 20 height 20
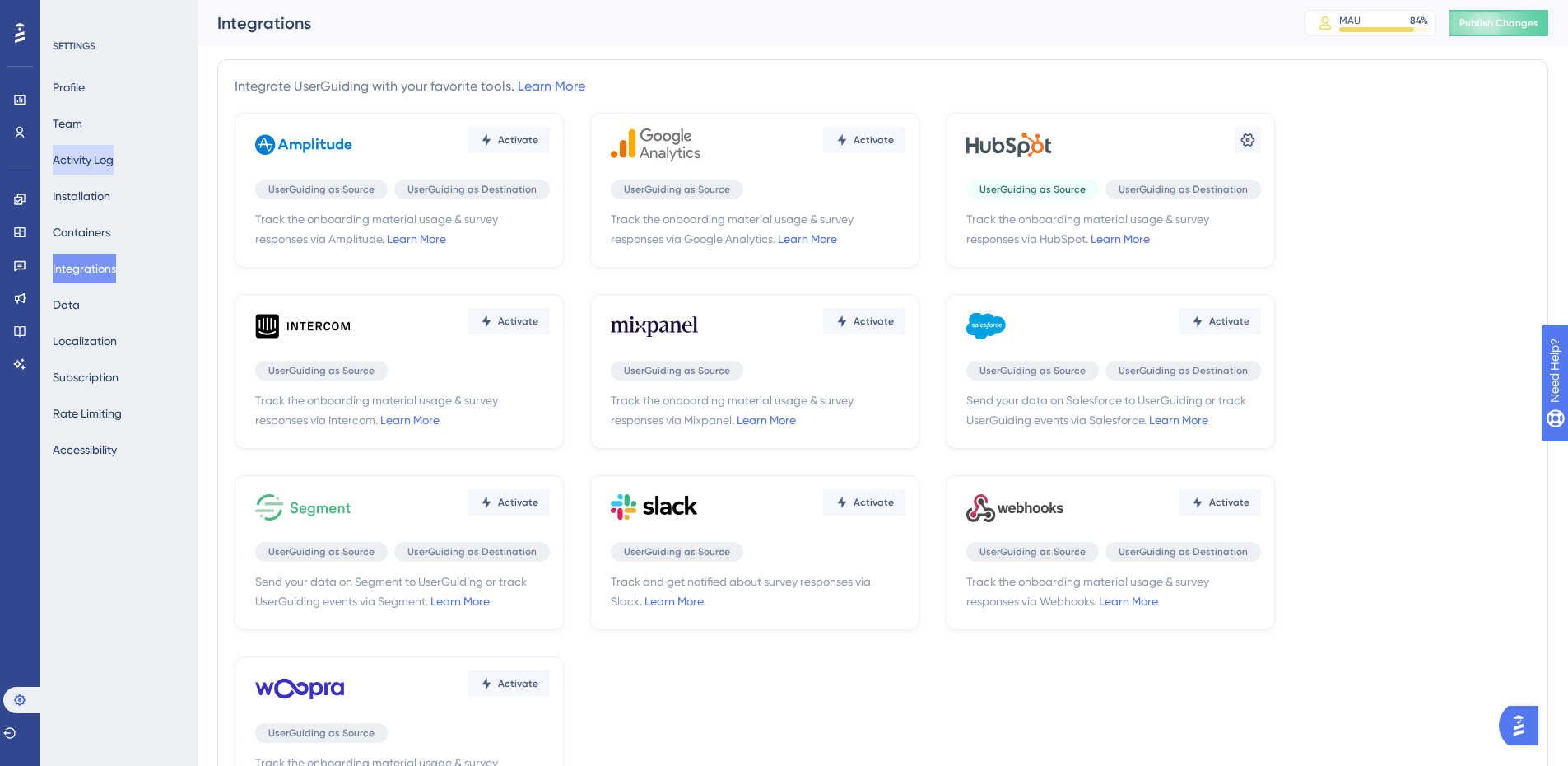
click at [107, 155] on button "Activity Log" at bounding box center [83, 159] width 61 height 30
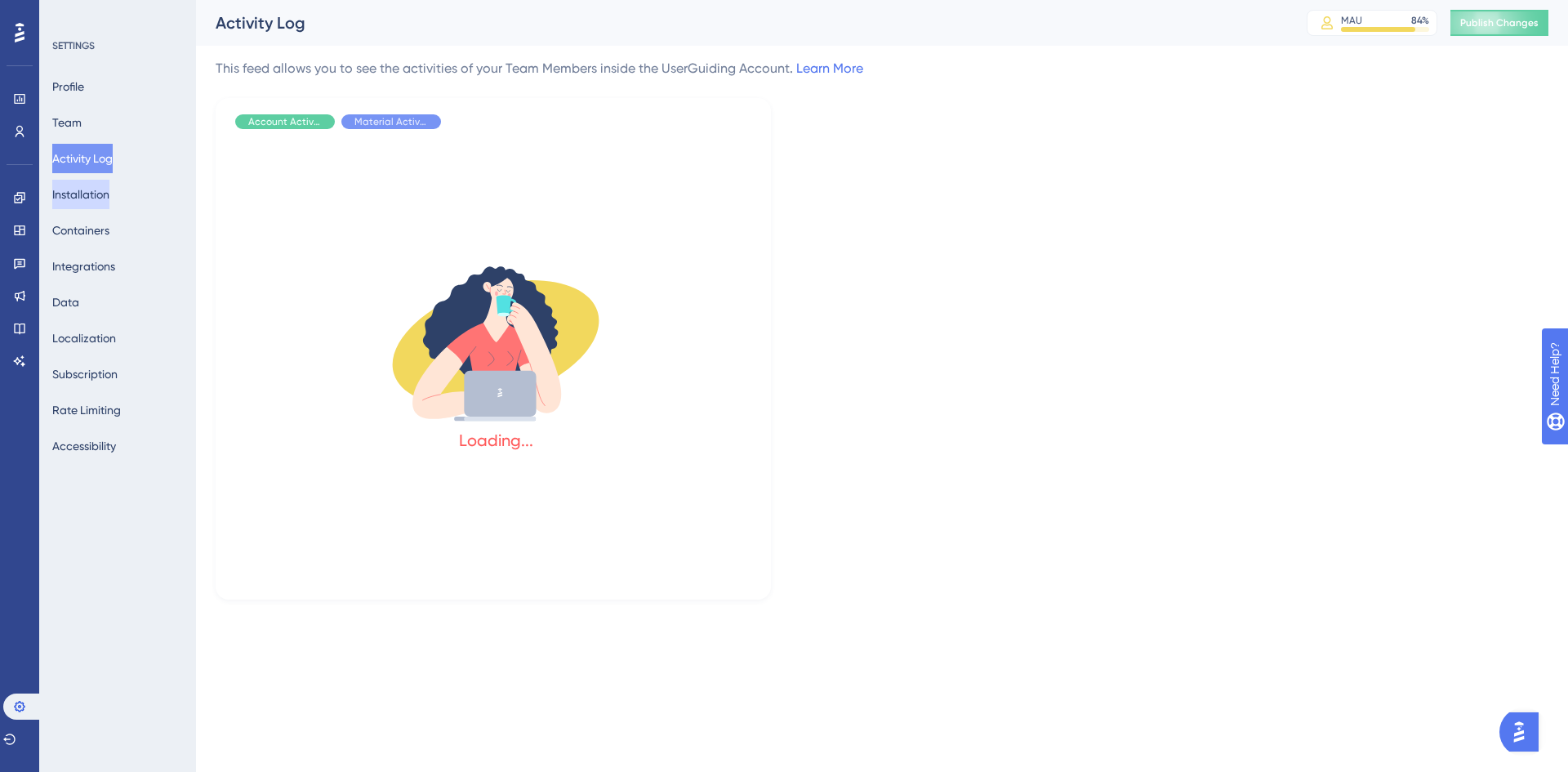
click at [96, 205] on button "Installation" at bounding box center [81, 194] width 57 height 29
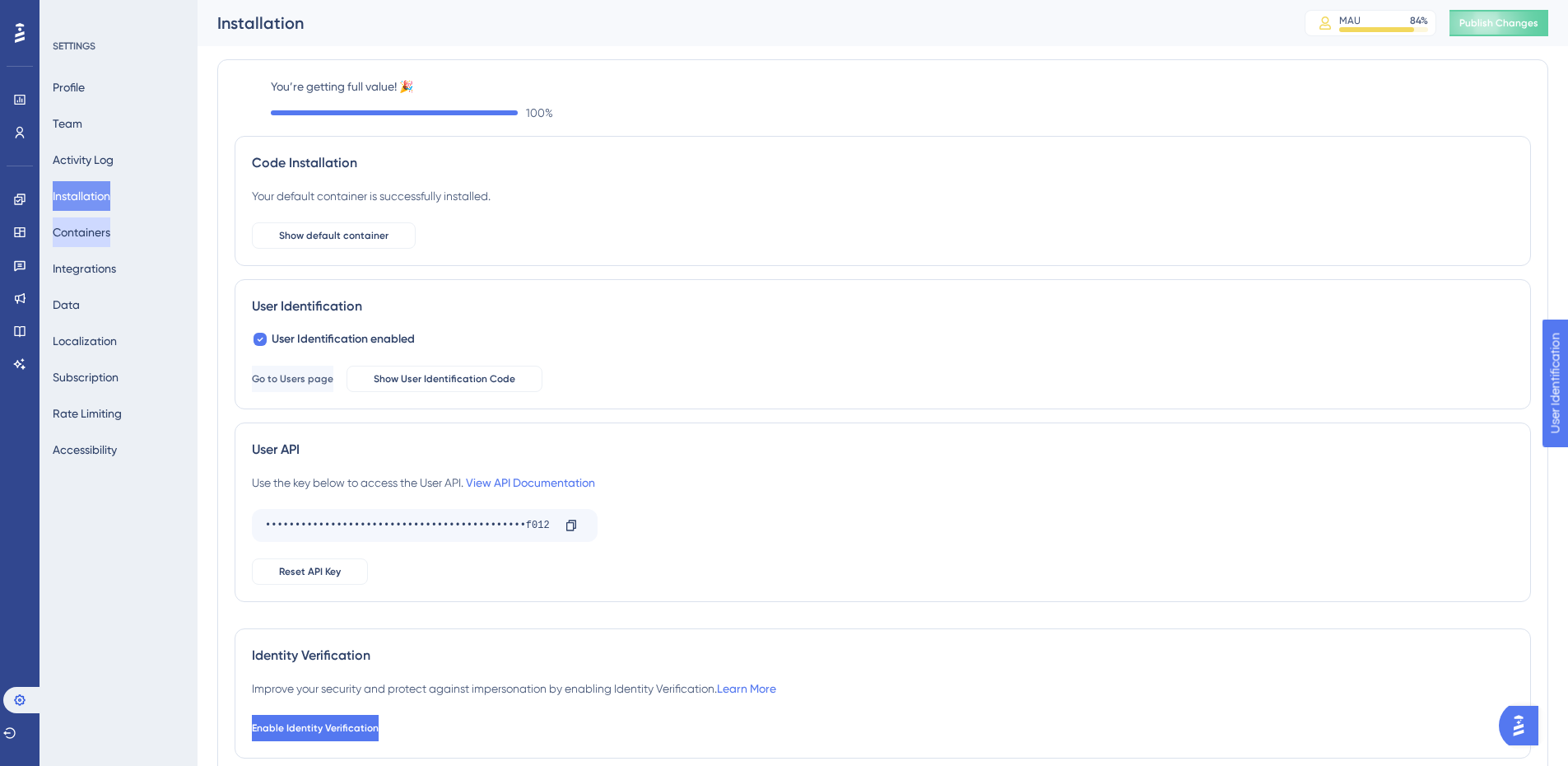
click at [106, 244] on button "Containers" at bounding box center [81, 232] width 57 height 30
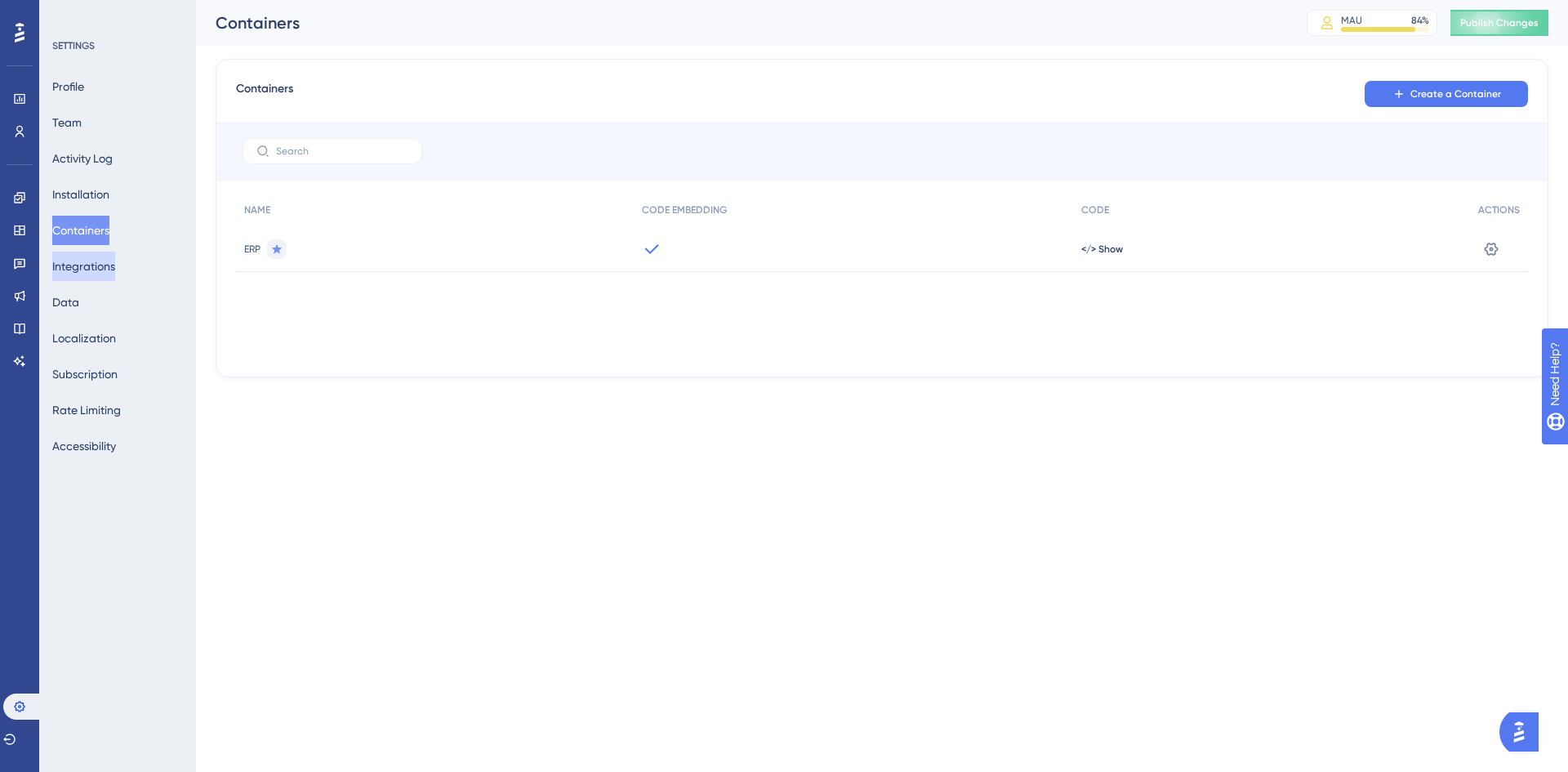
click at [105, 257] on button "Integrations" at bounding box center [84, 266] width 63 height 29
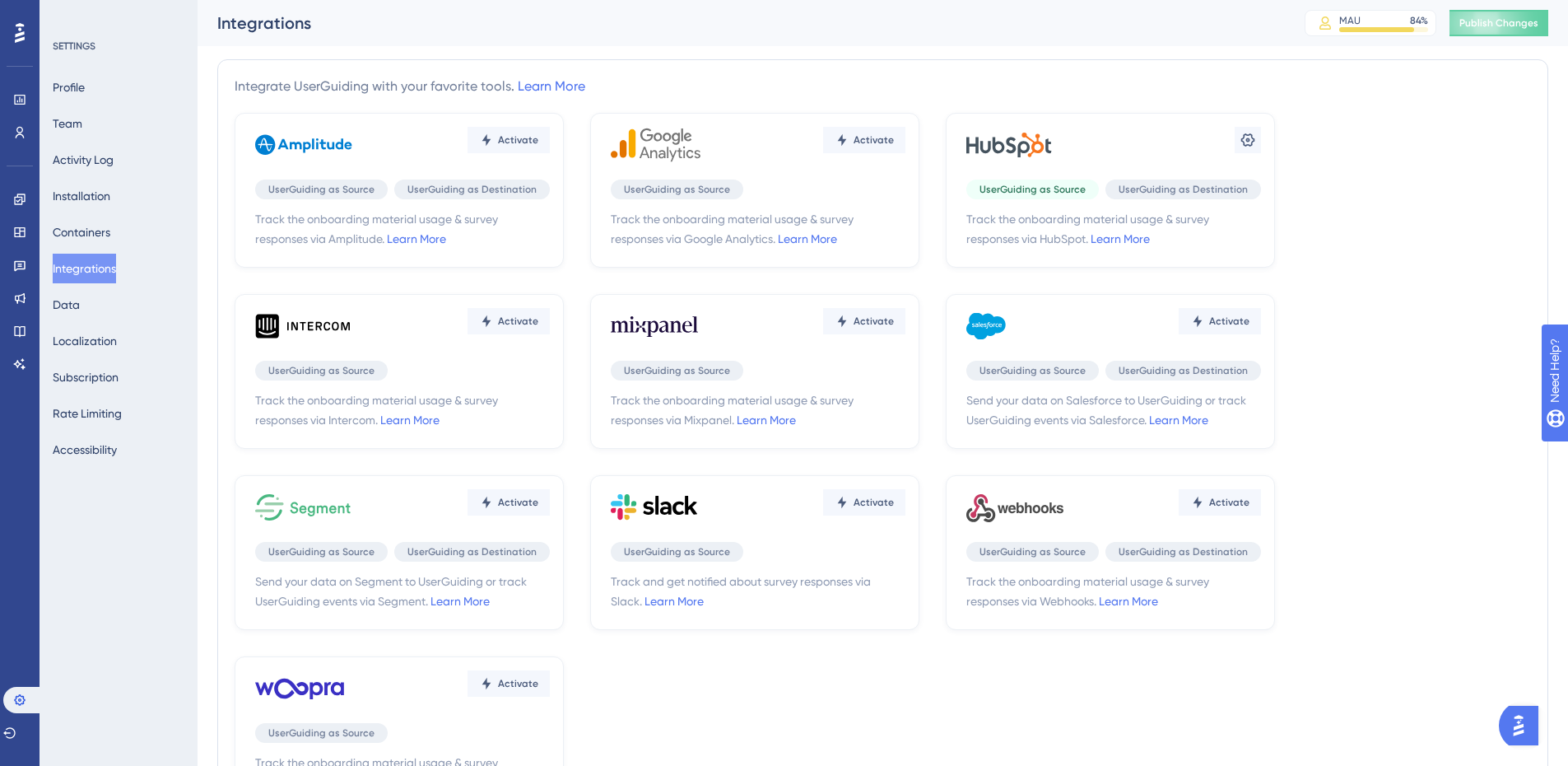
click at [107, 305] on div "Profile Team Activity Log Installation Containers Integrations Data Localizatio…" at bounding box center [119, 268] width 133 height 392
click at [96, 340] on button "Localization" at bounding box center [85, 340] width 64 height 30
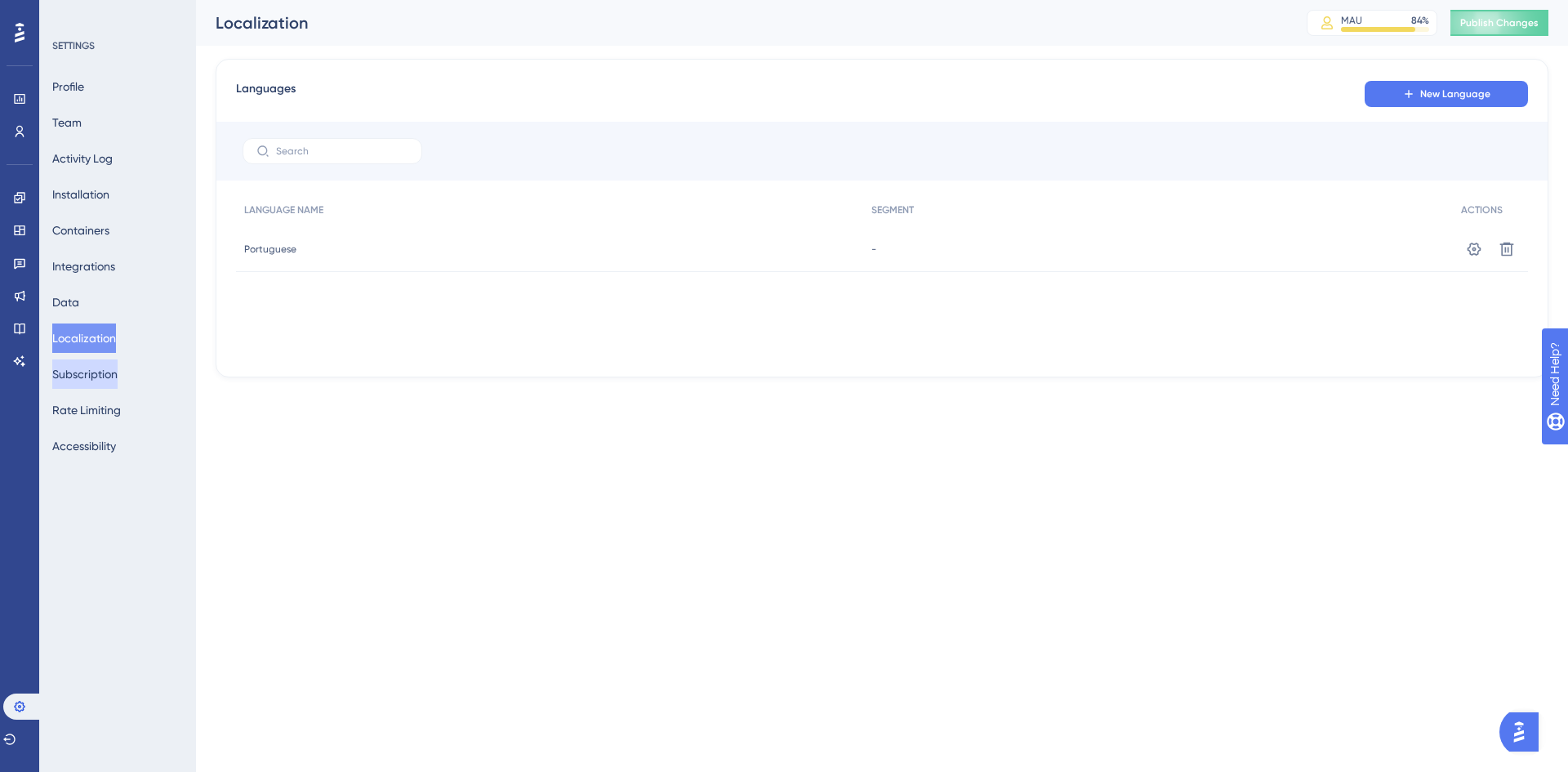
click at [95, 378] on button "Subscription" at bounding box center [85, 374] width 66 height 29
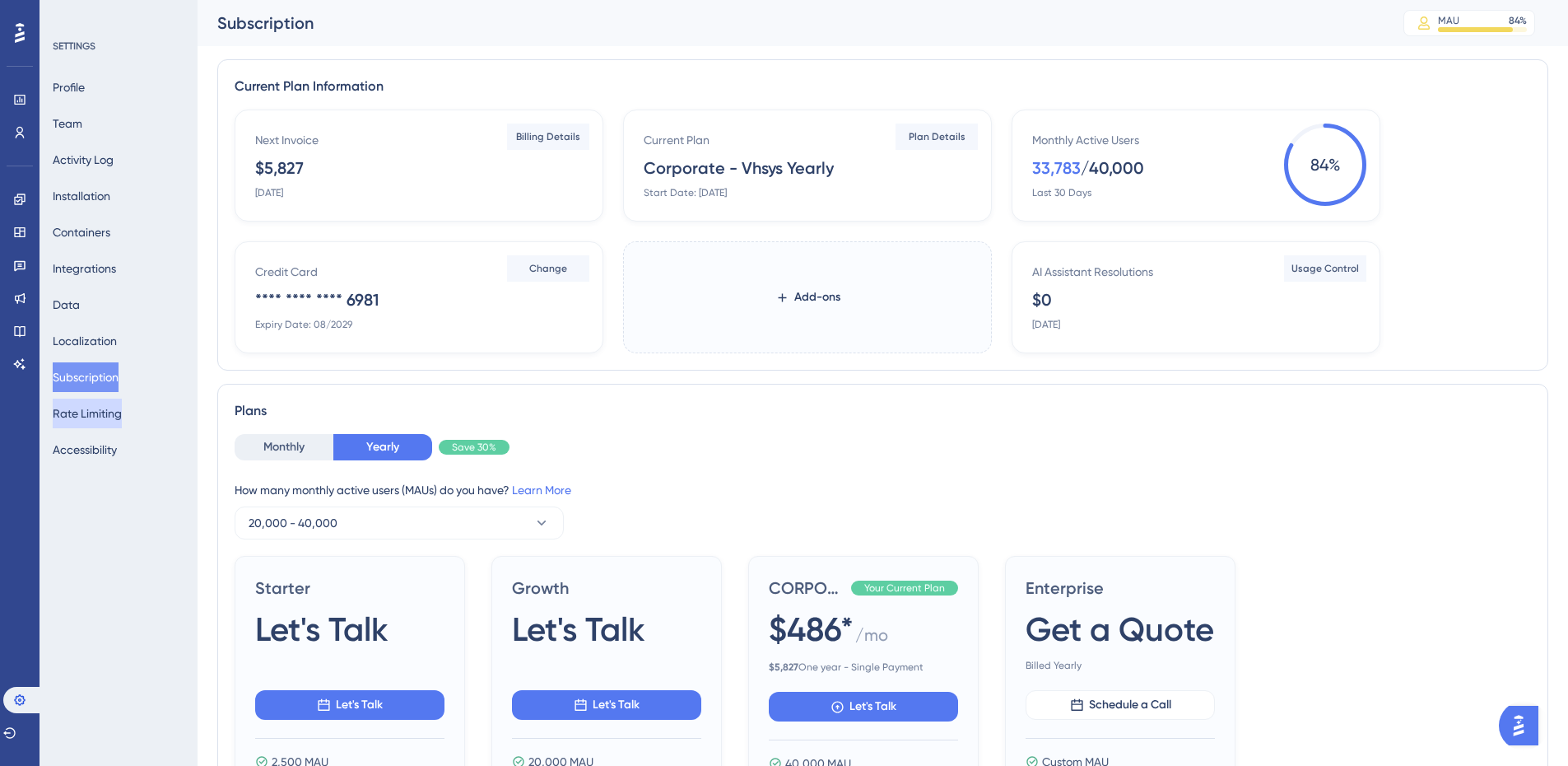
click at [99, 407] on button "Rate Limiting" at bounding box center [87, 413] width 69 height 30
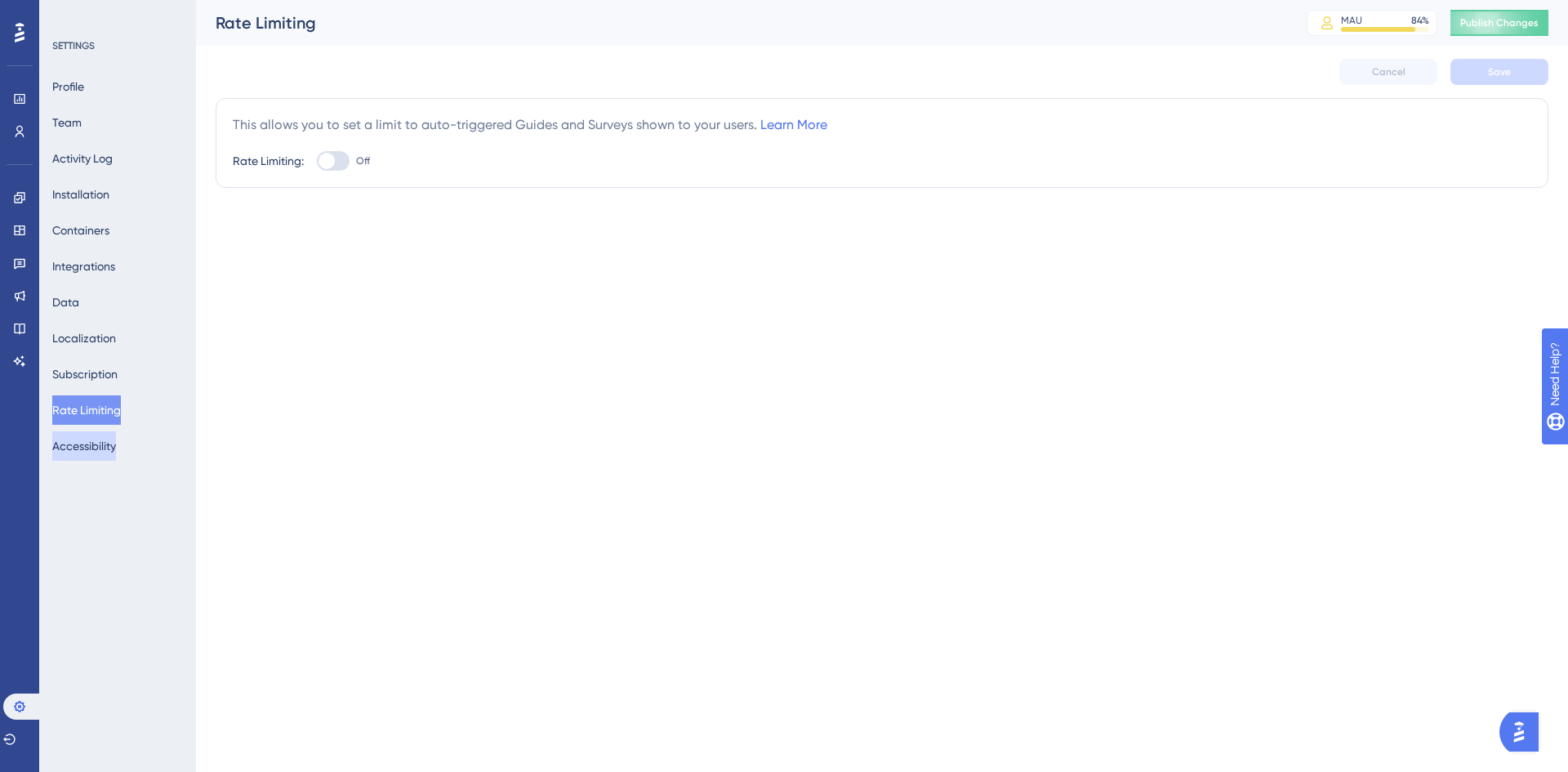
click at [96, 458] on button "Accessibility" at bounding box center [84, 446] width 64 height 29
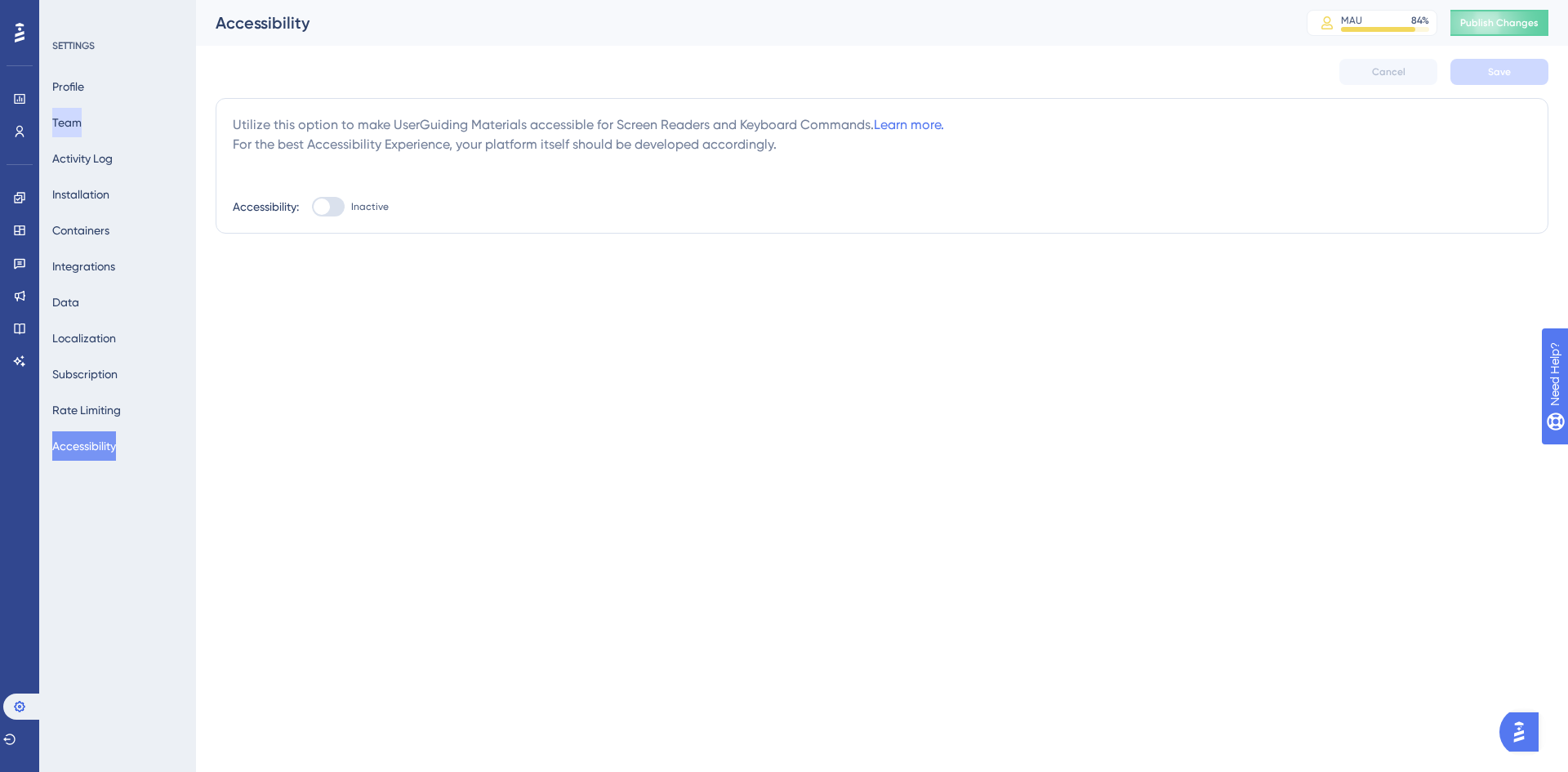
click at [82, 116] on button "Team" at bounding box center [67, 122] width 29 height 29
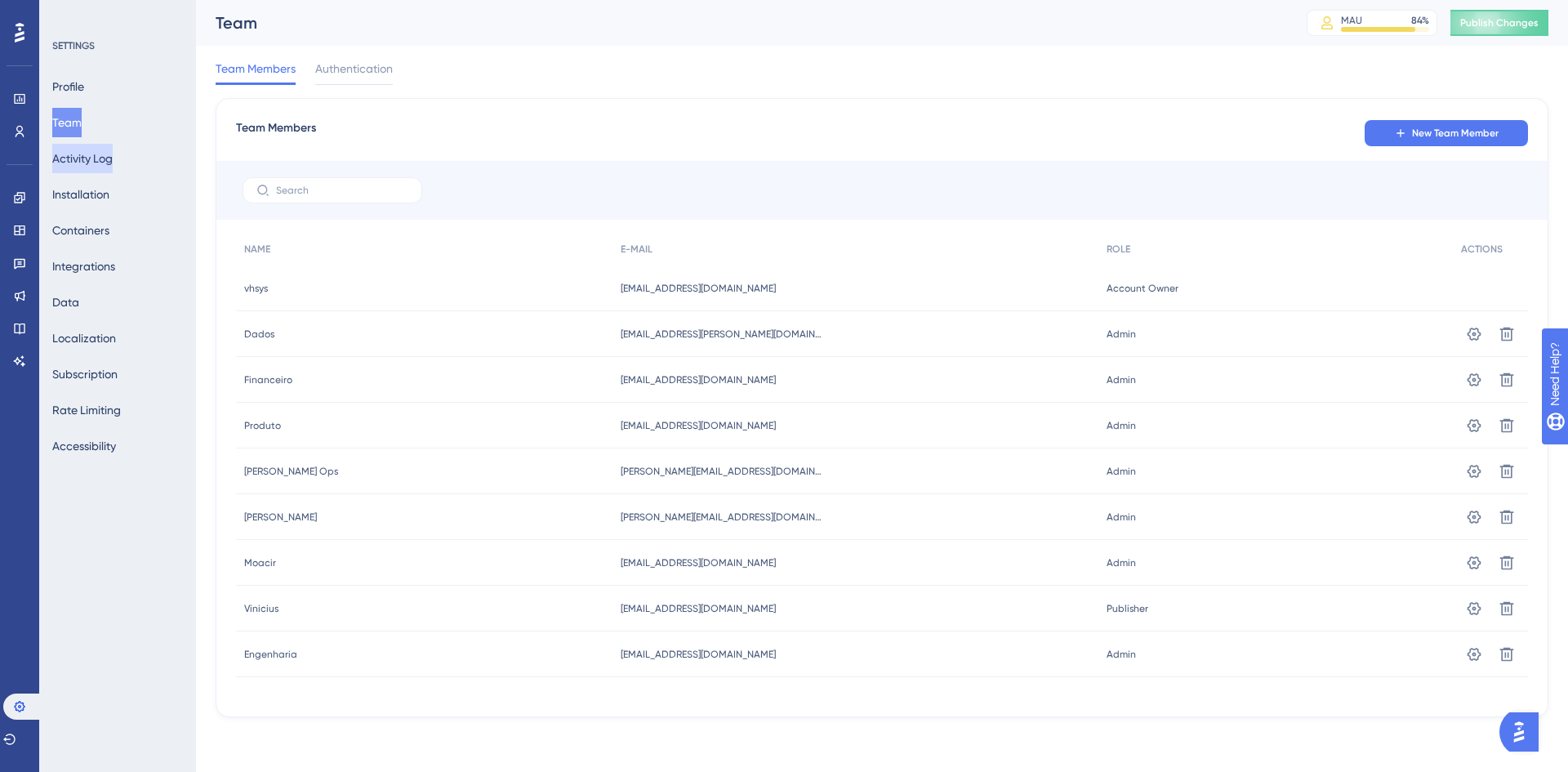
click at [92, 157] on button "Activity Log" at bounding box center [83, 158] width 60 height 29
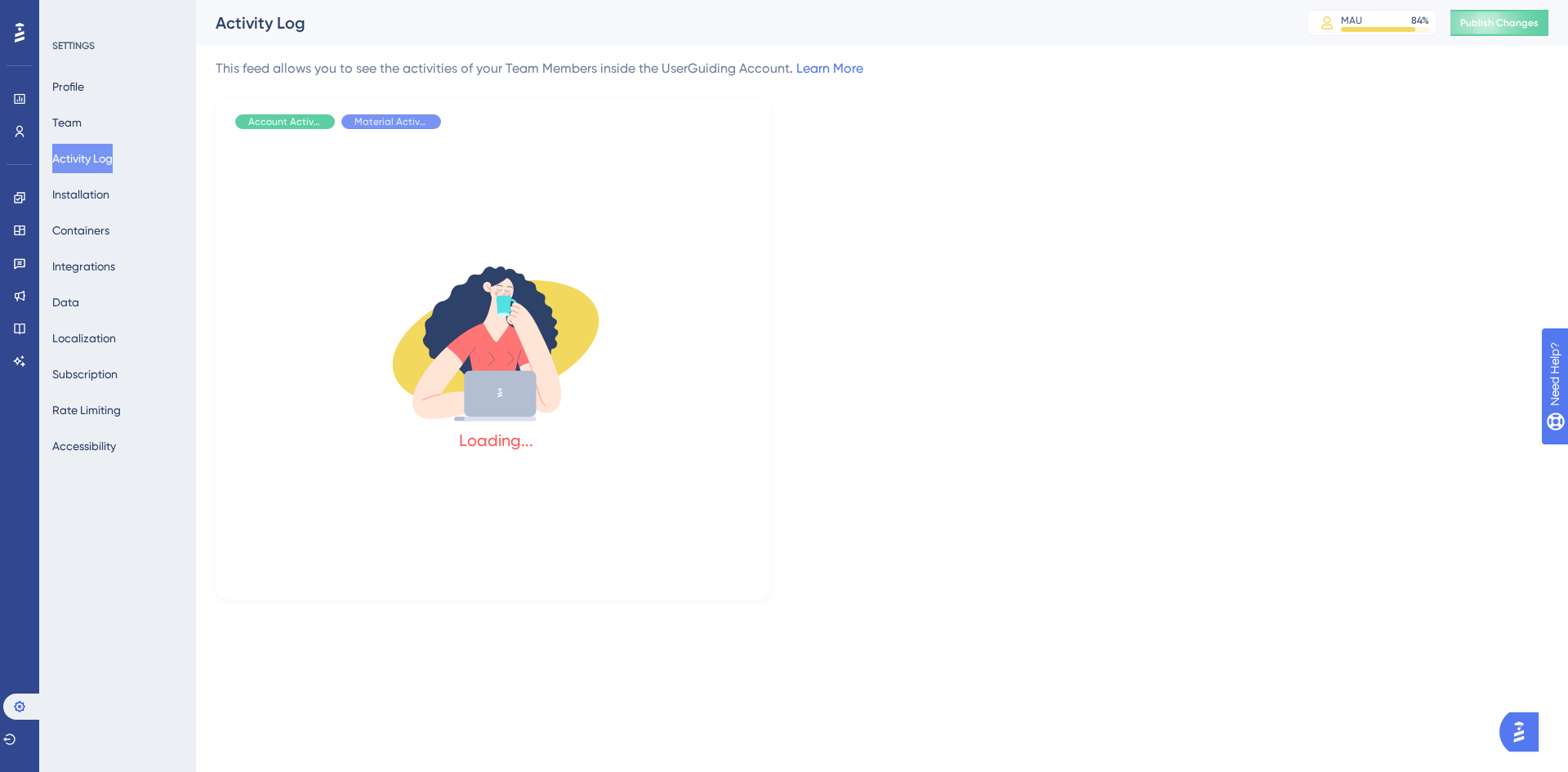
click at [66, 104] on div "Profile Team Activity Log Installation Containers Integrations Data Localizatio…" at bounding box center [118, 266] width 132 height 389
click at [70, 125] on button "Team" at bounding box center [67, 122] width 29 height 29
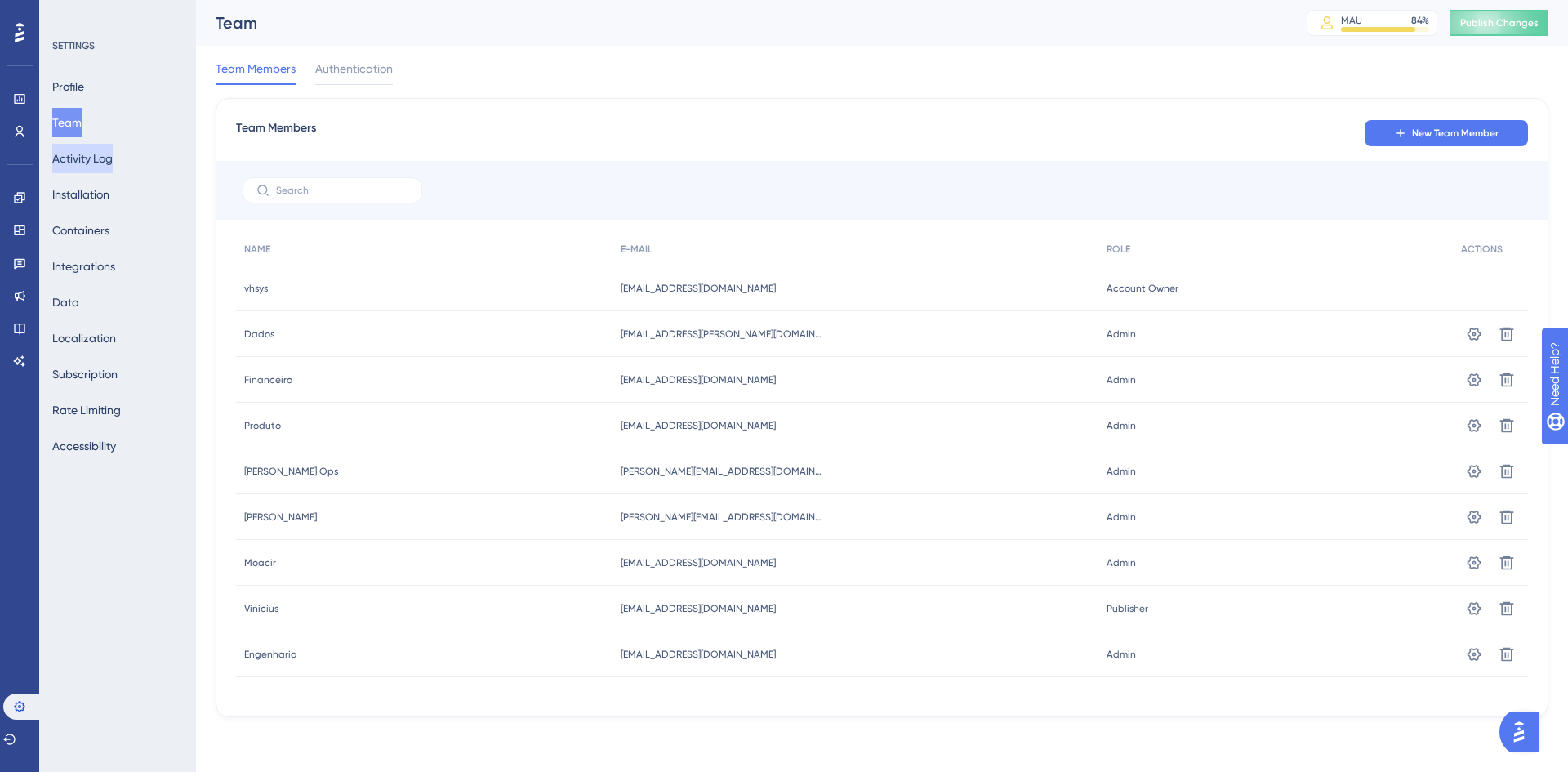
click at [80, 151] on button "Activity Log" at bounding box center [83, 158] width 60 height 29
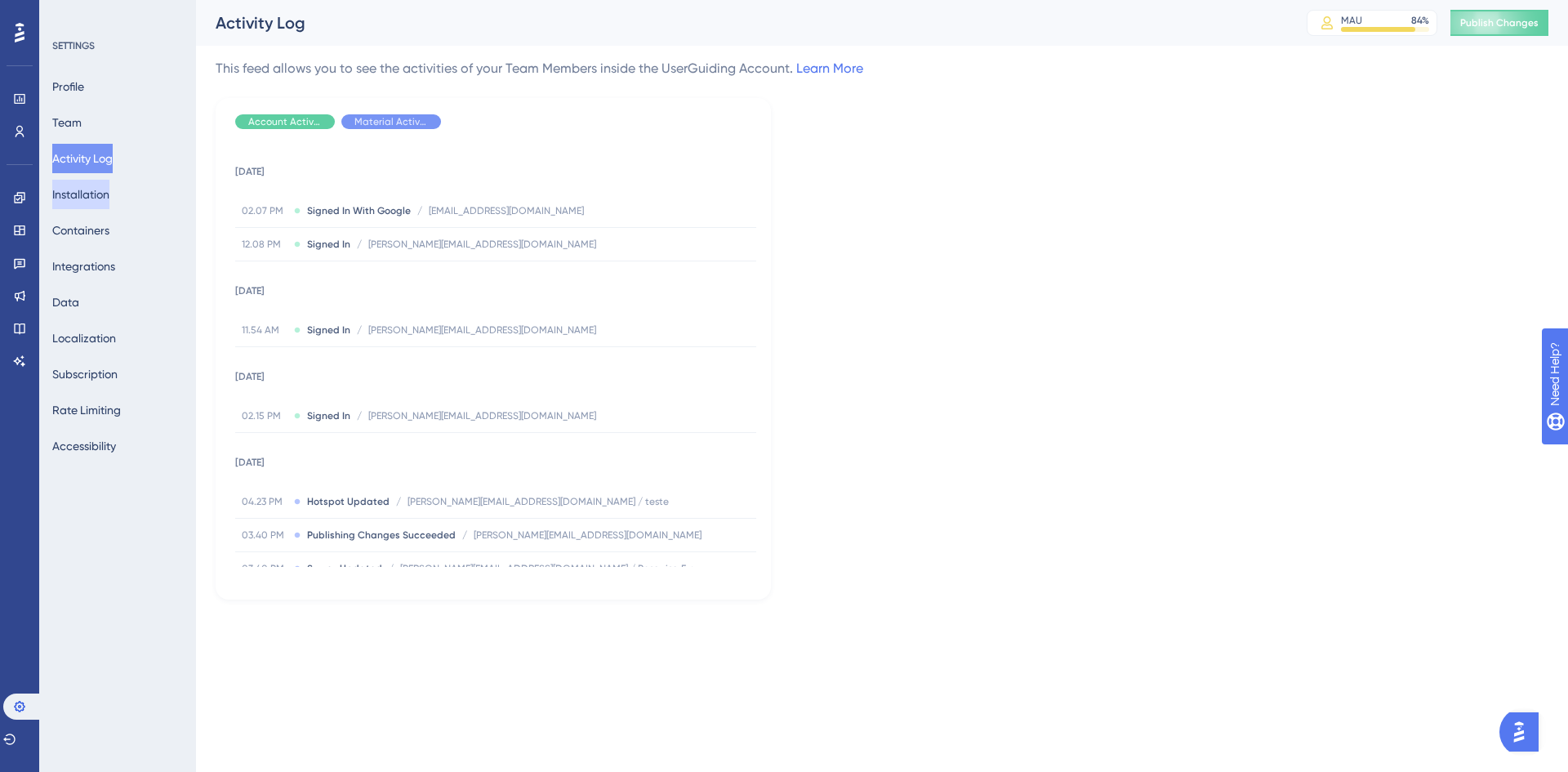
click at [100, 206] on button "Installation" at bounding box center [81, 194] width 57 height 29
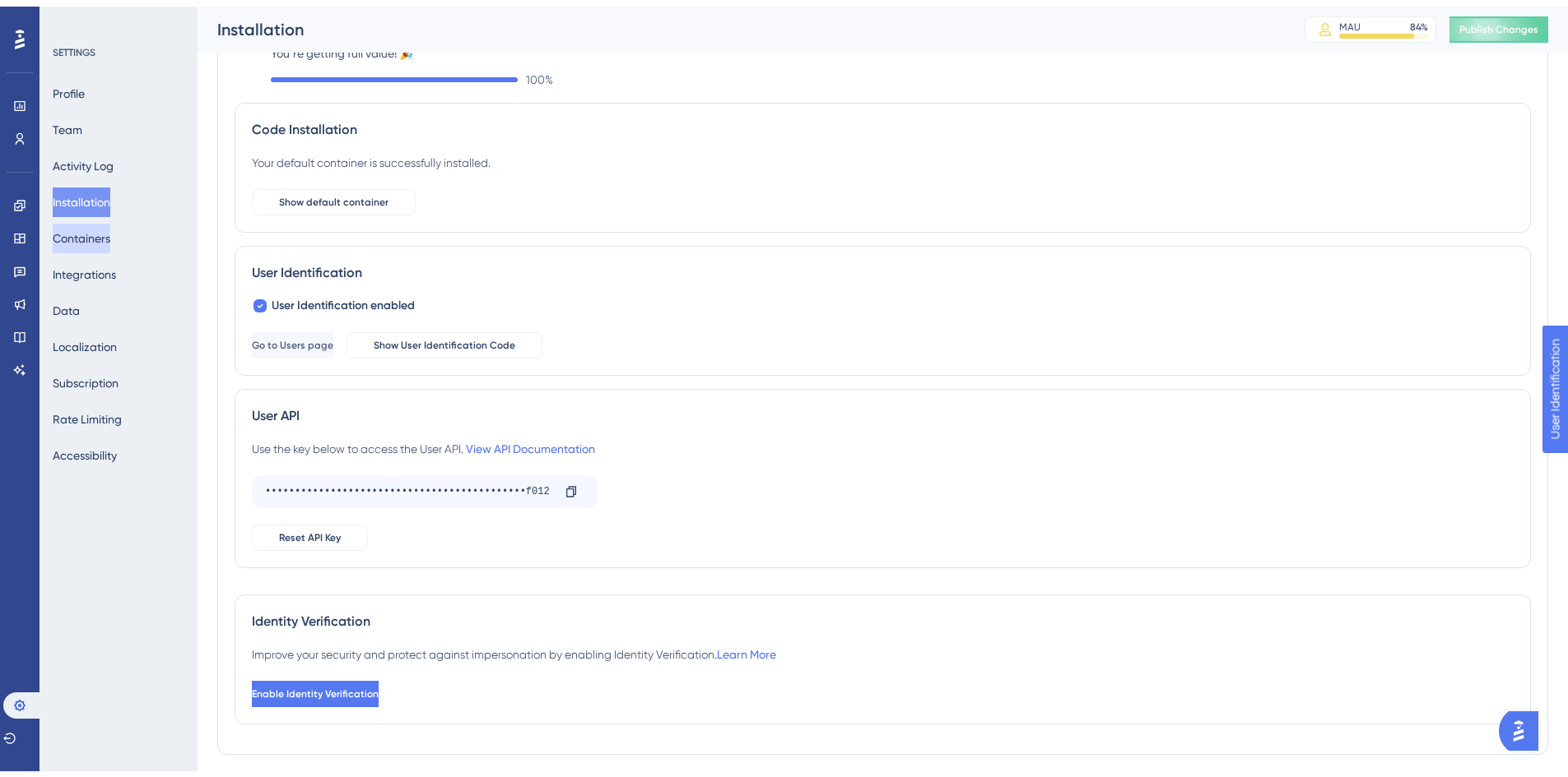
scroll to position [82, 0]
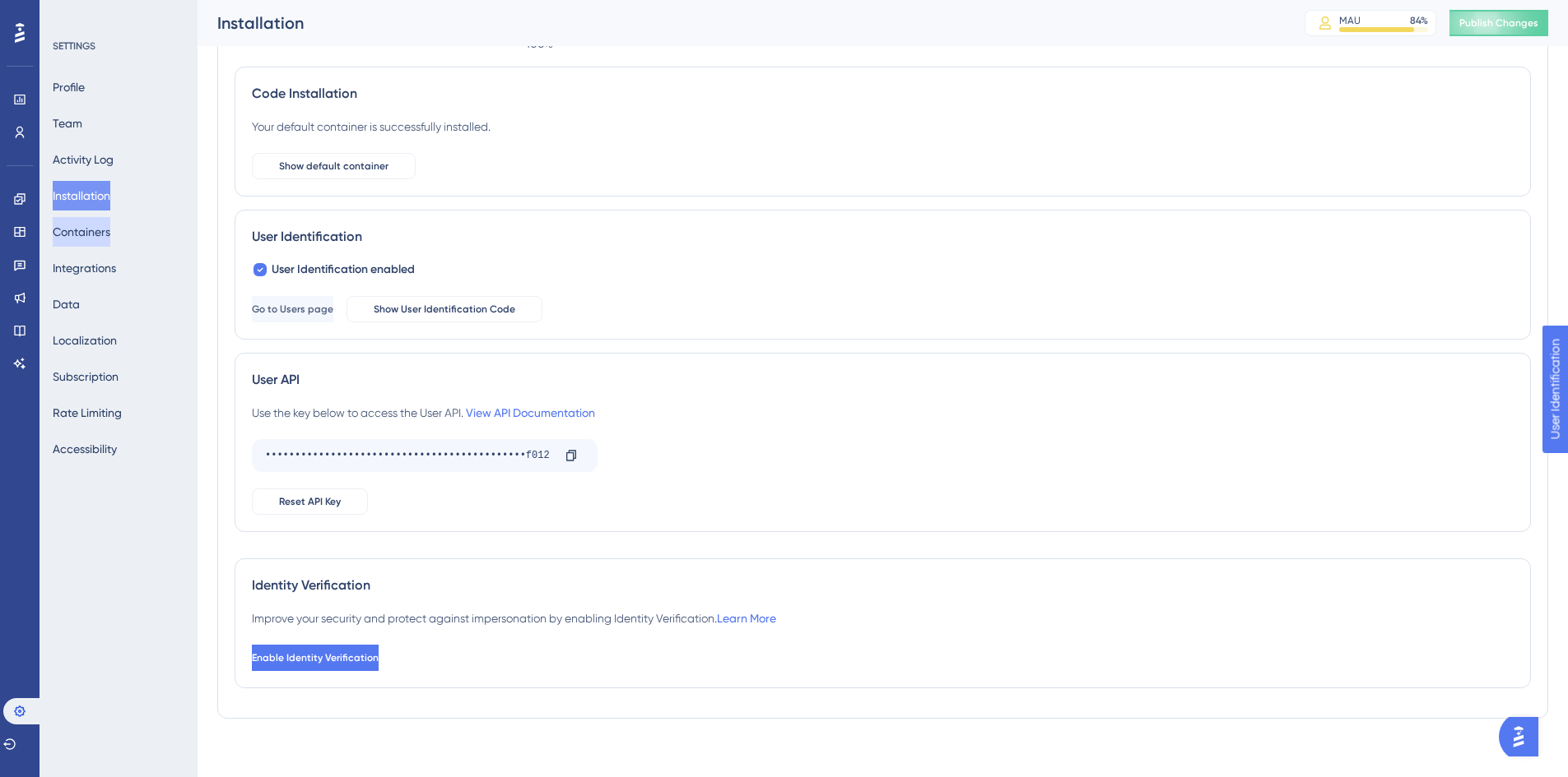
click at [89, 224] on button "Containers" at bounding box center [81, 232] width 57 height 30
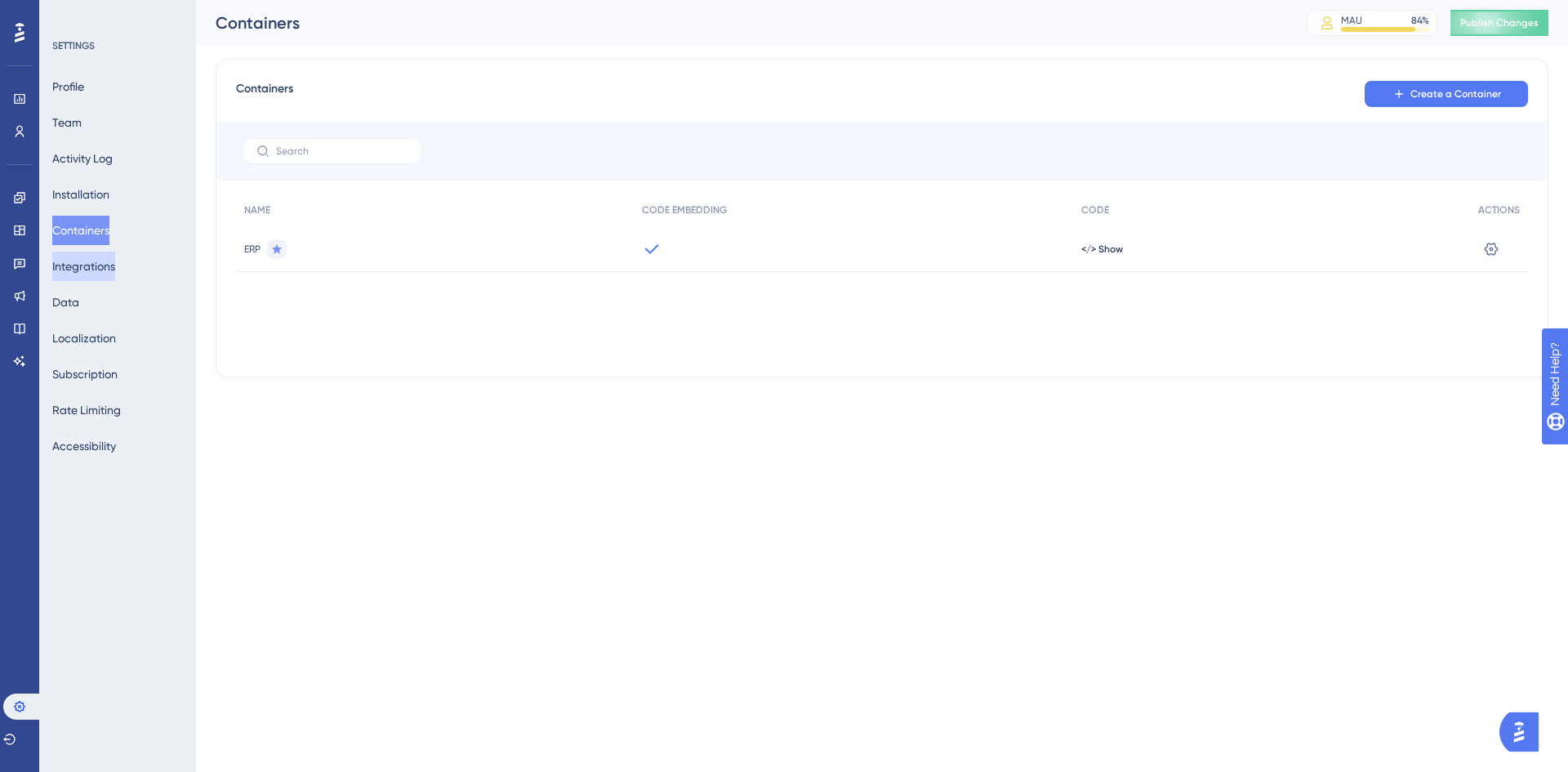
click at [84, 256] on button "Integrations" at bounding box center [84, 266] width 63 height 29
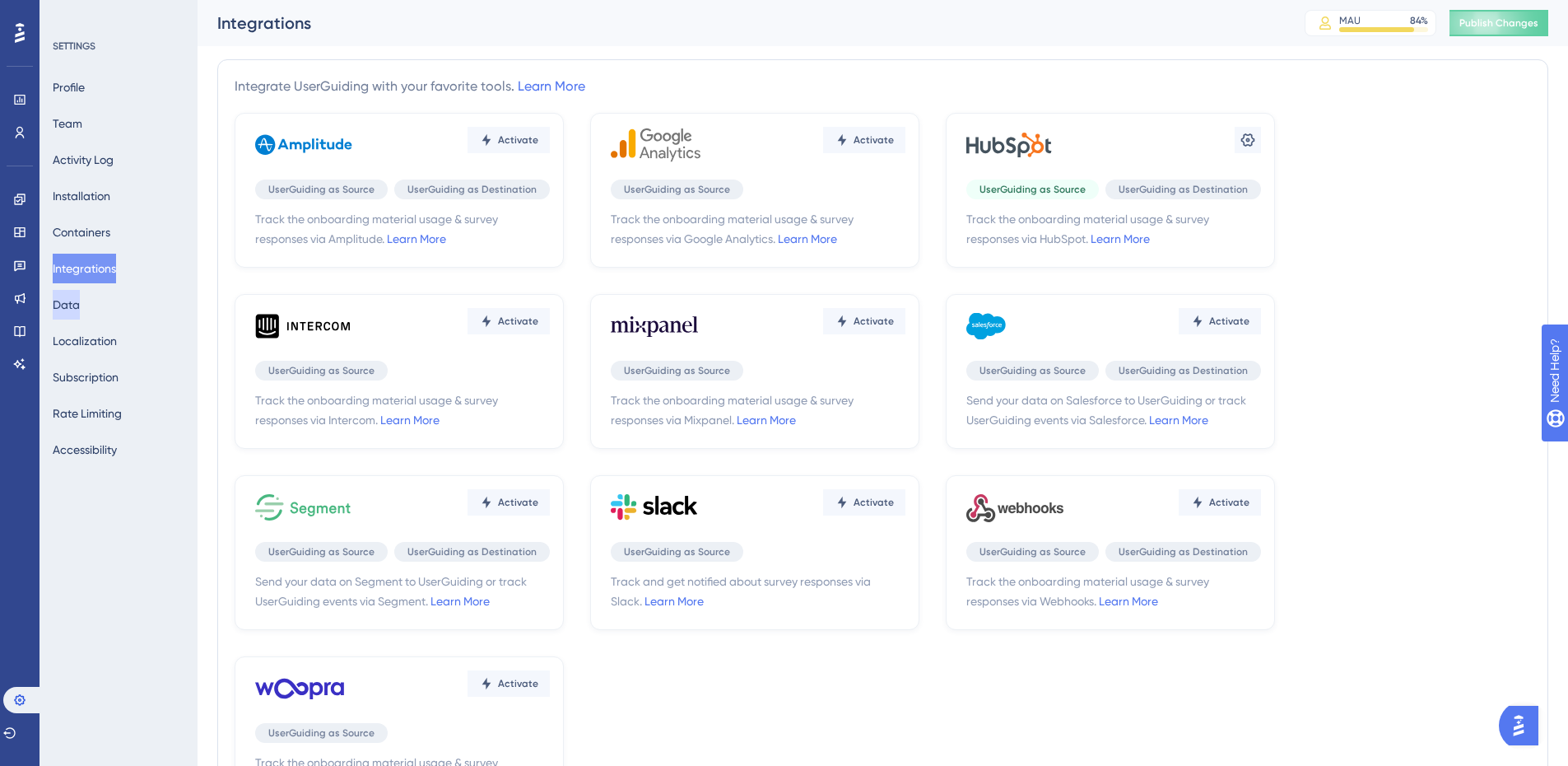
click at [75, 302] on button "Data" at bounding box center [66, 304] width 27 height 30
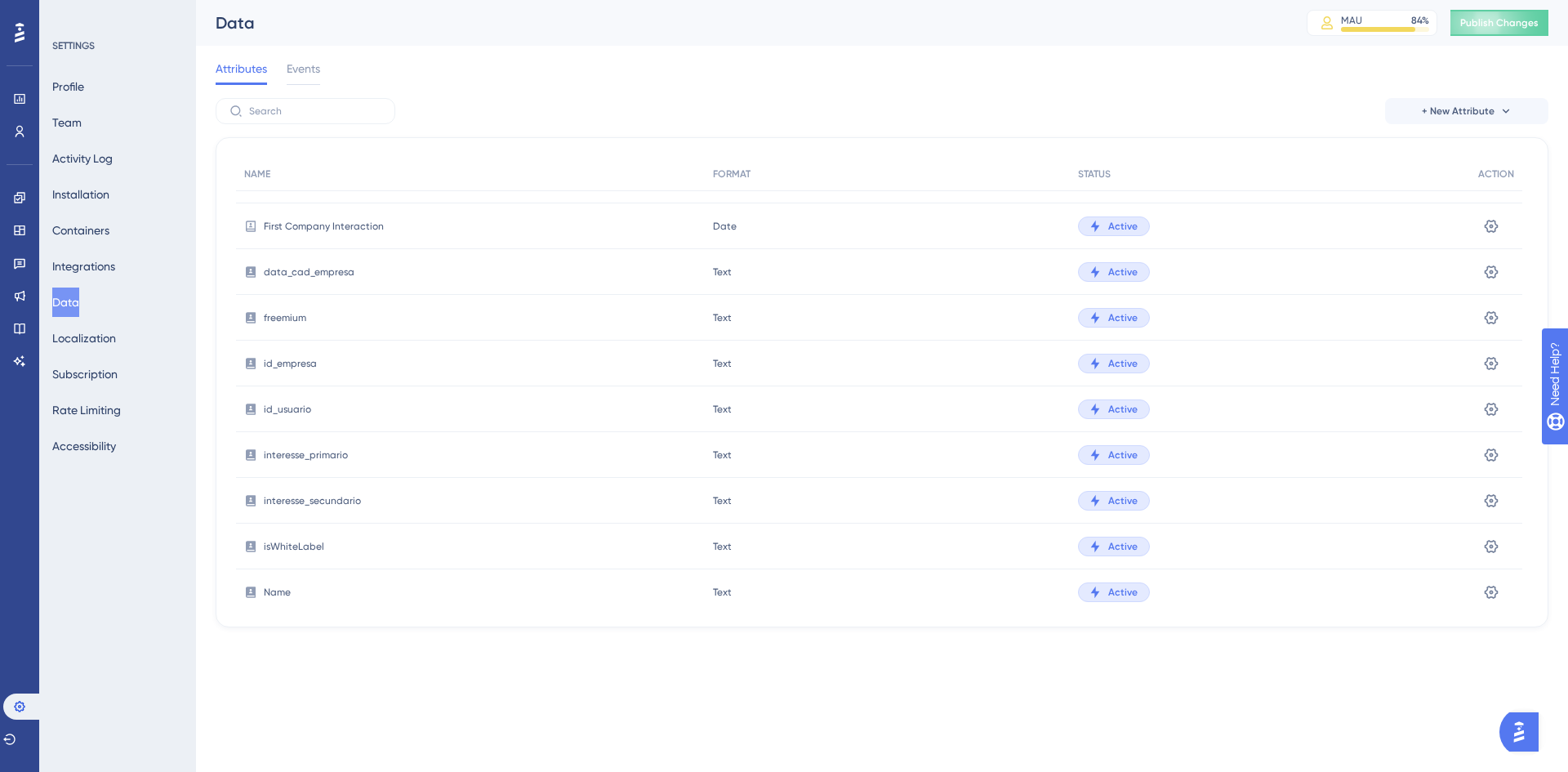
scroll to position [408, 0]
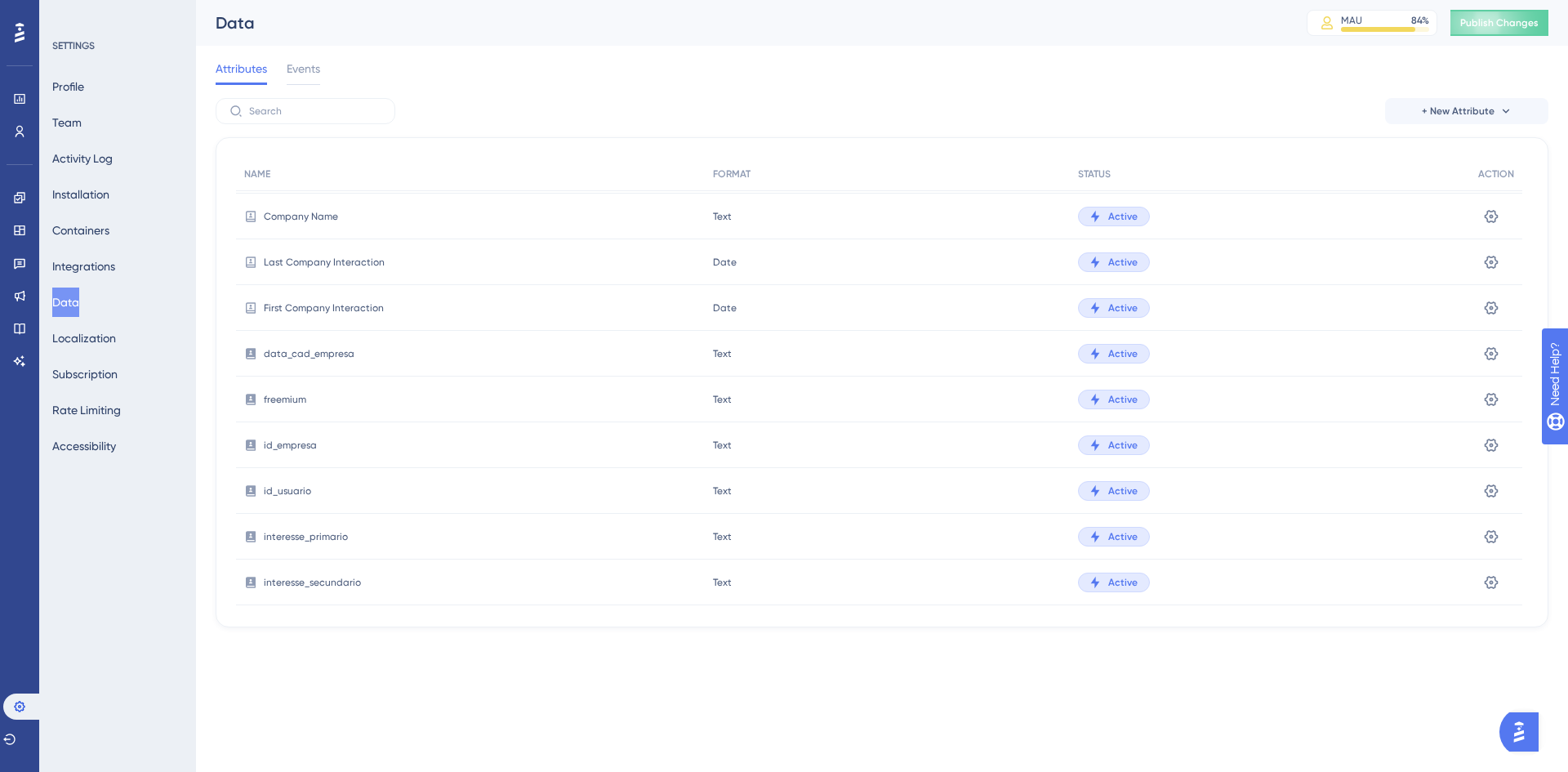
click at [1527, 735] on img "Open AI Assistant Launcher" at bounding box center [1519, 732] width 29 height 29
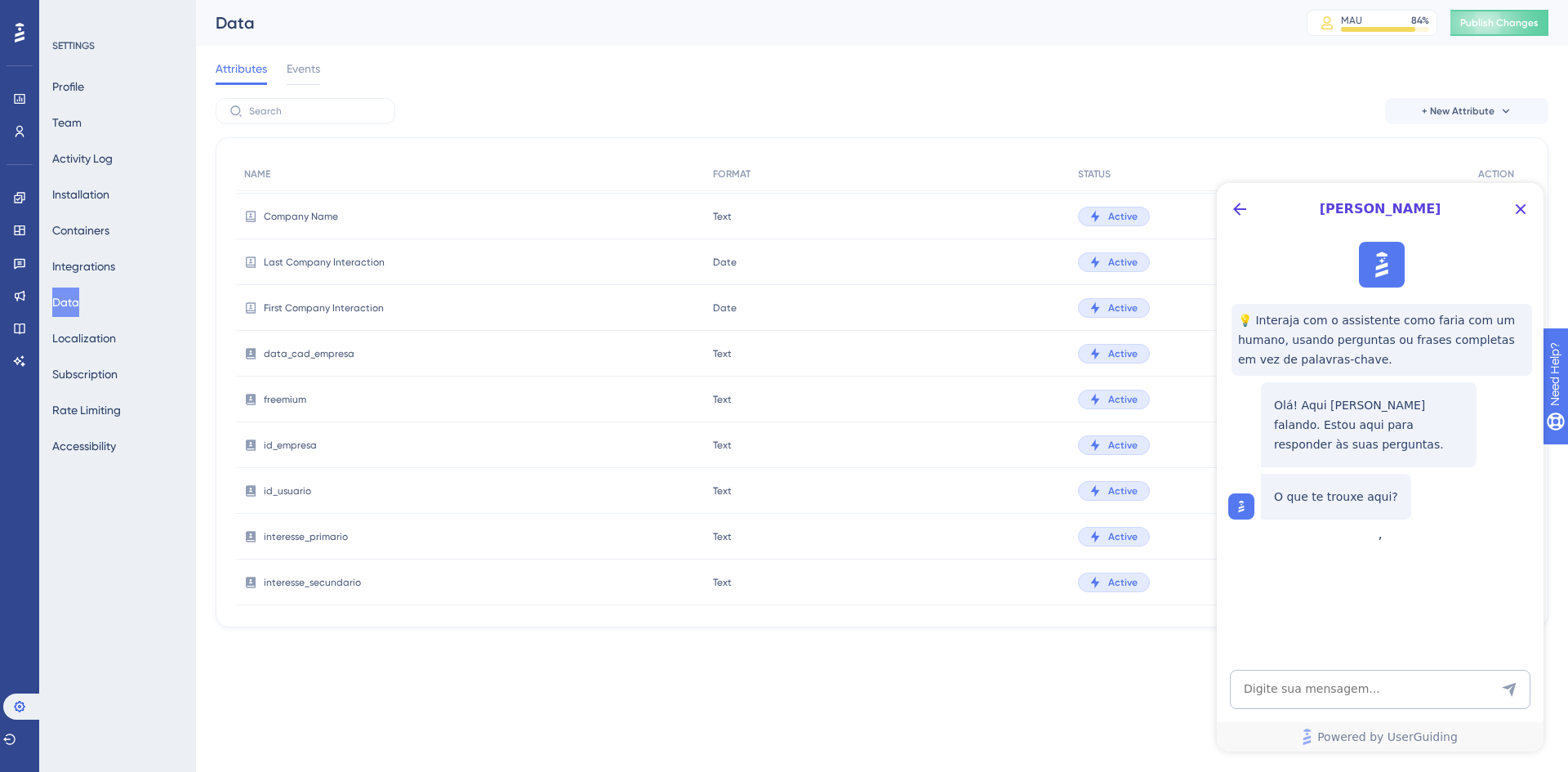
scroll to position [0, 0]
click at [1244, 200] on icon "Back Button" at bounding box center [1240, 209] width 20 height 20
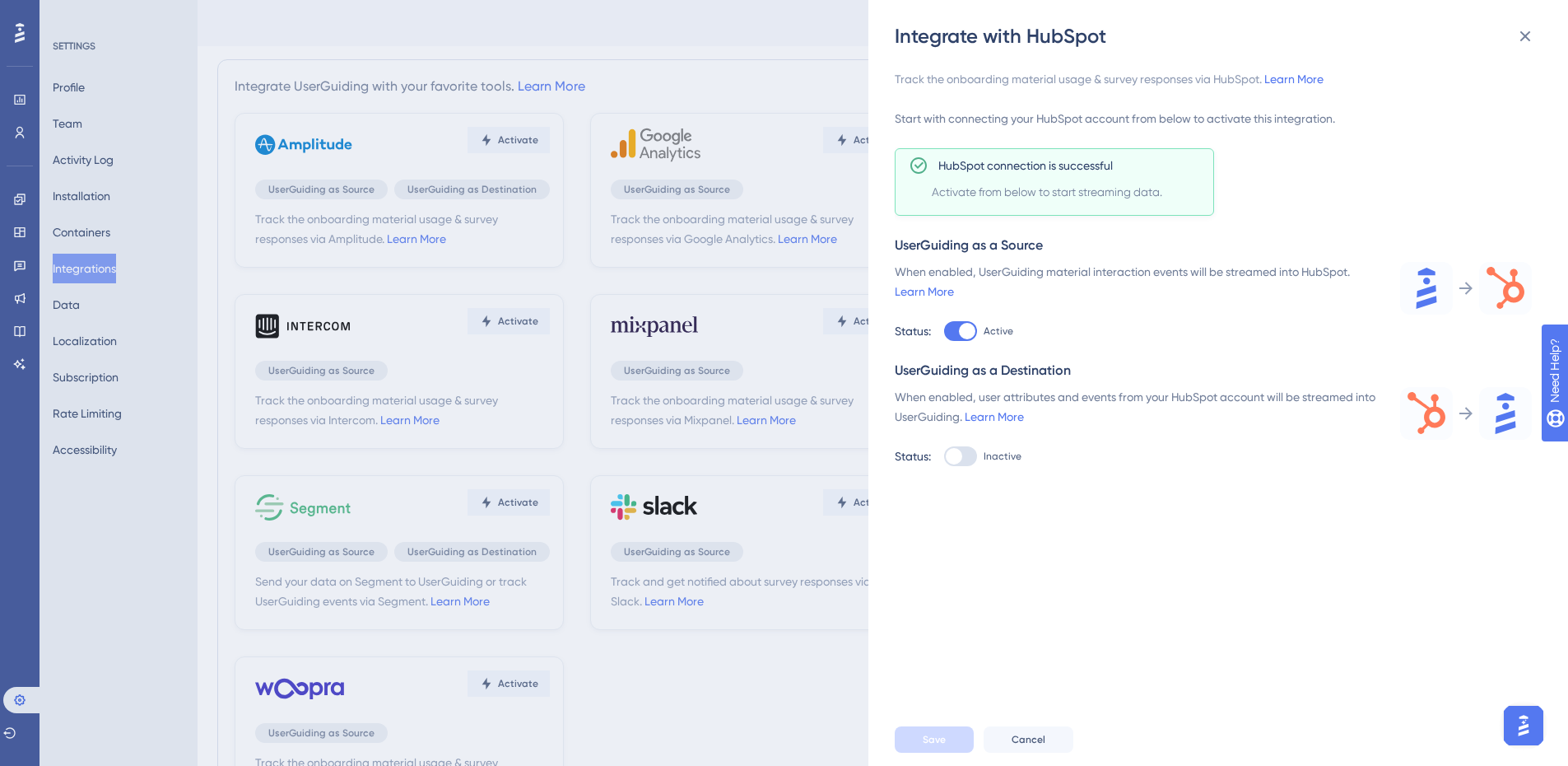
click at [951, 456] on div at bounding box center [954, 456] width 16 height 16
click at [944, 331] on input "Inactive" at bounding box center [943, 331] width 1 height 1
checkbox input "true"
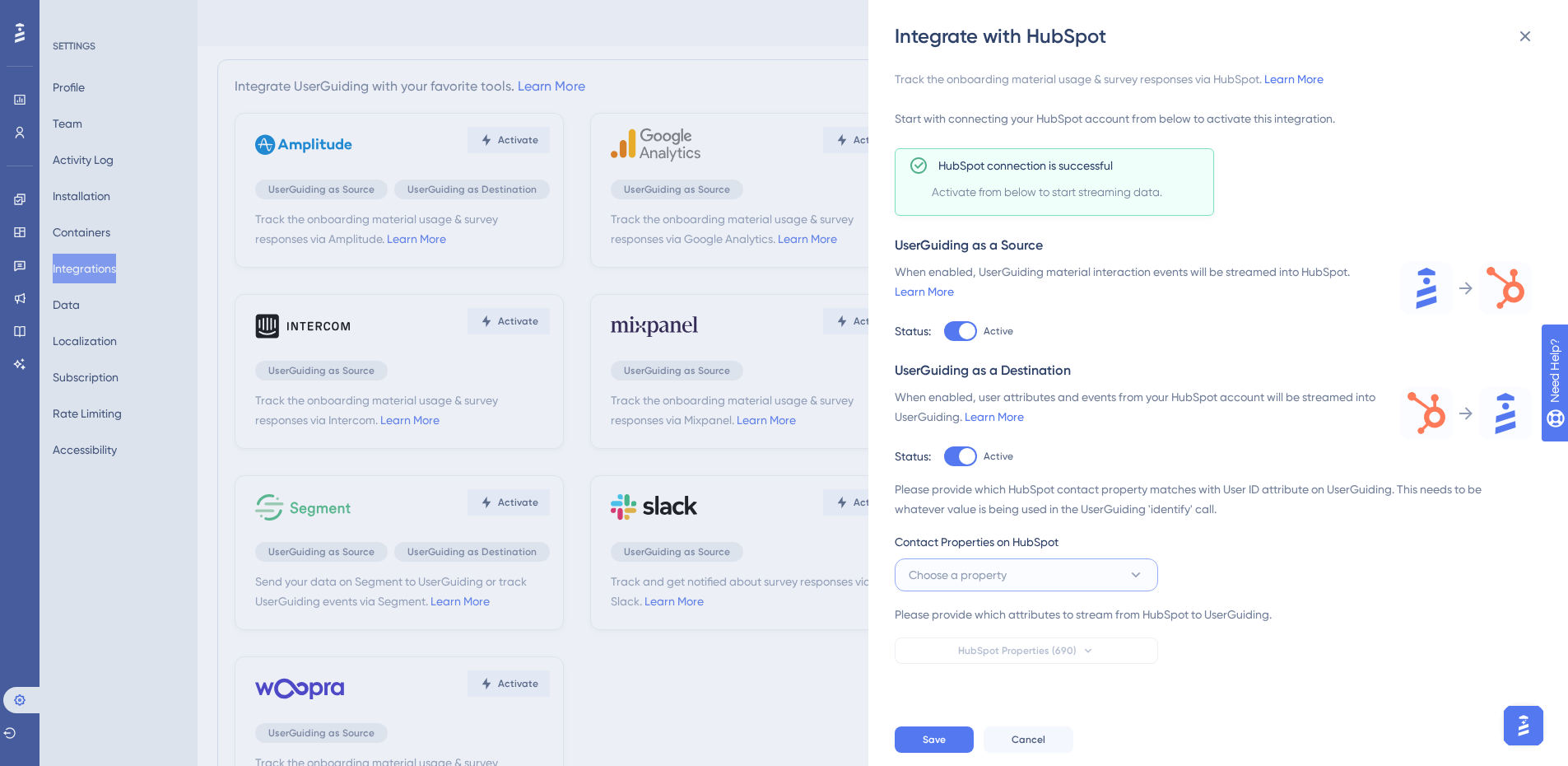
click at [996, 576] on span "Choose a property" at bounding box center [957, 574] width 98 height 20
click at [1007, 579] on span "Choose a property" at bounding box center [957, 574] width 98 height 20
click at [1122, 578] on button "Choose a property" at bounding box center [1026, 574] width 263 height 33
click at [1195, 705] on div "Track the onboarding material usage & survey responses via HubSpot. Learn More …" at bounding box center [1226, 381] width 664 height 664
click at [1136, 578] on icon at bounding box center [1135, 574] width 16 height 16
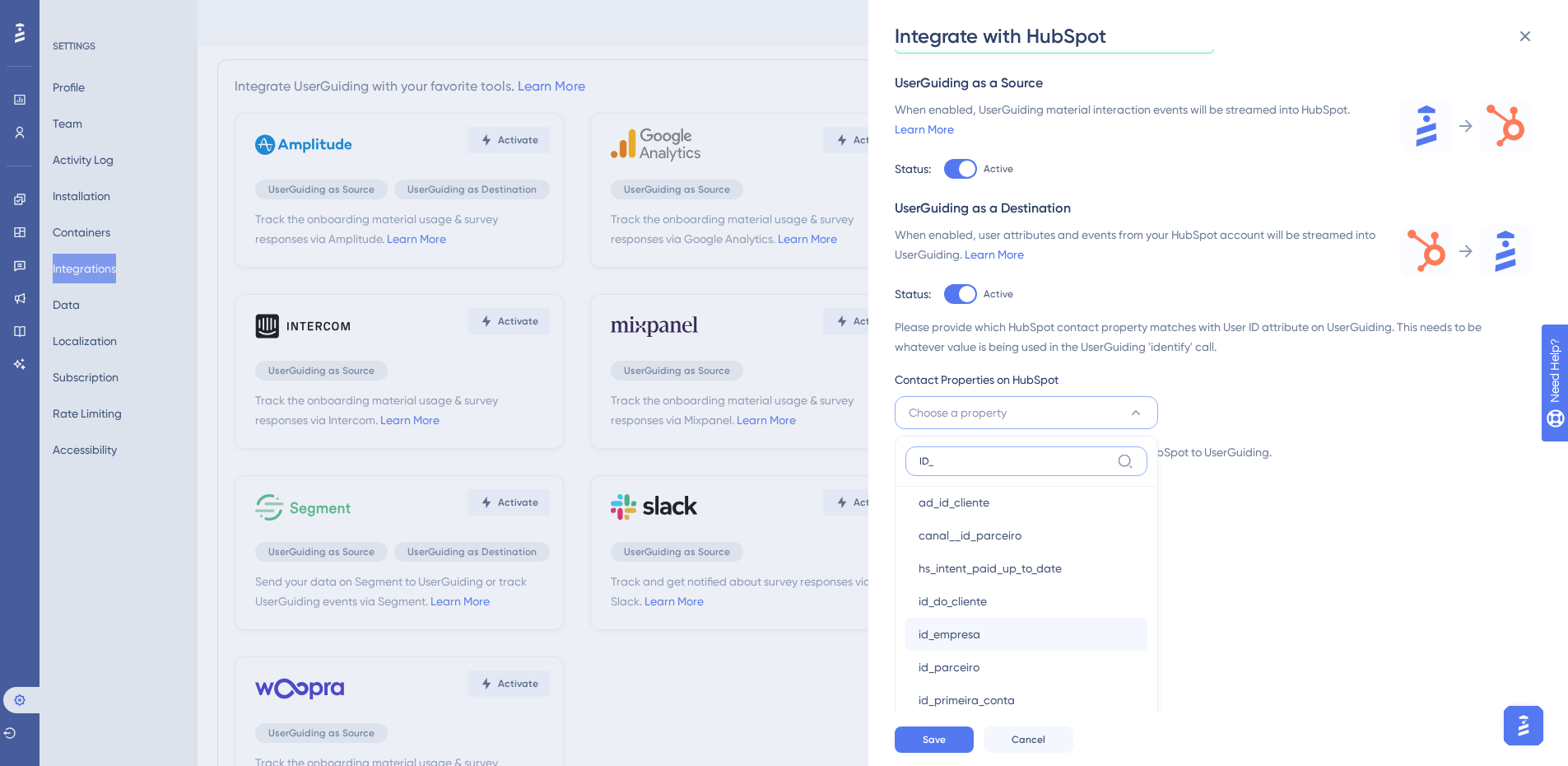
scroll to position [14, 0]
type input "ID_"
click at [985, 633] on div "id_empresa id_empresa" at bounding box center [1026, 631] width 216 height 33
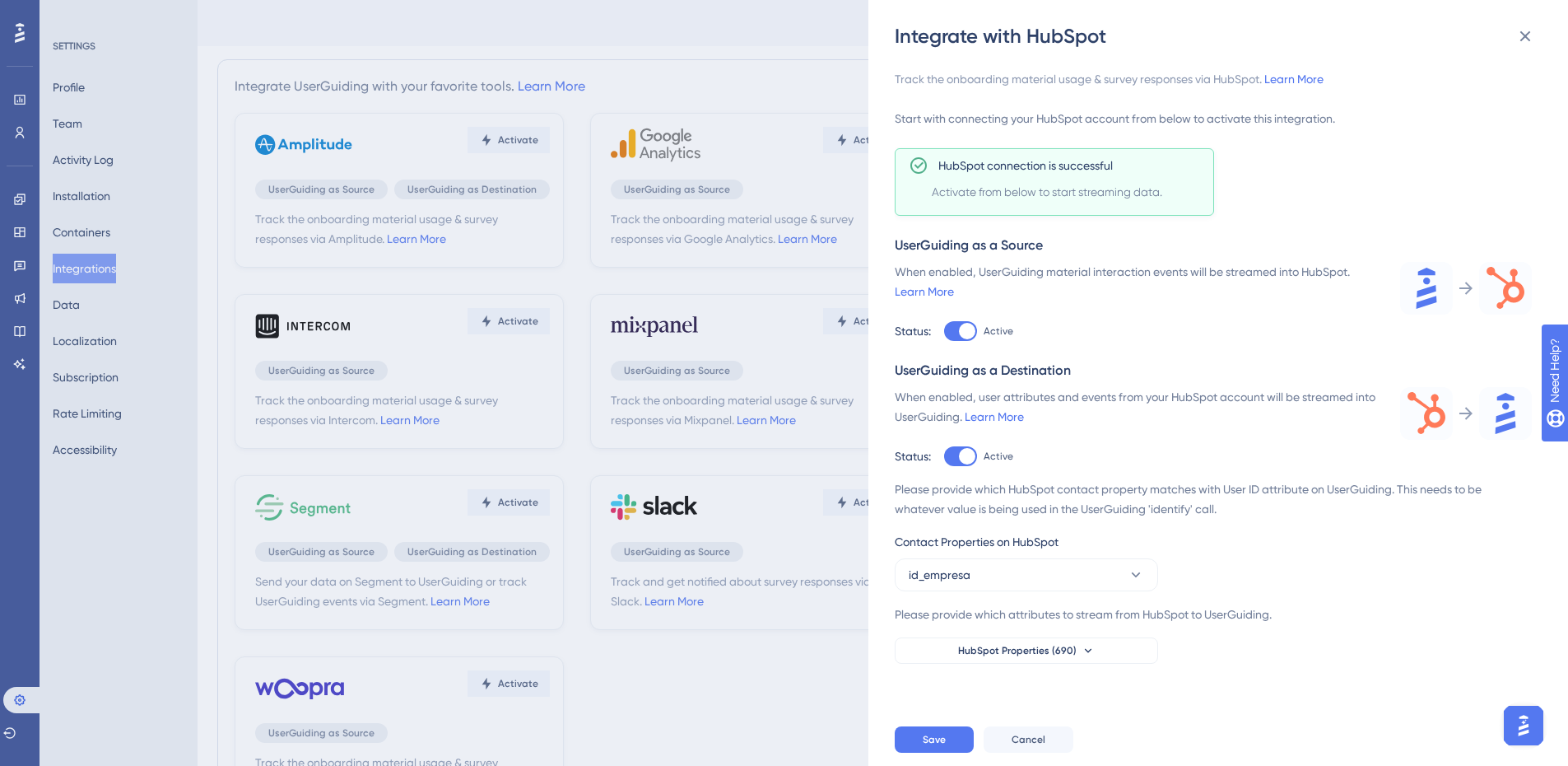
scroll to position [0, 0]
click at [1075, 658] on button "HubSpot Properties (690)" at bounding box center [1026, 650] width 263 height 26
click at [1064, 660] on button "HubSpot Properties (690)" at bounding box center [1026, 650] width 263 height 26
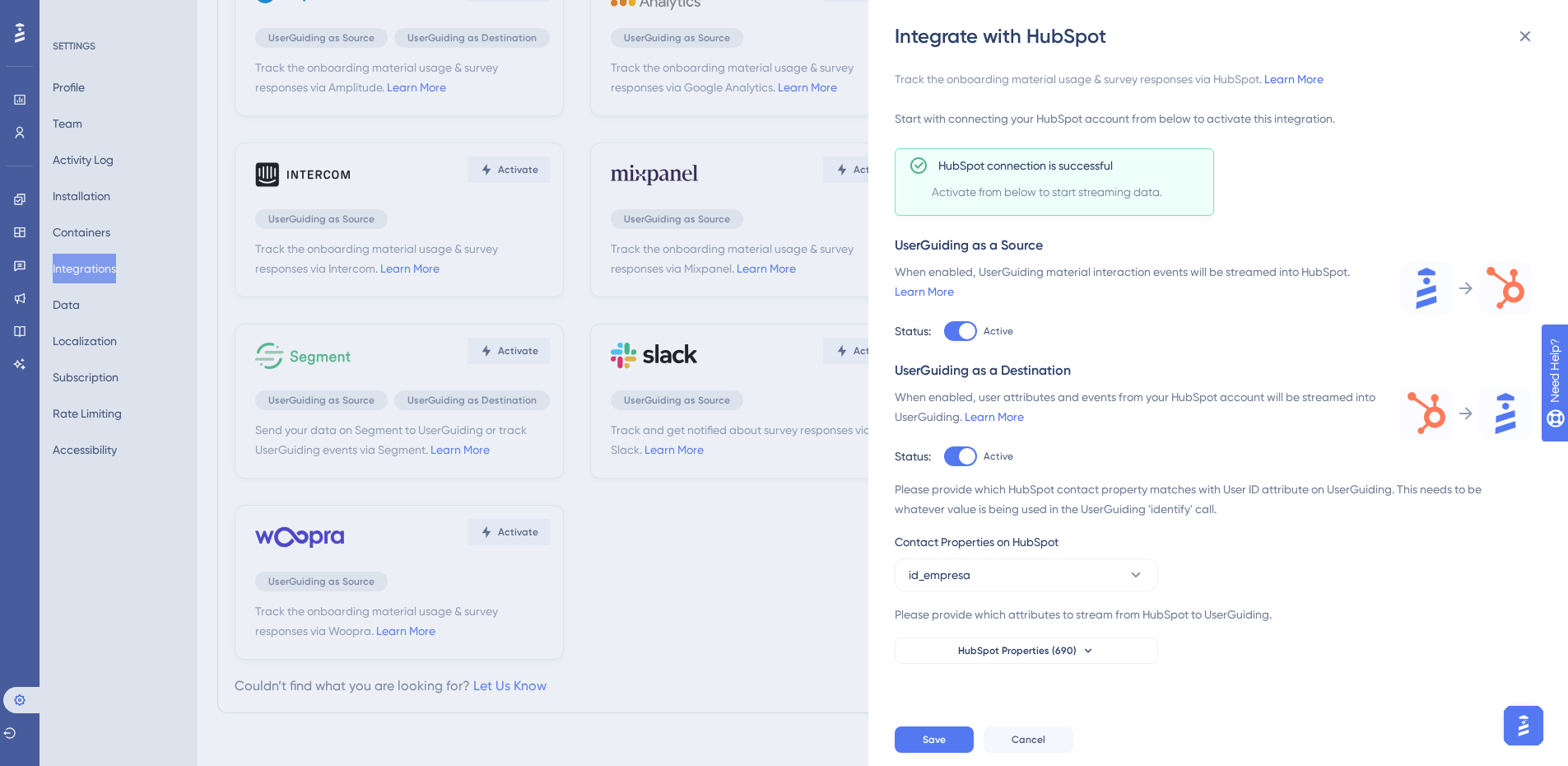
click at [1117, 633] on div "Please provide which HubSpot contact property matches with User ID attribute on…" at bounding box center [1212, 572] width 637 height 185
click at [1118, 648] on button "HubSpot Properties (690)" at bounding box center [1026, 650] width 263 height 26
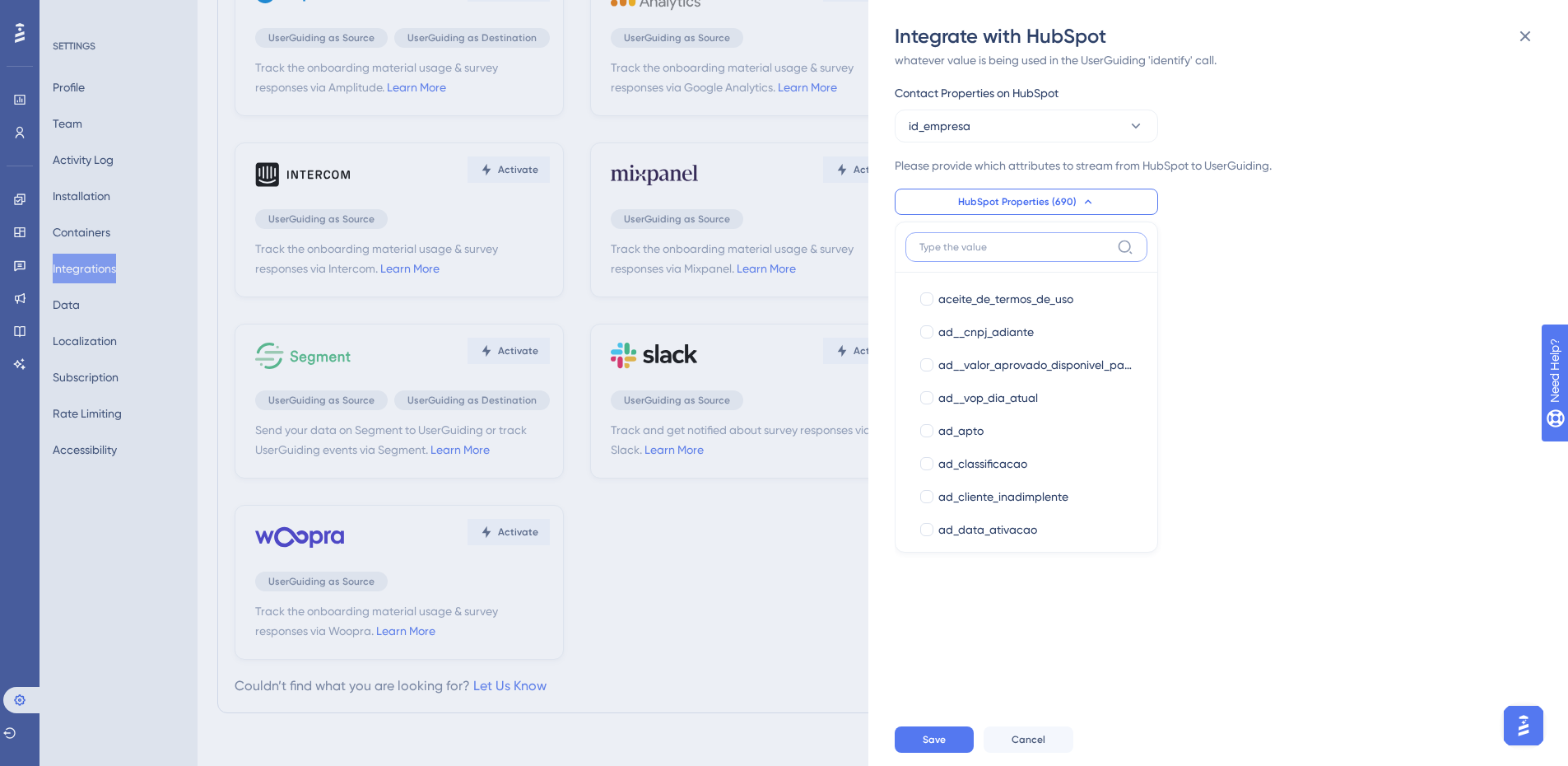
click at [971, 247] on input at bounding box center [1014, 246] width 191 height 13
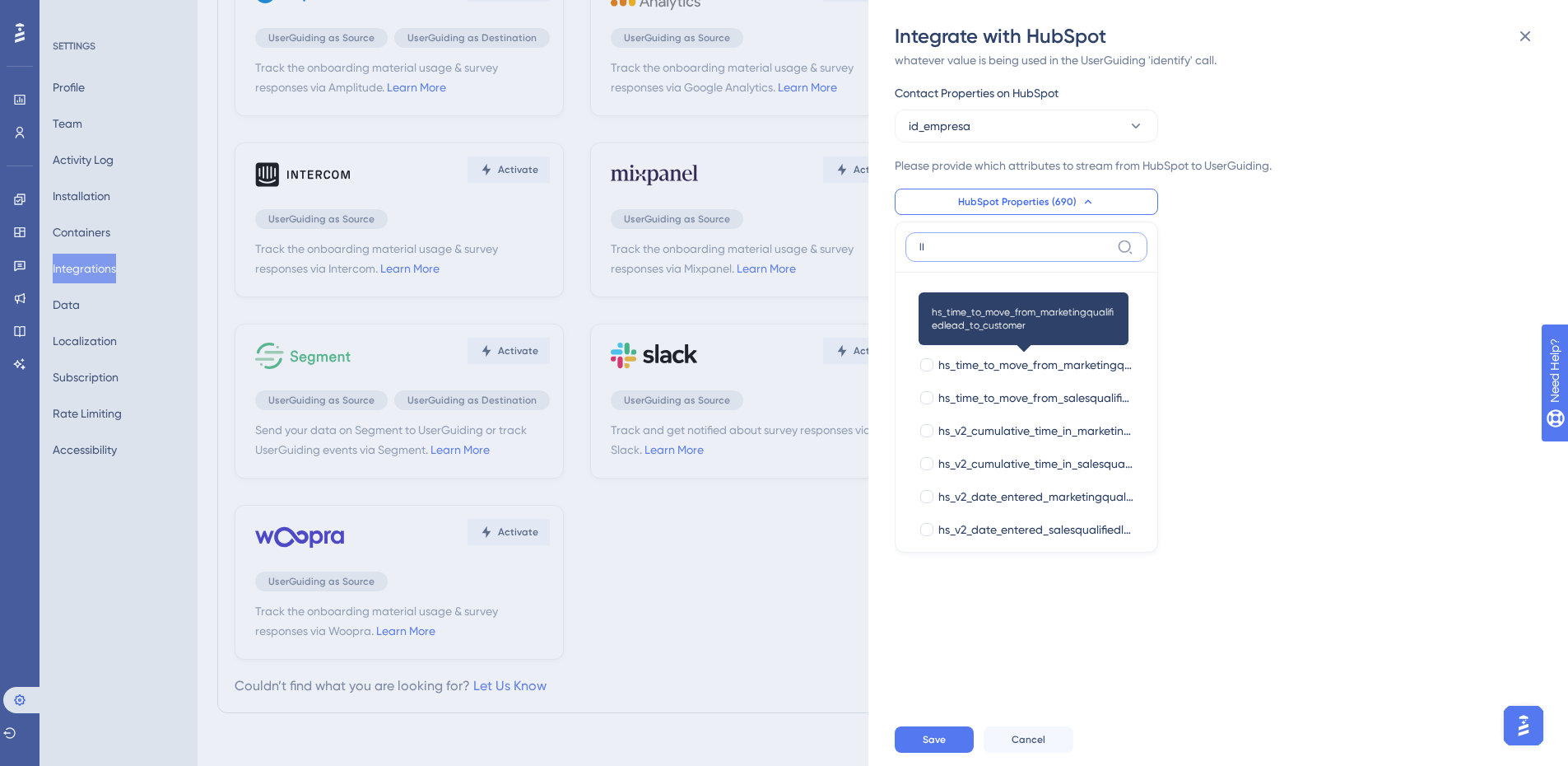
type input "l"
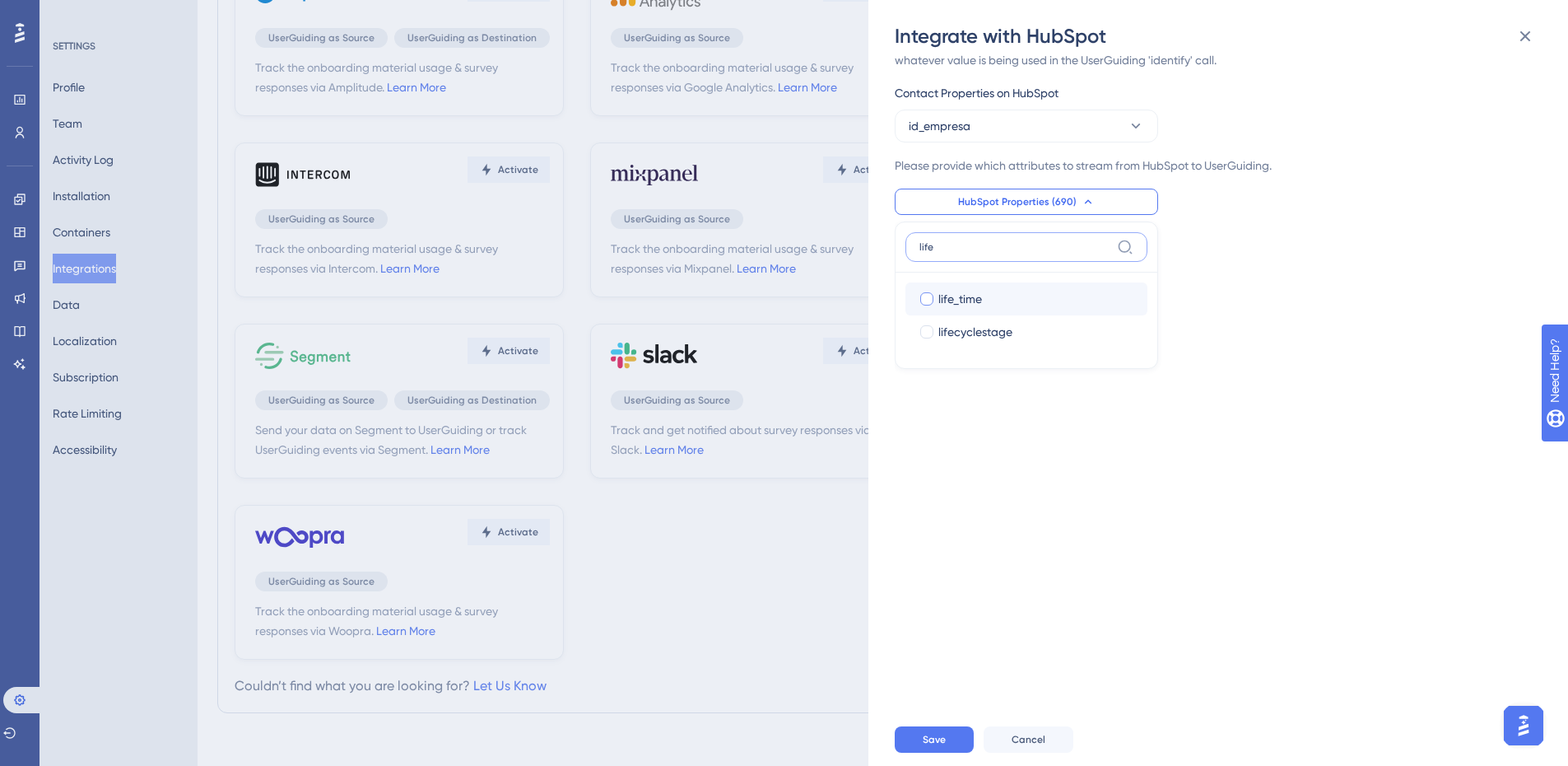
type input "life"
click at [921, 289] on label "life_time" at bounding box center [1026, 299] width 216 height 20
checkbox input "true"
click at [944, 250] on input "life" at bounding box center [1014, 246] width 191 height 13
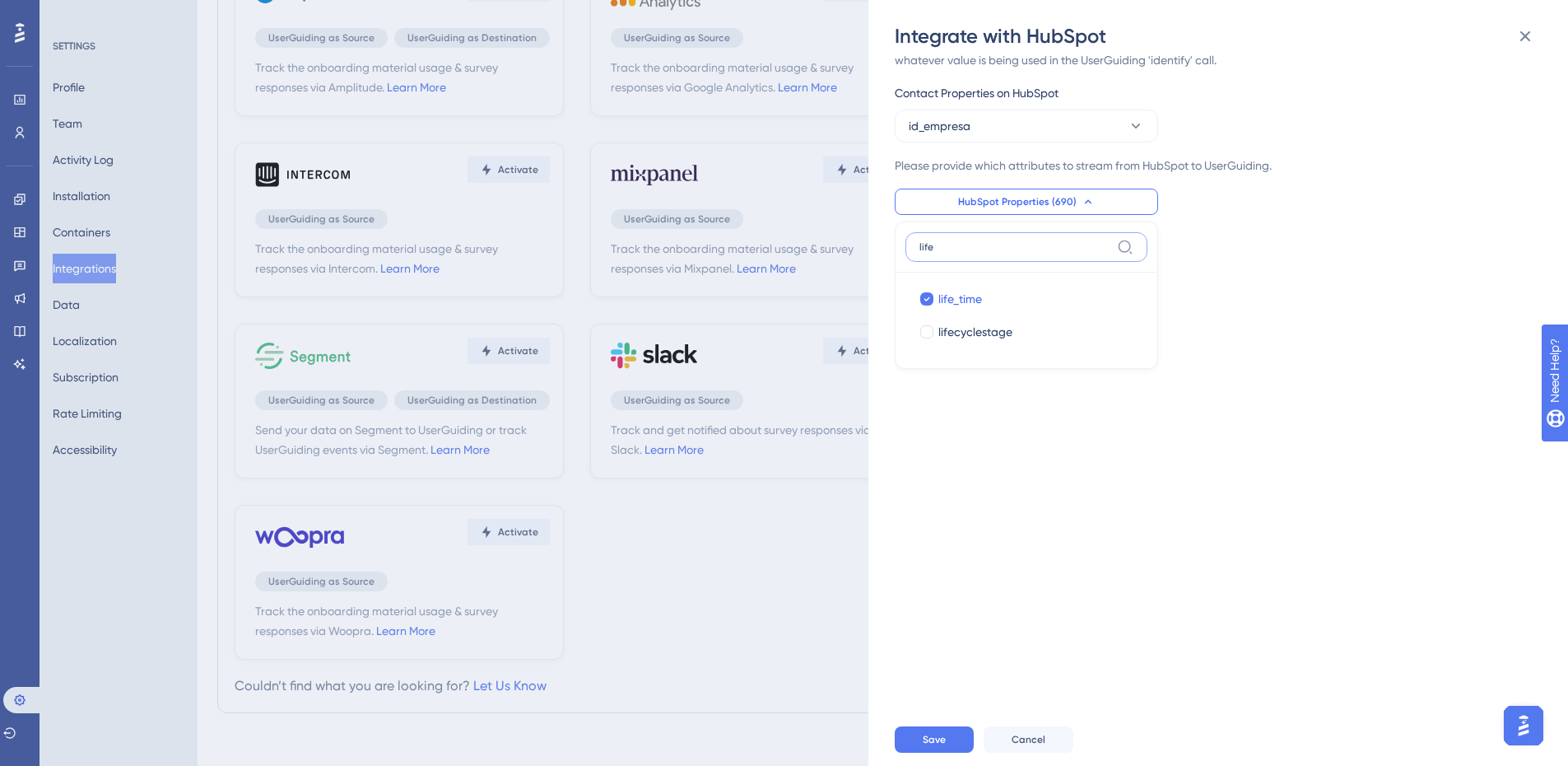
click at [944, 250] on input "life" at bounding box center [1014, 246] width 191 height 13
type input "plano"
drag, startPoint x: 923, startPoint y: 332, endPoint x: 947, endPoint y: 289, distance: 49.2
click at [923, 331] on div at bounding box center [926, 331] width 13 height 13
checkbox input "true"
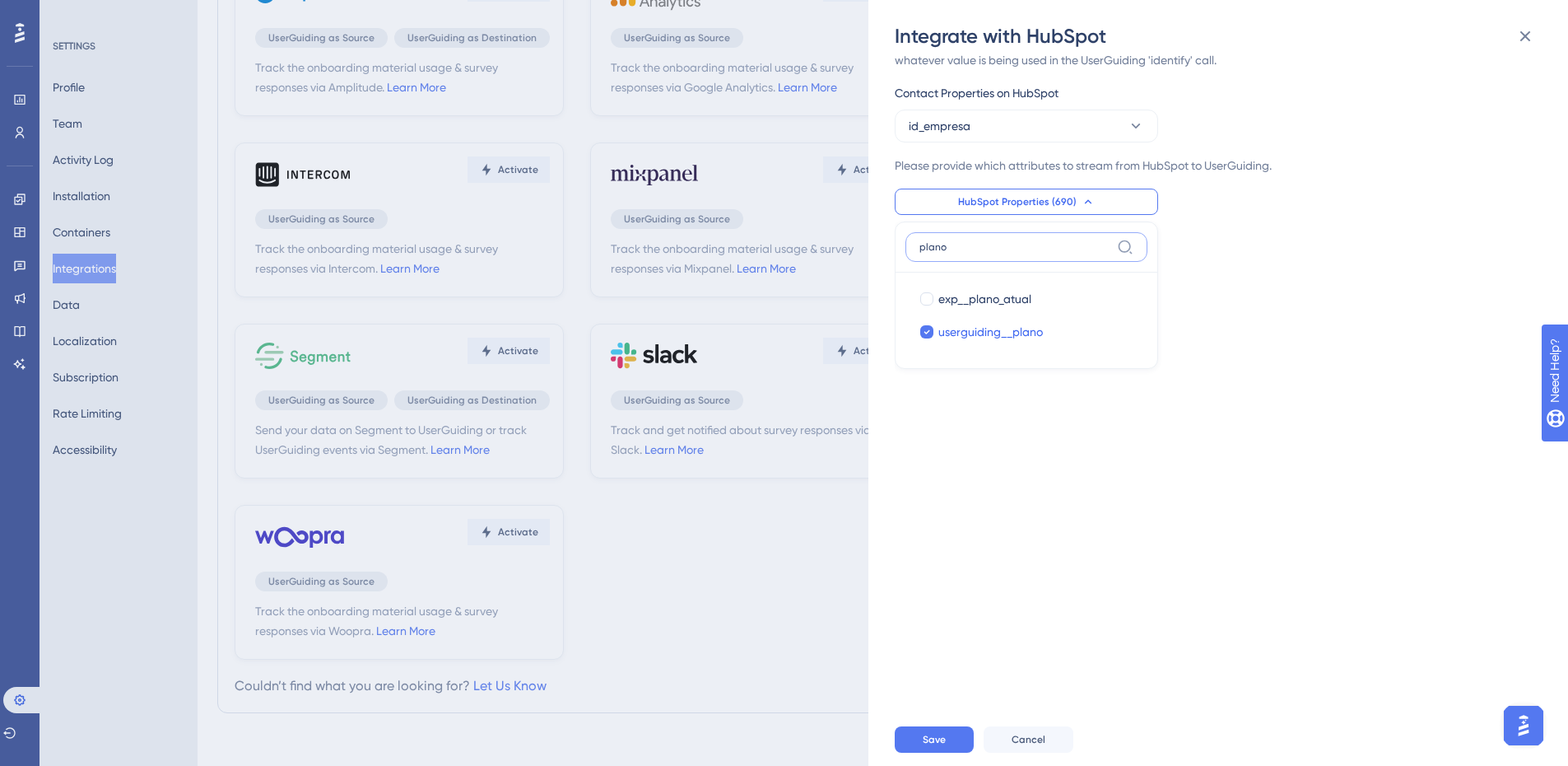
click at [943, 249] on input "plano" at bounding box center [1014, 246] width 191 height 13
type input "usergui"
click at [942, 299] on span "userguiding__motivo" at bounding box center [993, 299] width 109 height 20
checkbox input "true"
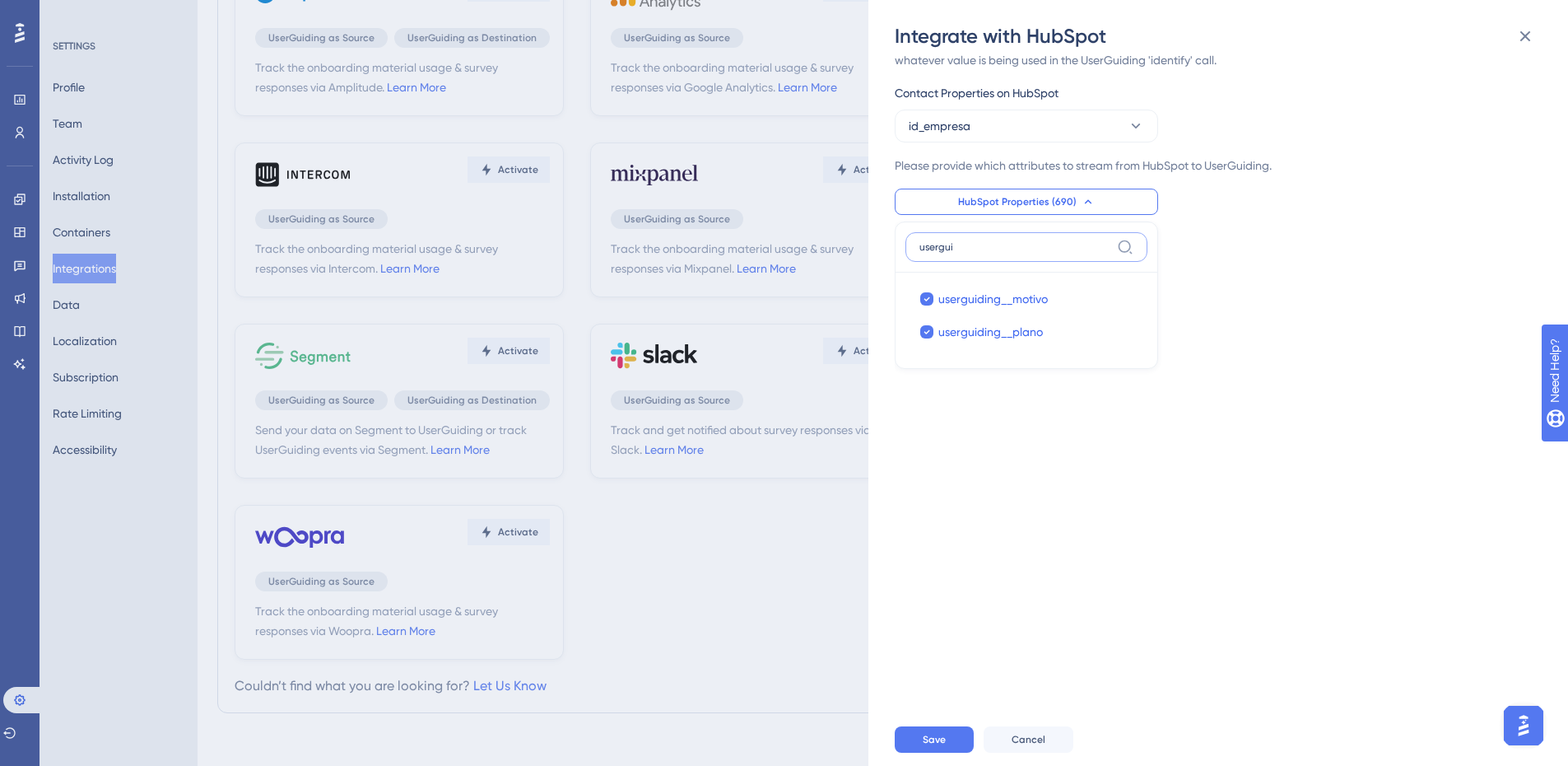
click at [949, 252] on input "usergui" at bounding box center [1014, 246] width 191 height 13
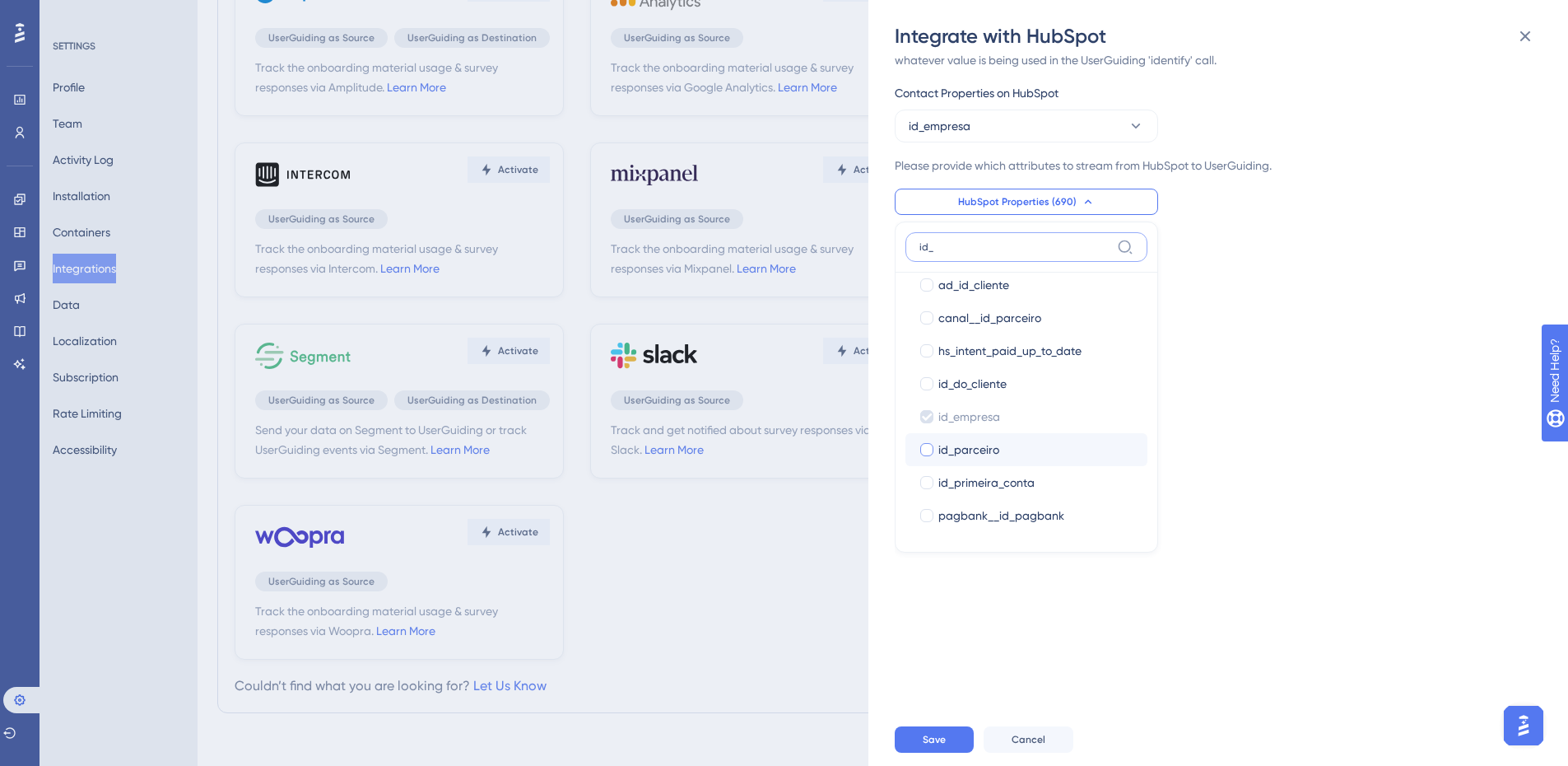
scroll to position [0, 0]
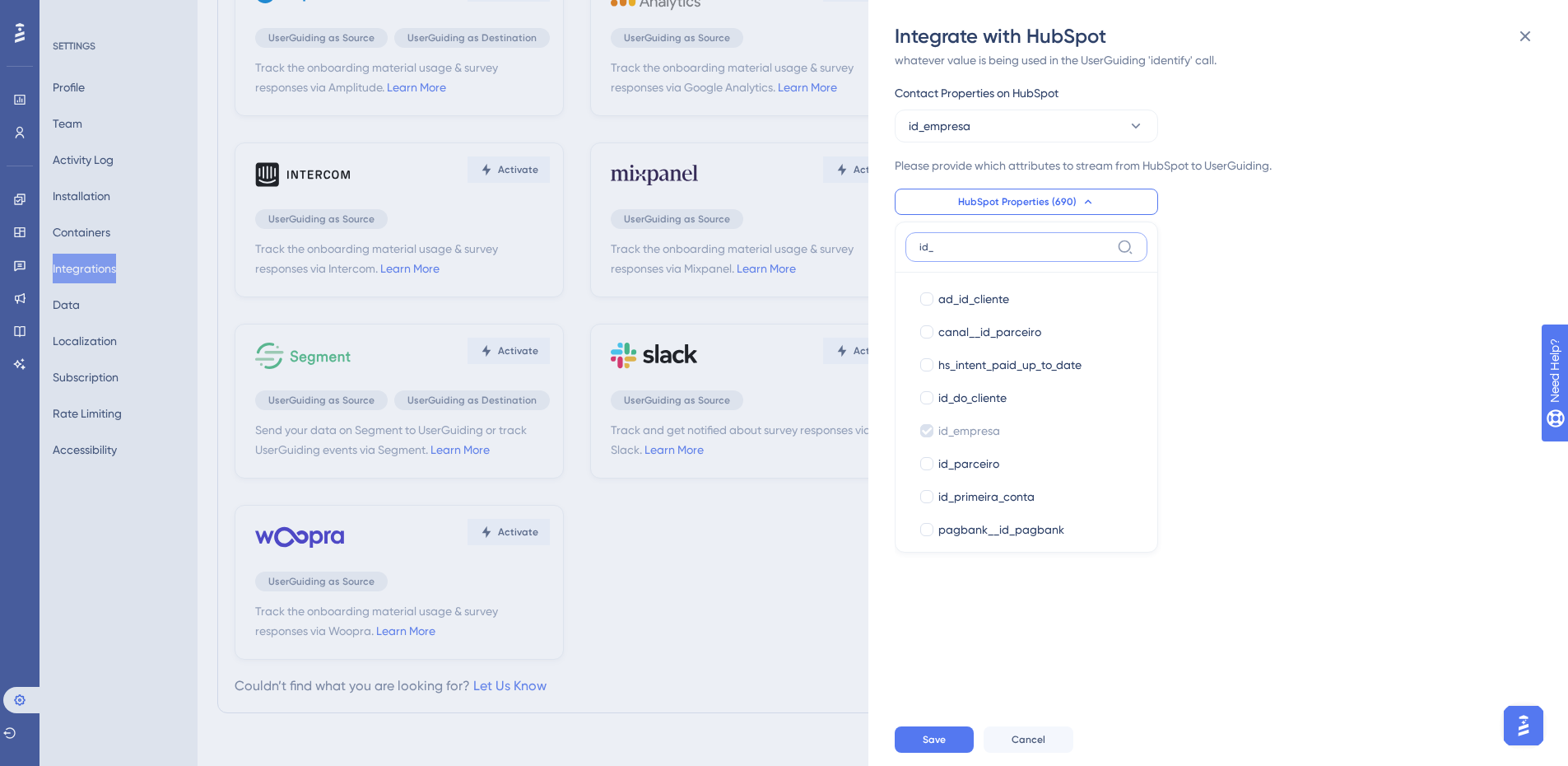
click at [957, 247] on input "id_" at bounding box center [1014, 246] width 191 height 13
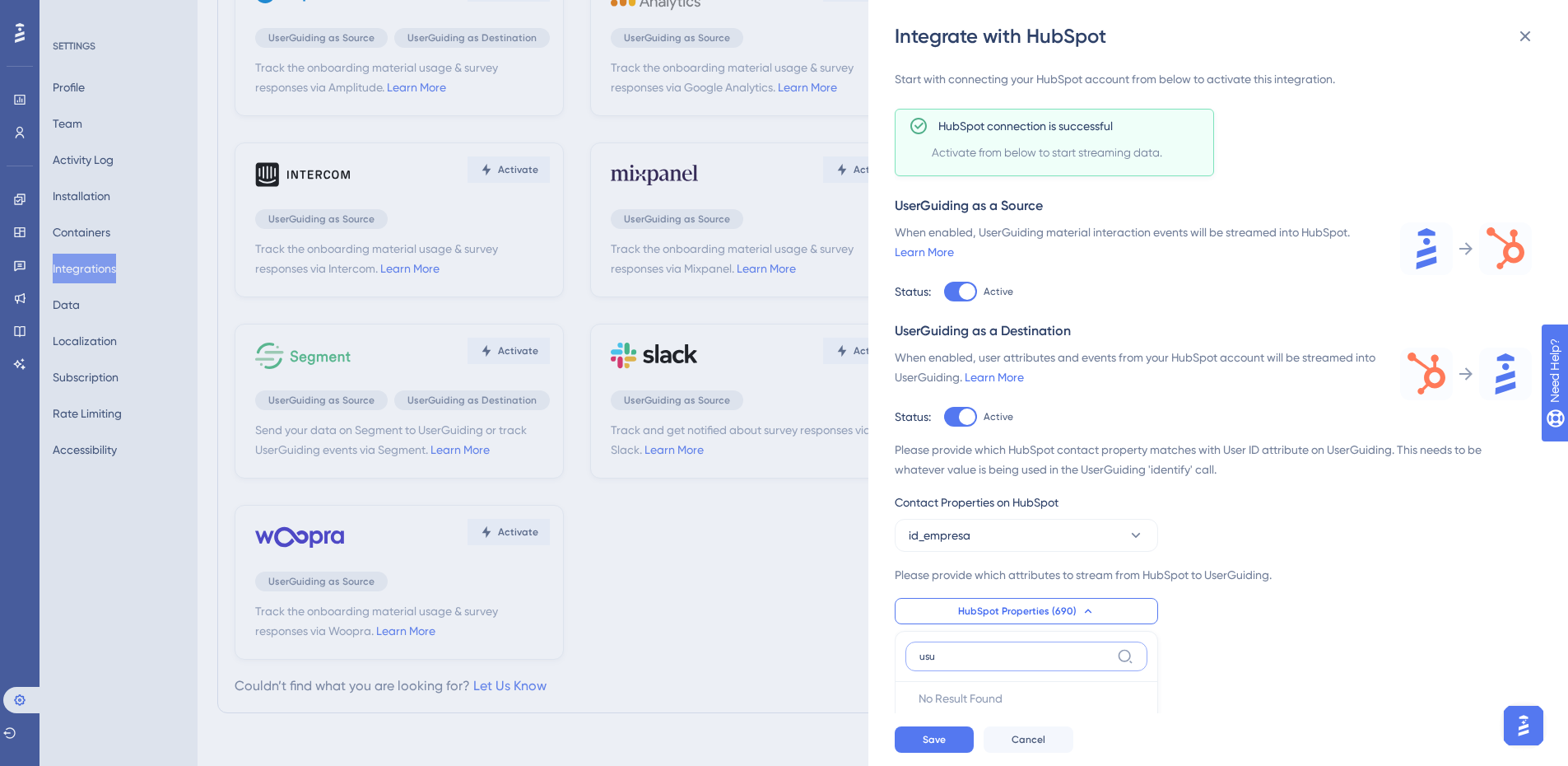
scroll to position [158, 0]
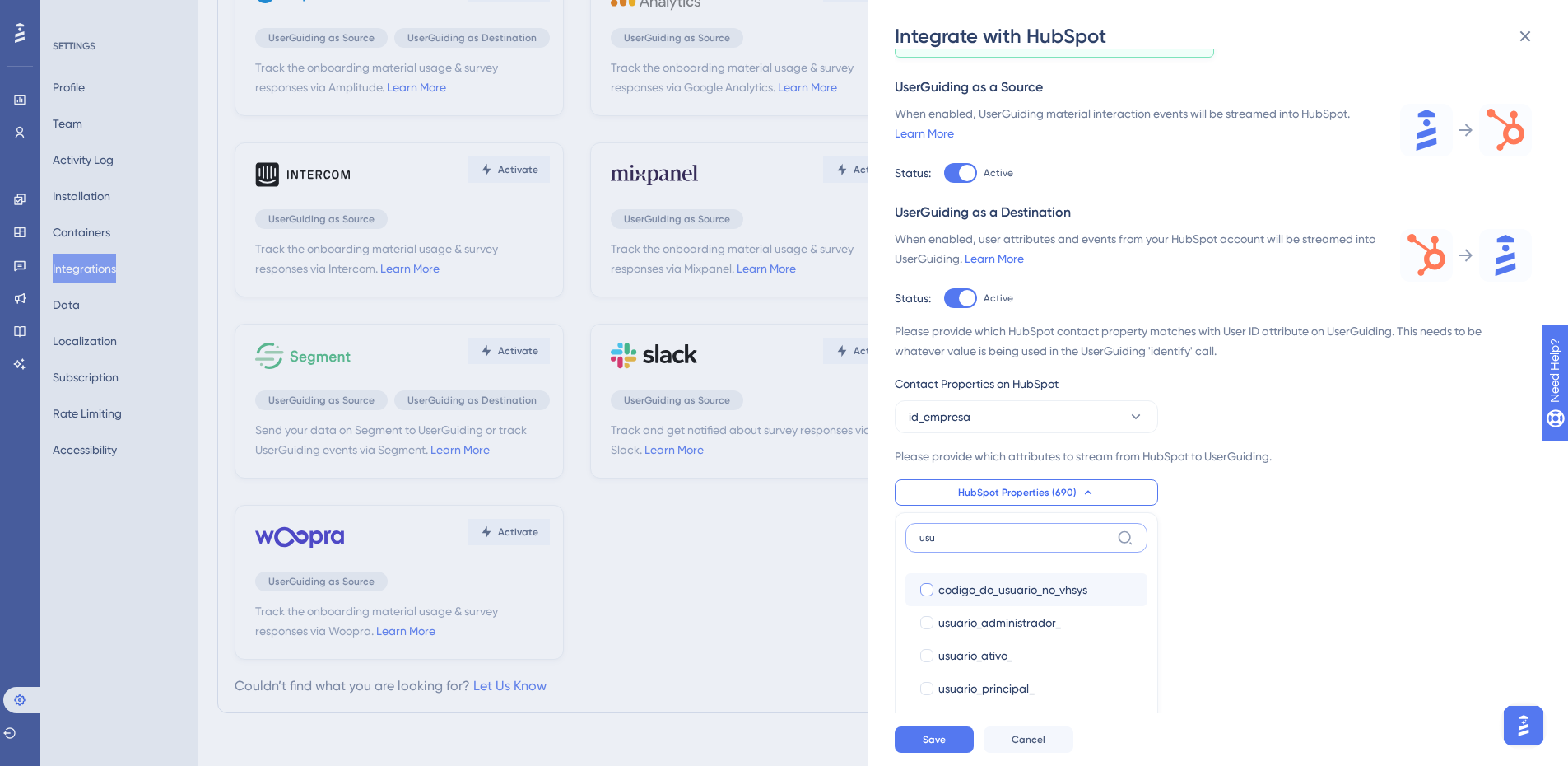
type input "usu"
click at [1006, 594] on span "codigo_do_usuario_no_vhsys" at bounding box center [1013, 590] width 149 height 20
checkbox input "true"
click at [994, 533] on input "usu" at bounding box center [1014, 538] width 191 height 13
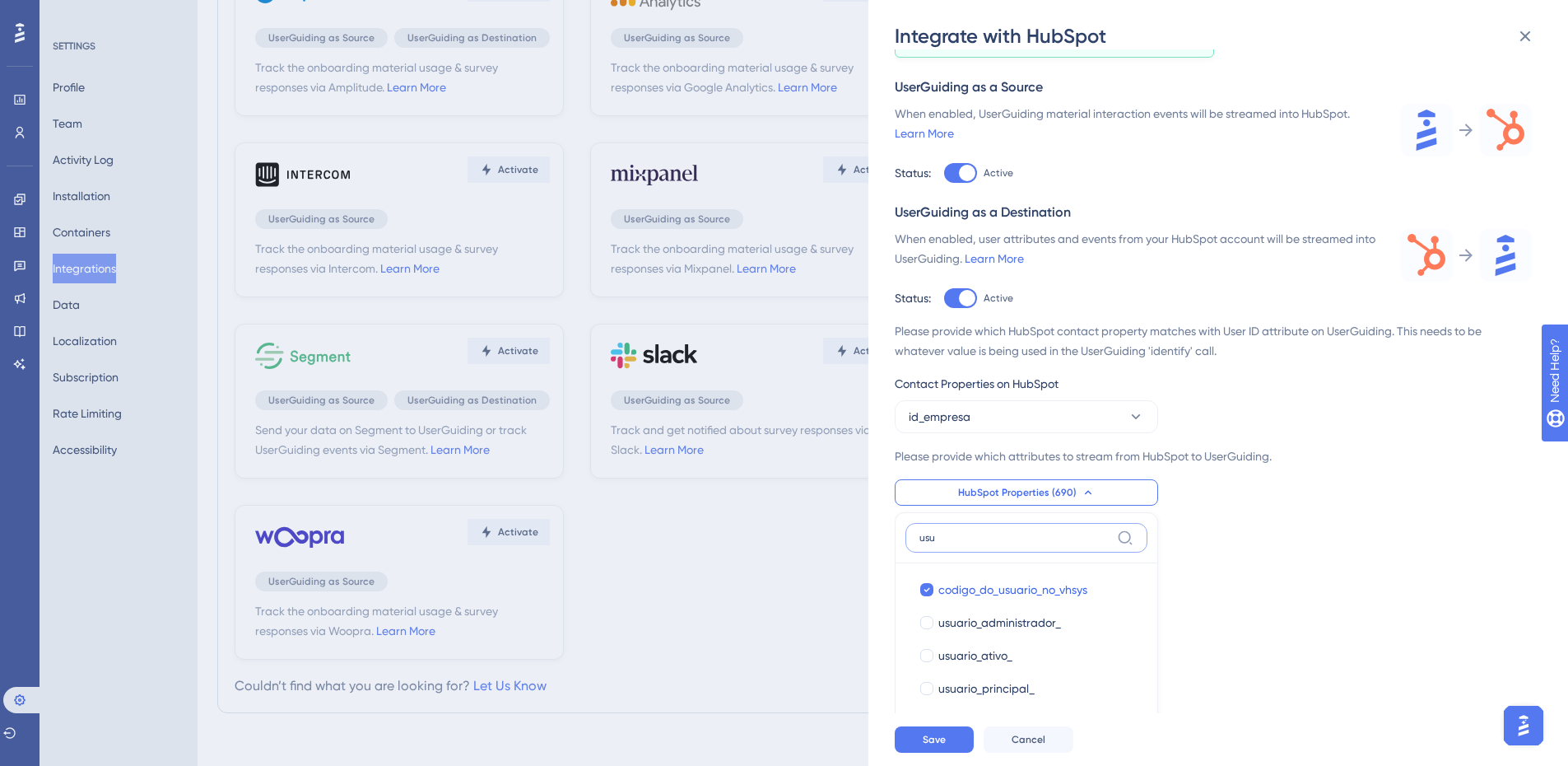
click at [994, 533] on input "usu" at bounding box center [1014, 538] width 191 height 13
type input "usergu"
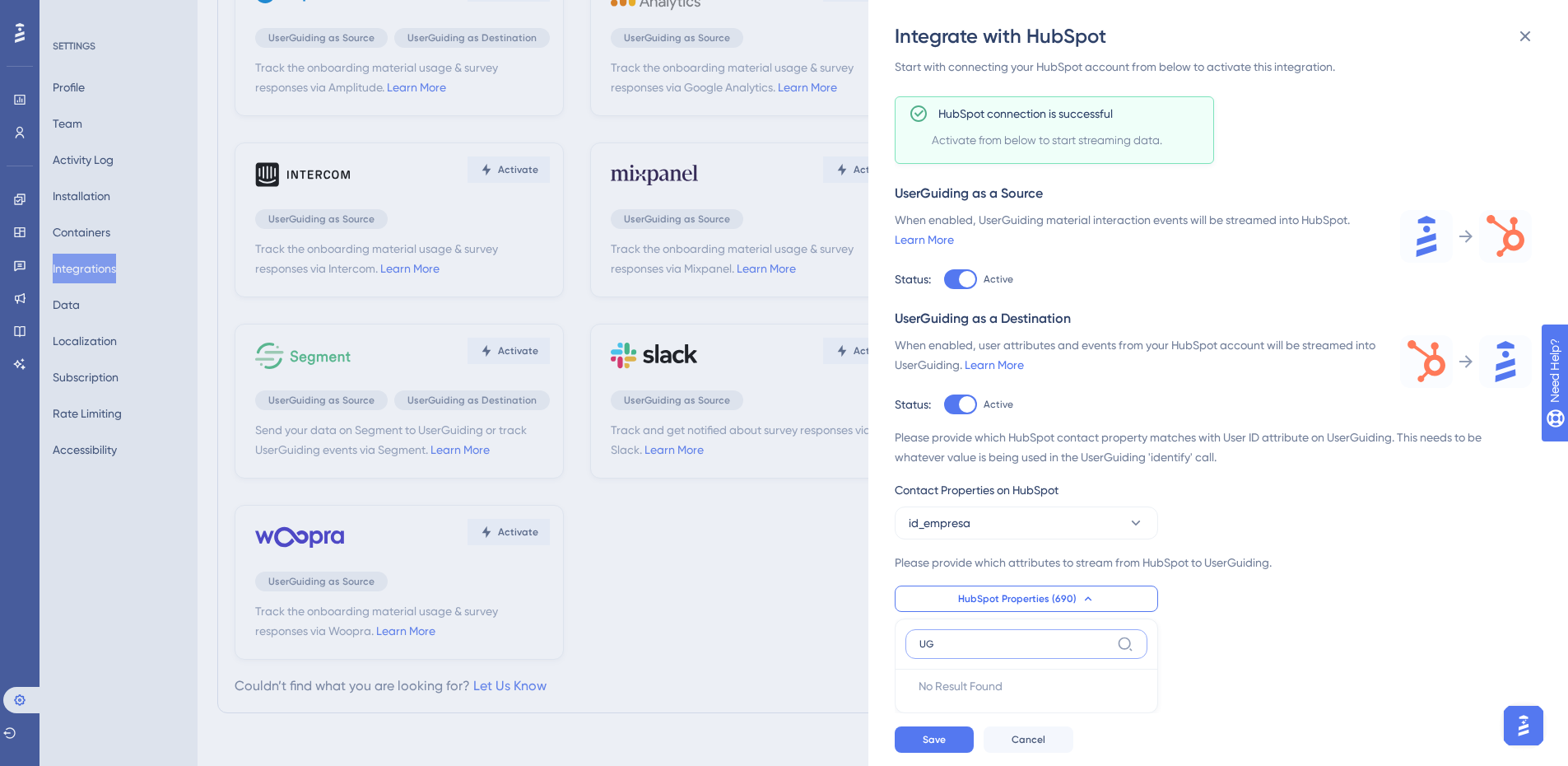
scroll to position [39, 0]
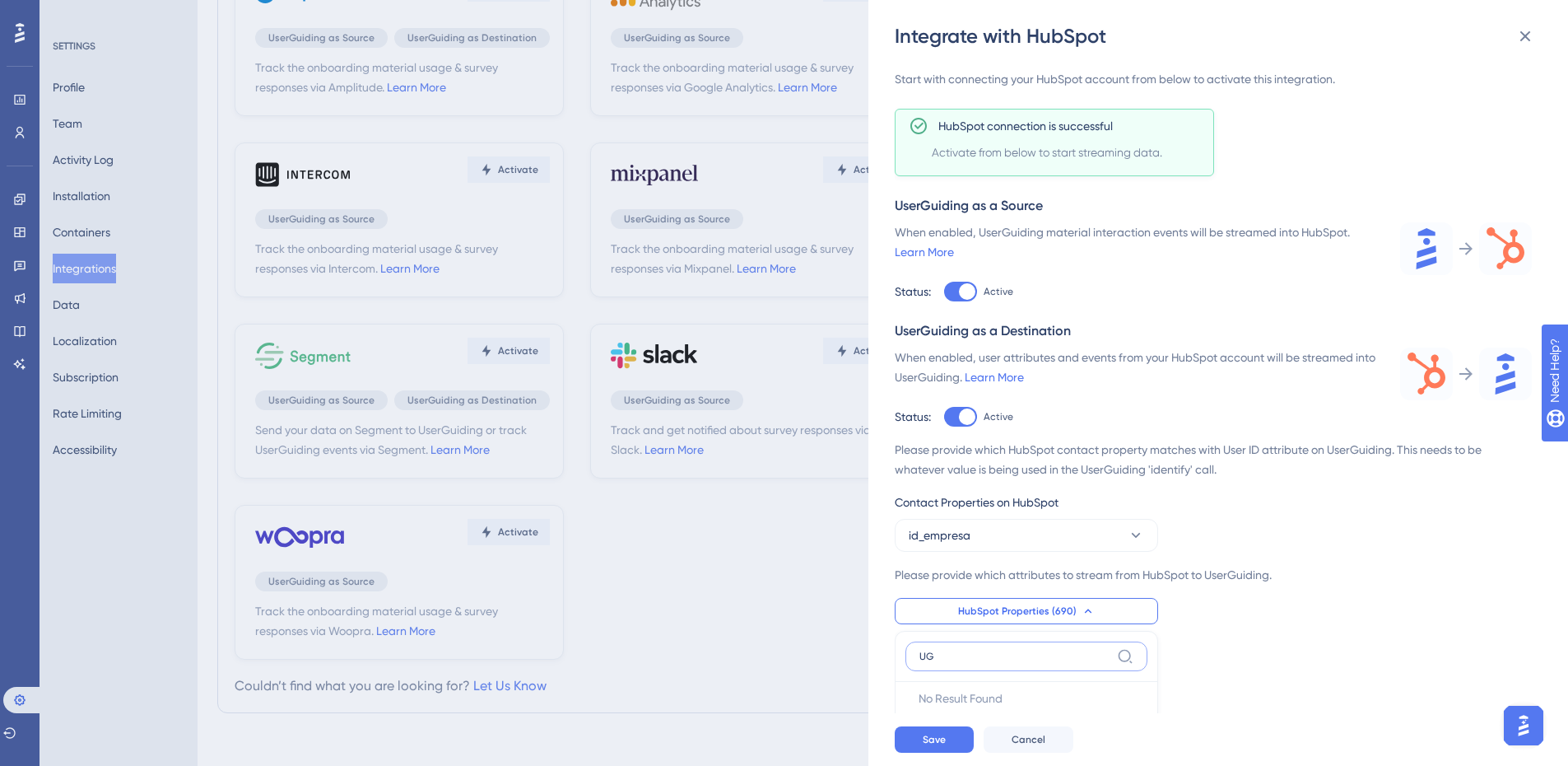
type input "U"
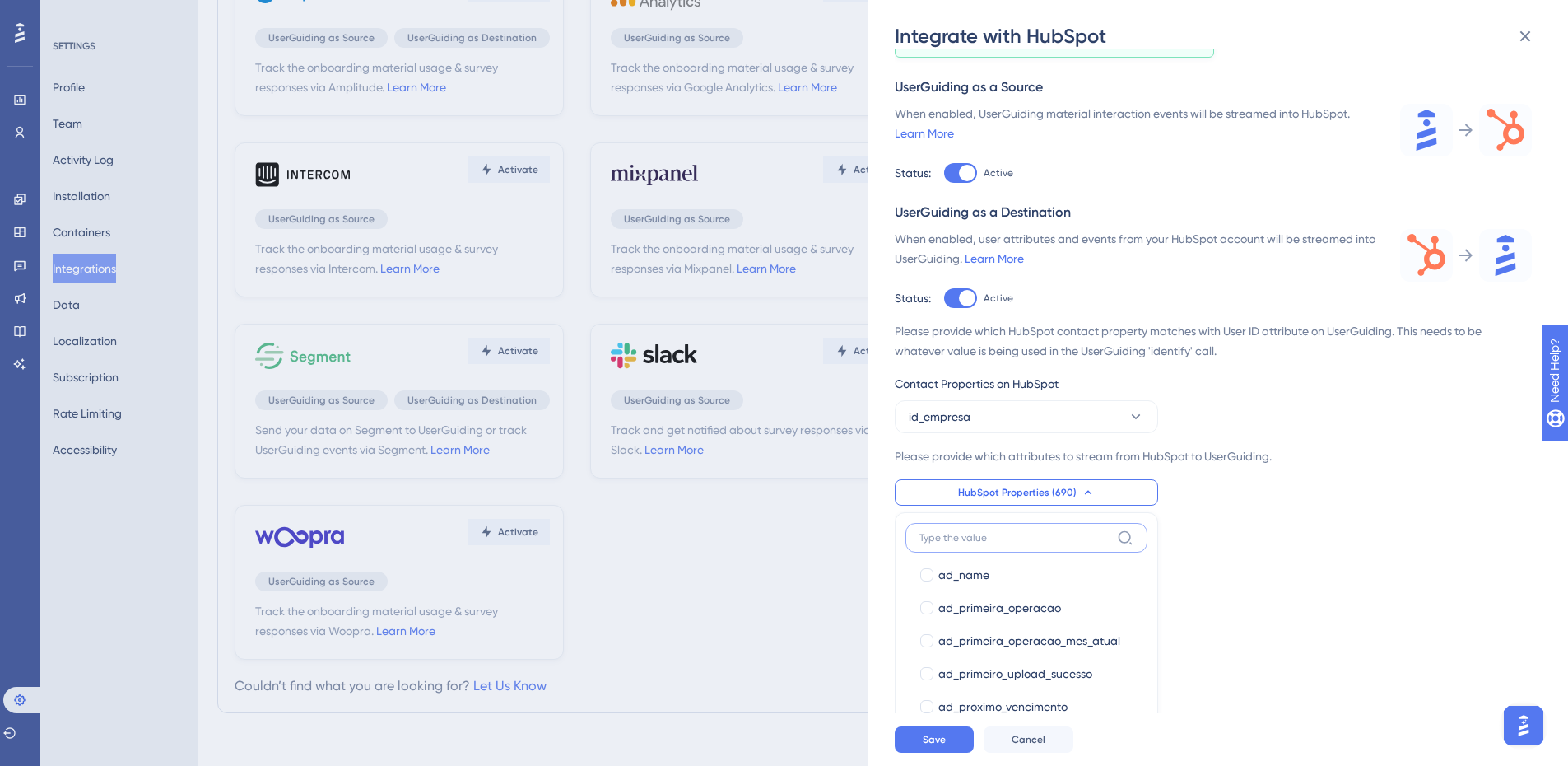
scroll to position [576, 0]
click at [953, 753] on button "Save" at bounding box center [934, 739] width 79 height 26
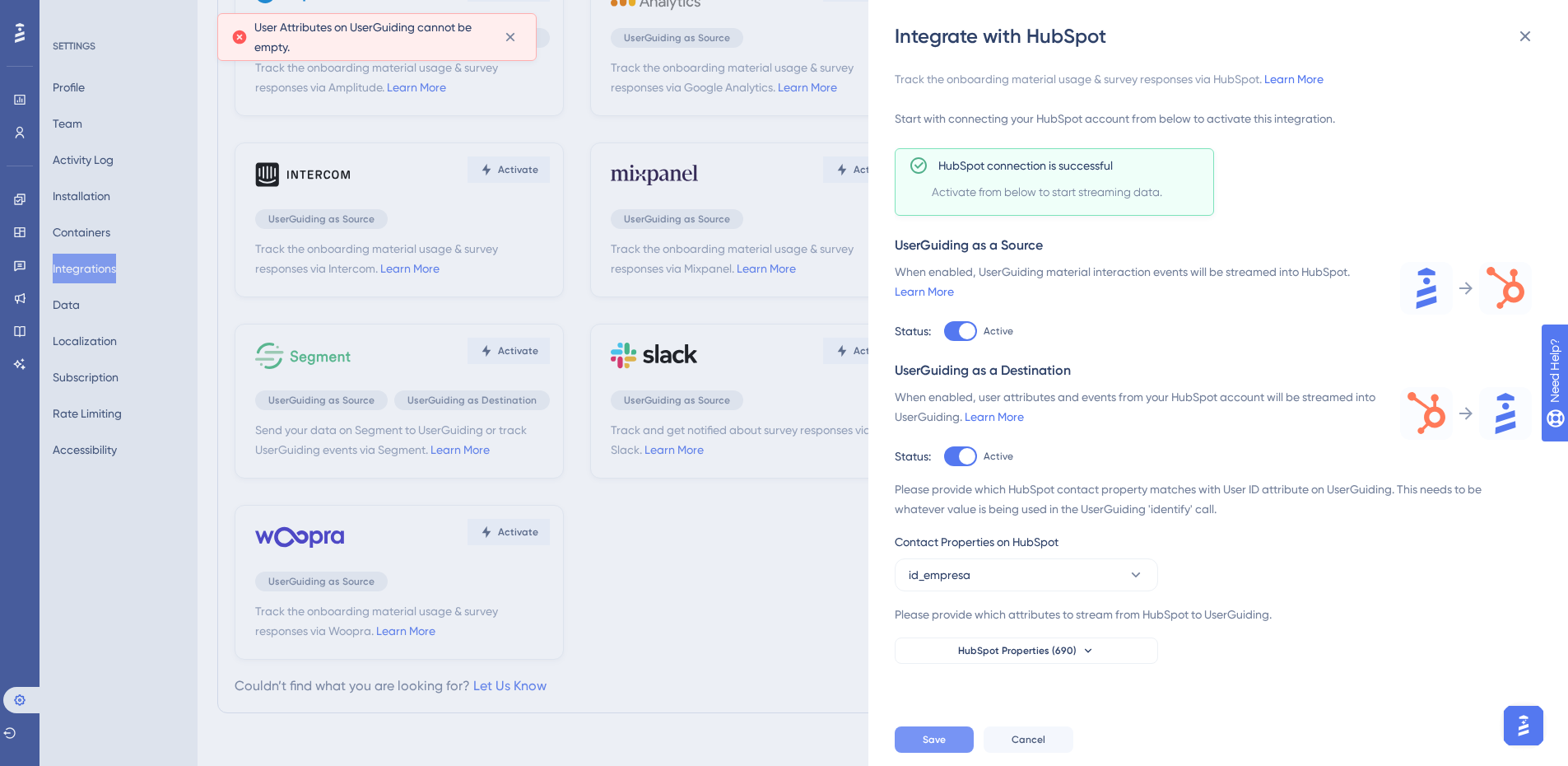
scroll to position [0, 0]
drag, startPoint x: 1081, startPoint y: 461, endPoint x: 955, endPoint y: 743, distance: 308.9
click at [955, 743] on button "Save" at bounding box center [934, 739] width 79 height 26
click at [940, 744] on button "Save" at bounding box center [934, 739] width 79 height 26
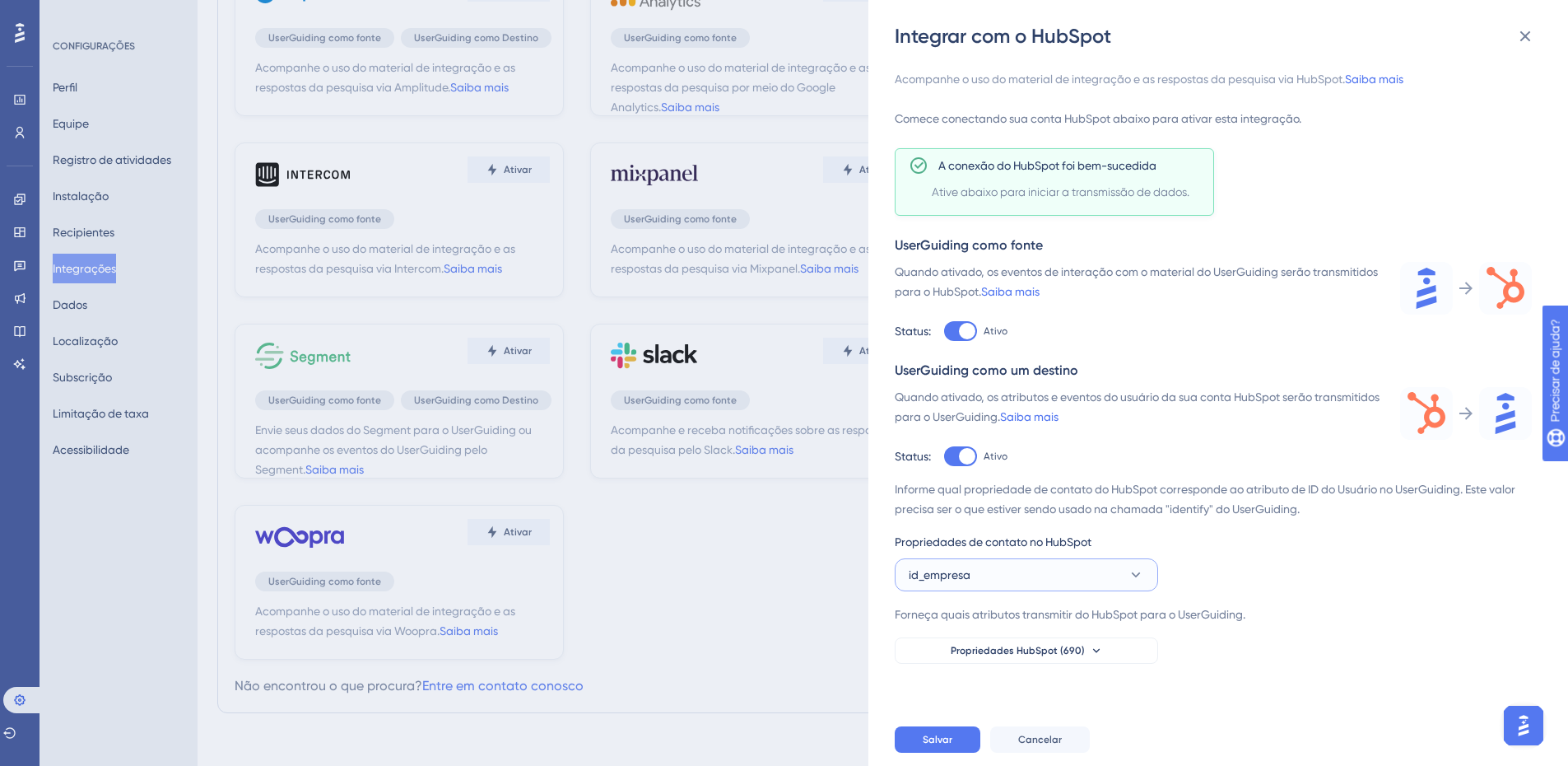
click at [1091, 581] on button "id_empresa" at bounding box center [1026, 574] width 263 height 33
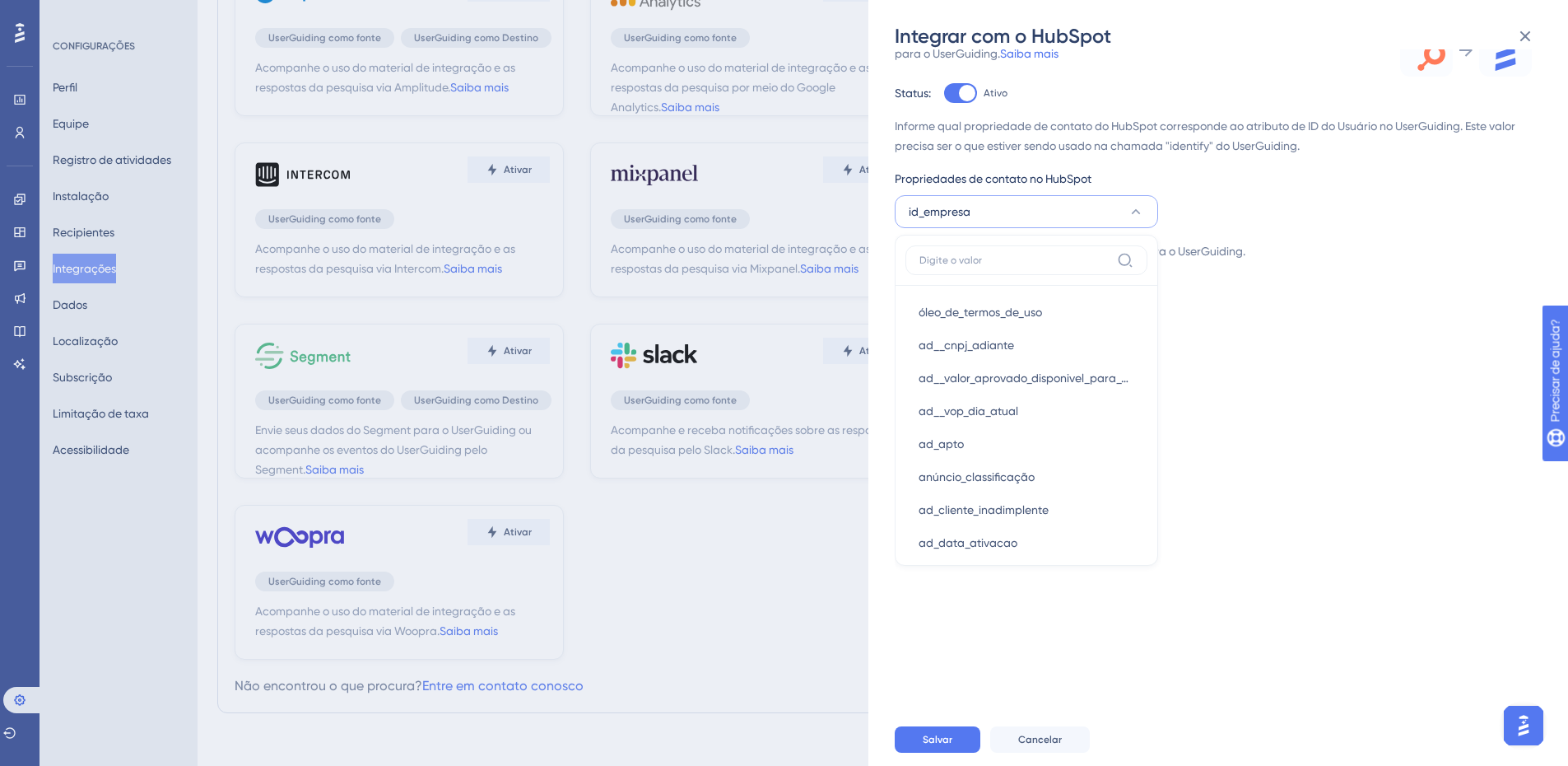
click at [1195, 191] on div "Informe qual propriedade de contato do HubSpot corresponde ao atributo de ID do…" at bounding box center [1212, 209] width 637 height 185
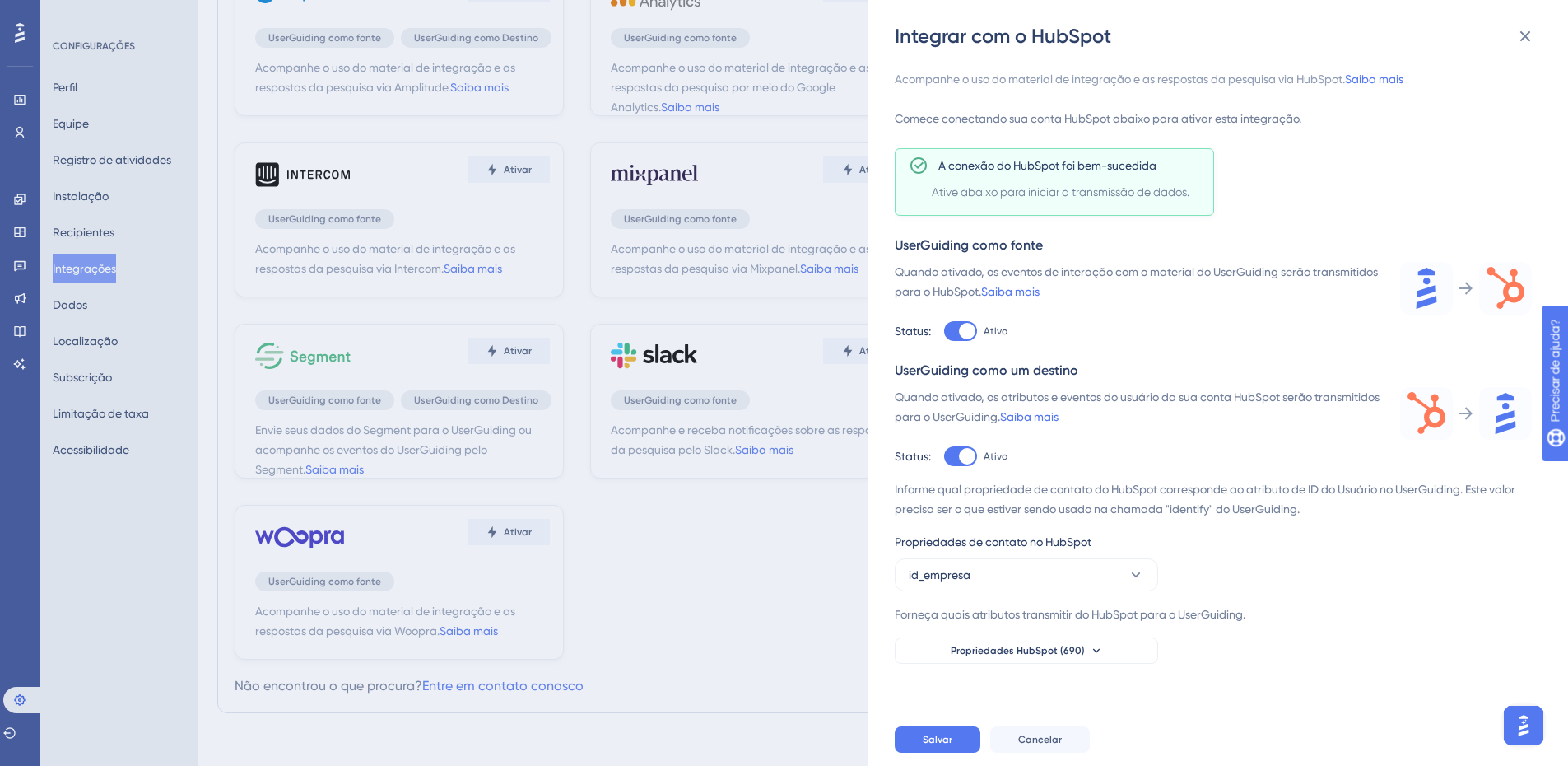
scroll to position [0, 0]
click at [1003, 664] on div "Acompanhe o uso do material de integração e as respostas da pesquisa via HubSpo…" at bounding box center [1226, 381] width 664 height 664
click at [1097, 653] on icon at bounding box center [1096, 650] width 13 height 13
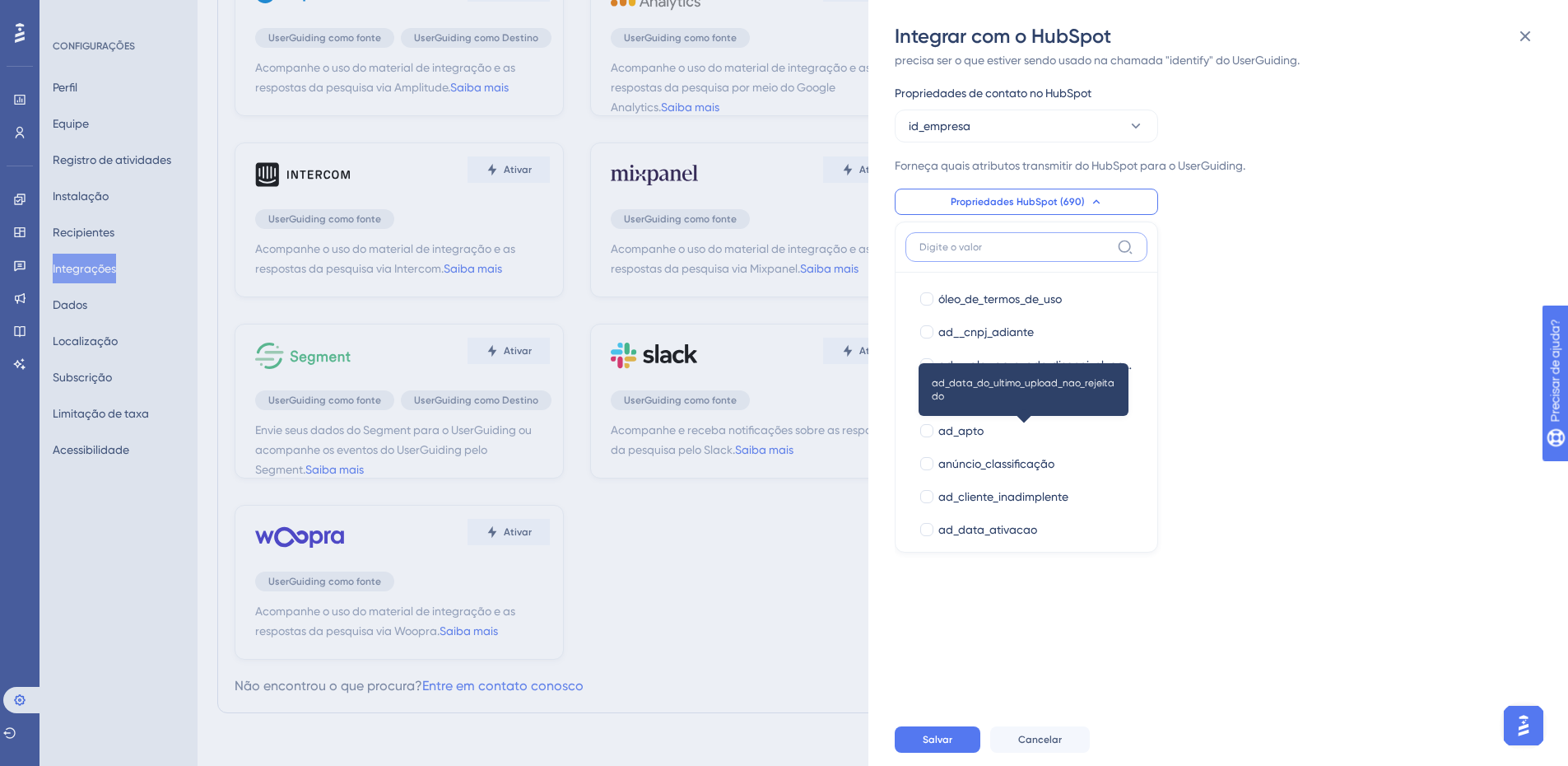
scroll to position [247, 0]
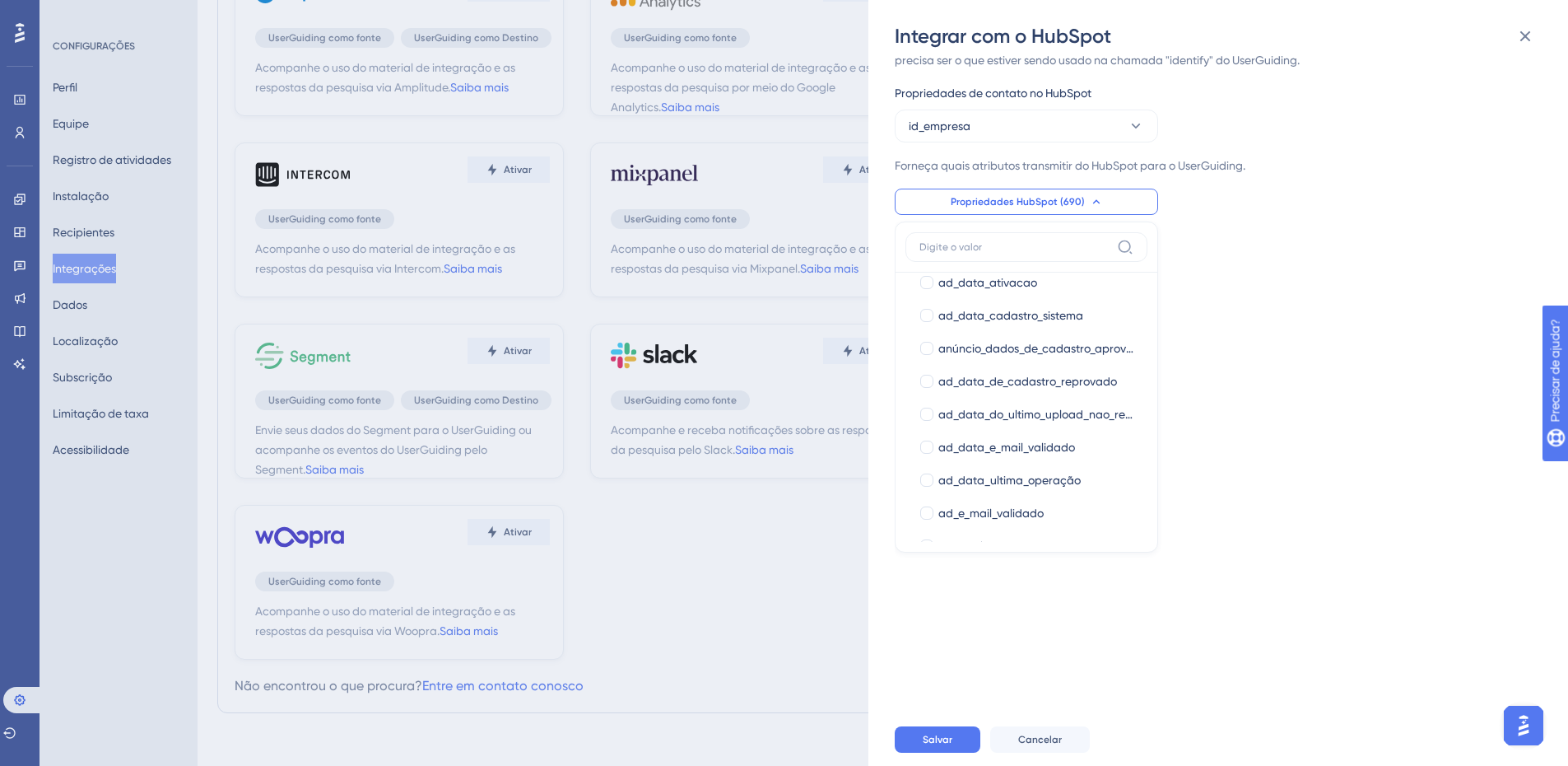
click at [989, 237] on label at bounding box center [1026, 246] width 242 height 30
click at [989, 240] on input at bounding box center [1014, 246] width 191 height 13
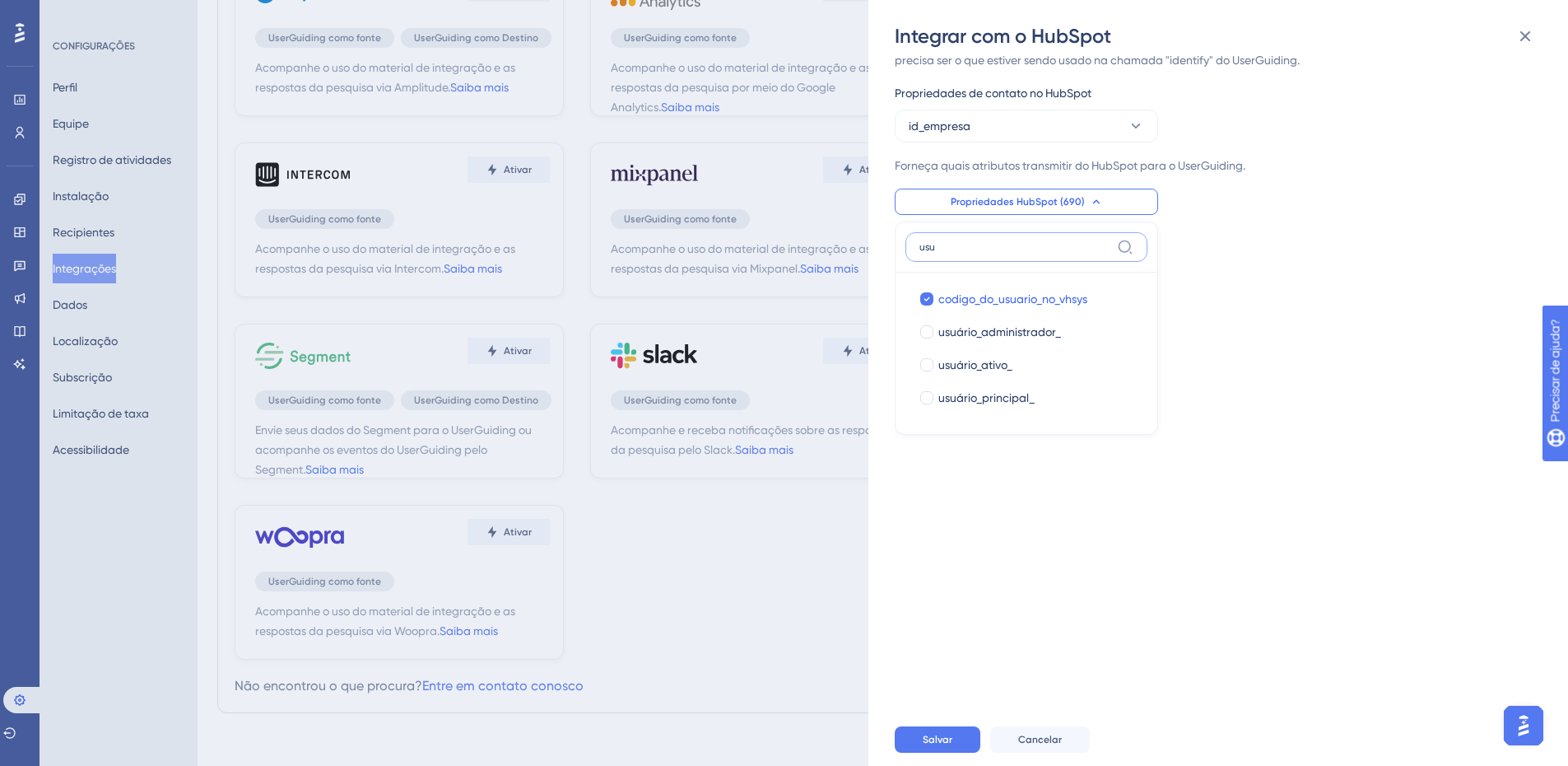
scroll to position [0, 0]
type input "usu"
click at [923, 300] on icon at bounding box center [926, 298] width 6 height 12
checkbox input "false"
click at [1092, 538] on div "Acompanhe o uso do material de integração e as respostas da pesquisa via HubSpo…" at bounding box center [1226, 381] width 664 height 664
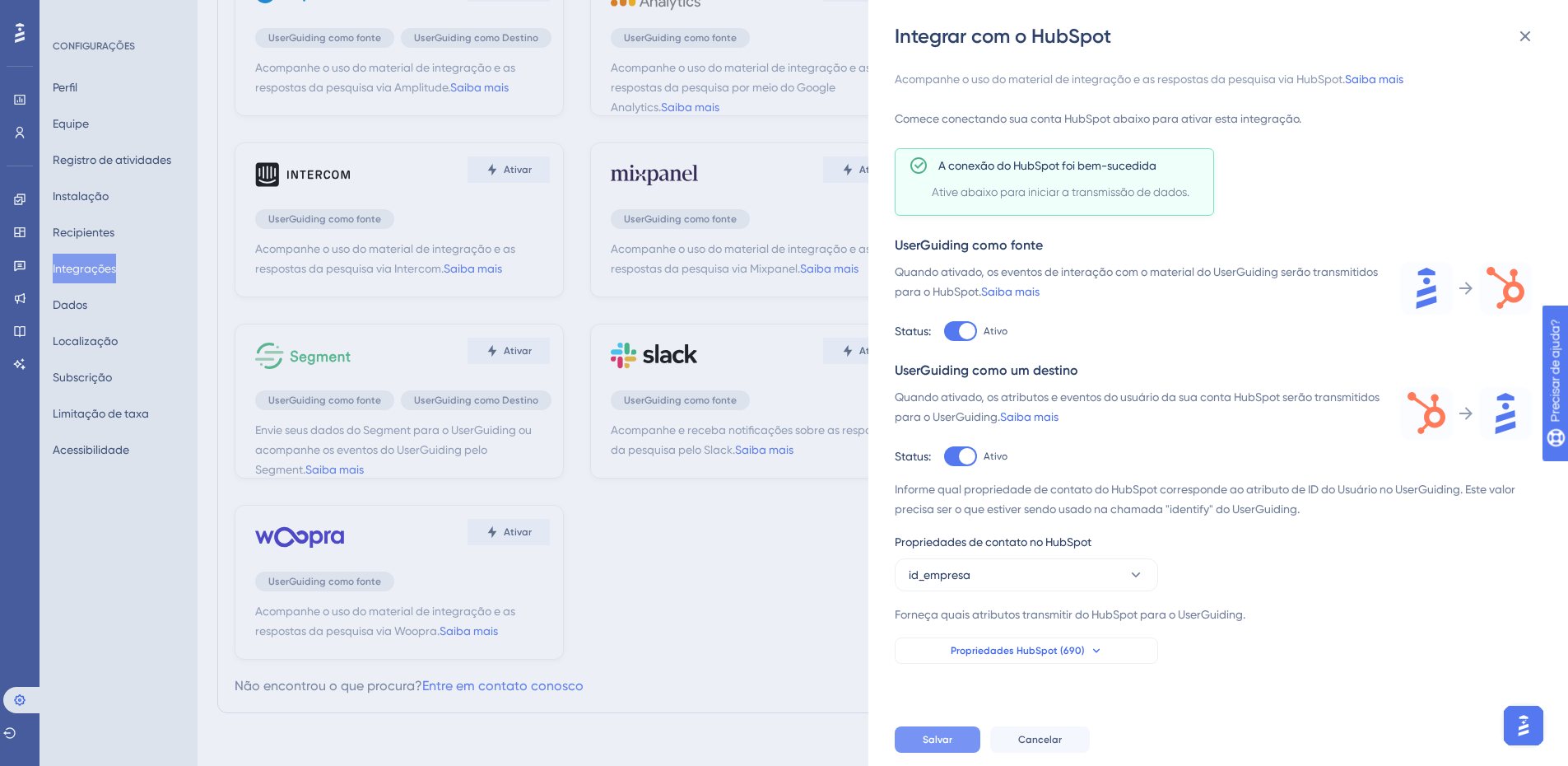
click at [943, 742] on button "Salvar" at bounding box center [938, 739] width 86 height 26
click at [1031, 582] on button "id_empresa" at bounding box center [1026, 574] width 263 height 33
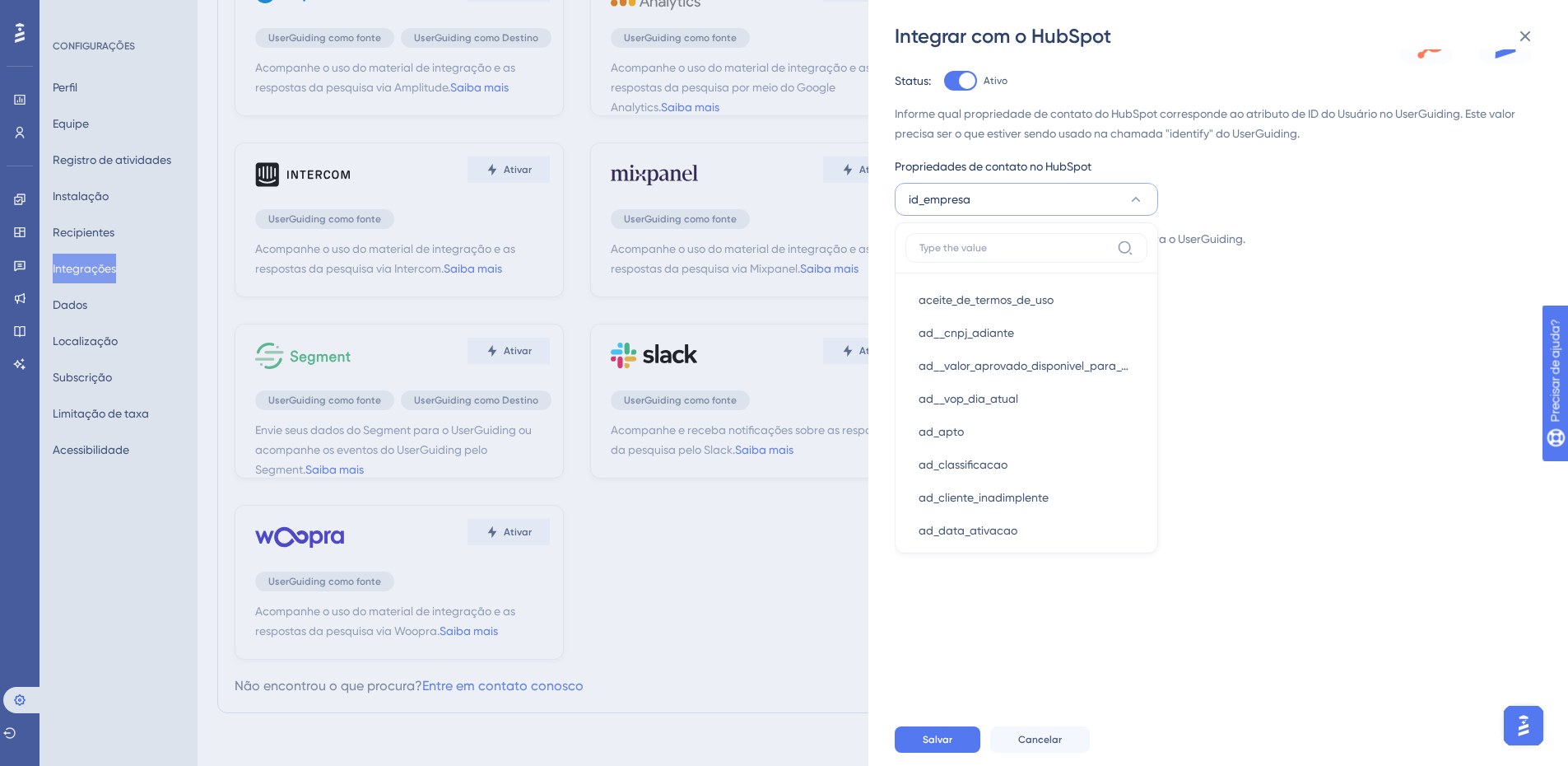
click at [1251, 593] on div "Acompanhe o uso do material de integração e as respostas da pesquisa via HubSpo…" at bounding box center [1226, 381] width 664 height 664
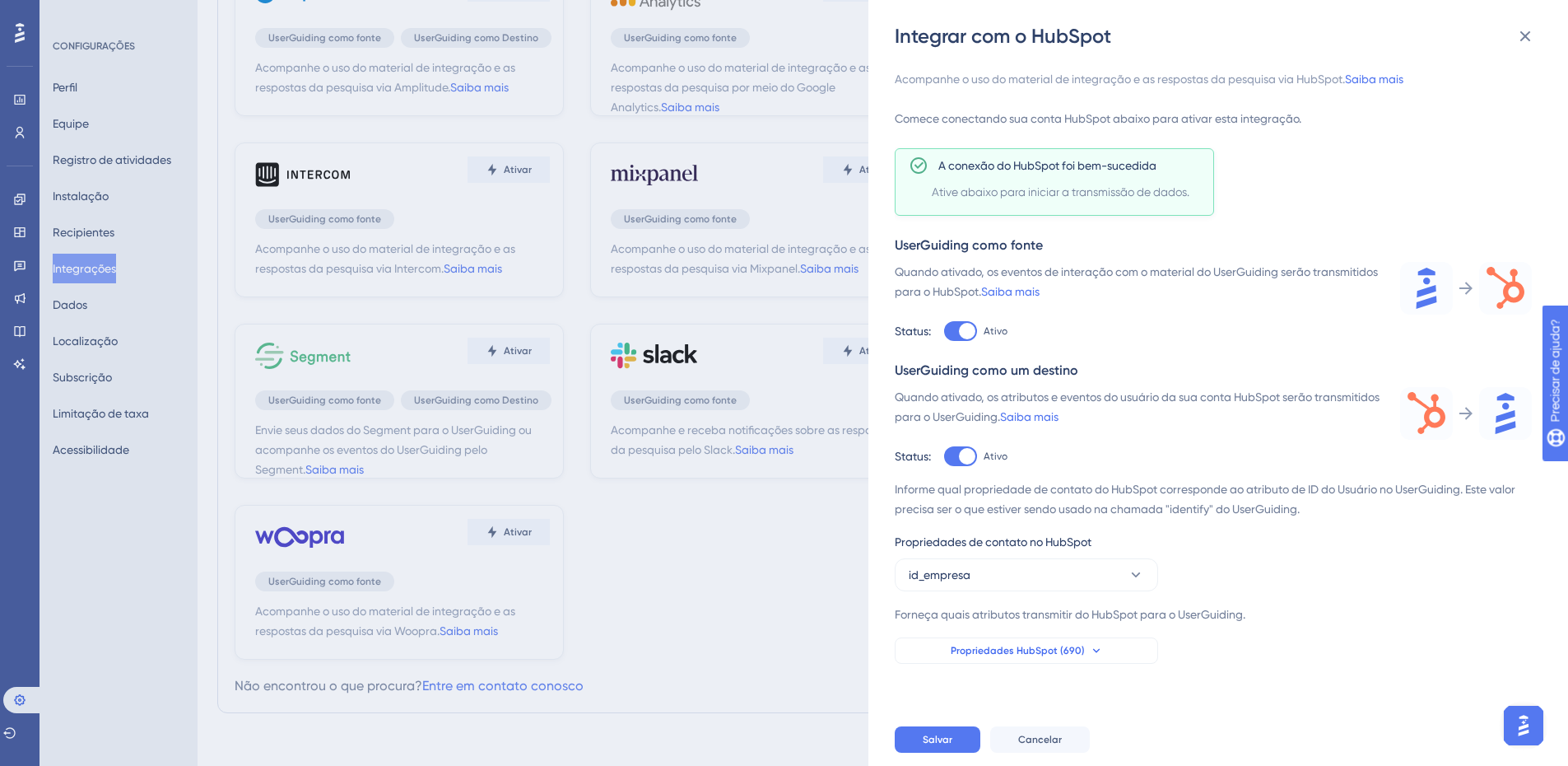
scroll to position [0, 0]
click at [921, 745] on button "Salvar" at bounding box center [938, 739] width 86 height 26
click at [916, 753] on button "Salvar" at bounding box center [938, 739] width 86 height 26
drag, startPoint x: 944, startPoint y: 751, endPoint x: 952, endPoint y: 756, distance: 9.4
click at [945, 745] on font "Salvar" at bounding box center [937, 739] width 30 height 12
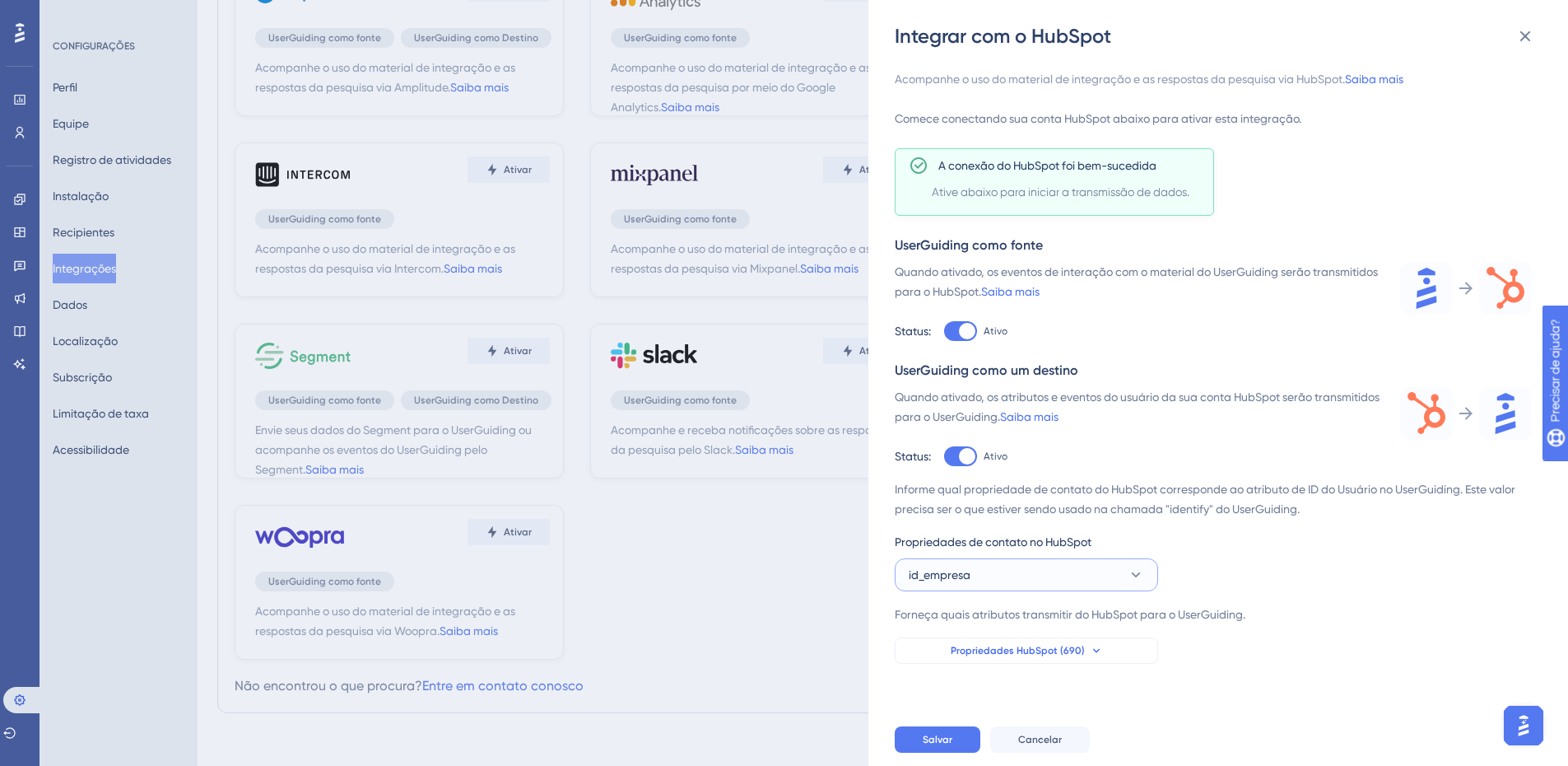
drag, startPoint x: 1110, startPoint y: 580, endPoint x: 1058, endPoint y: 331, distance: 254.4
click at [1107, 580] on button "id_empresa" at bounding box center [1026, 574] width 263 height 33
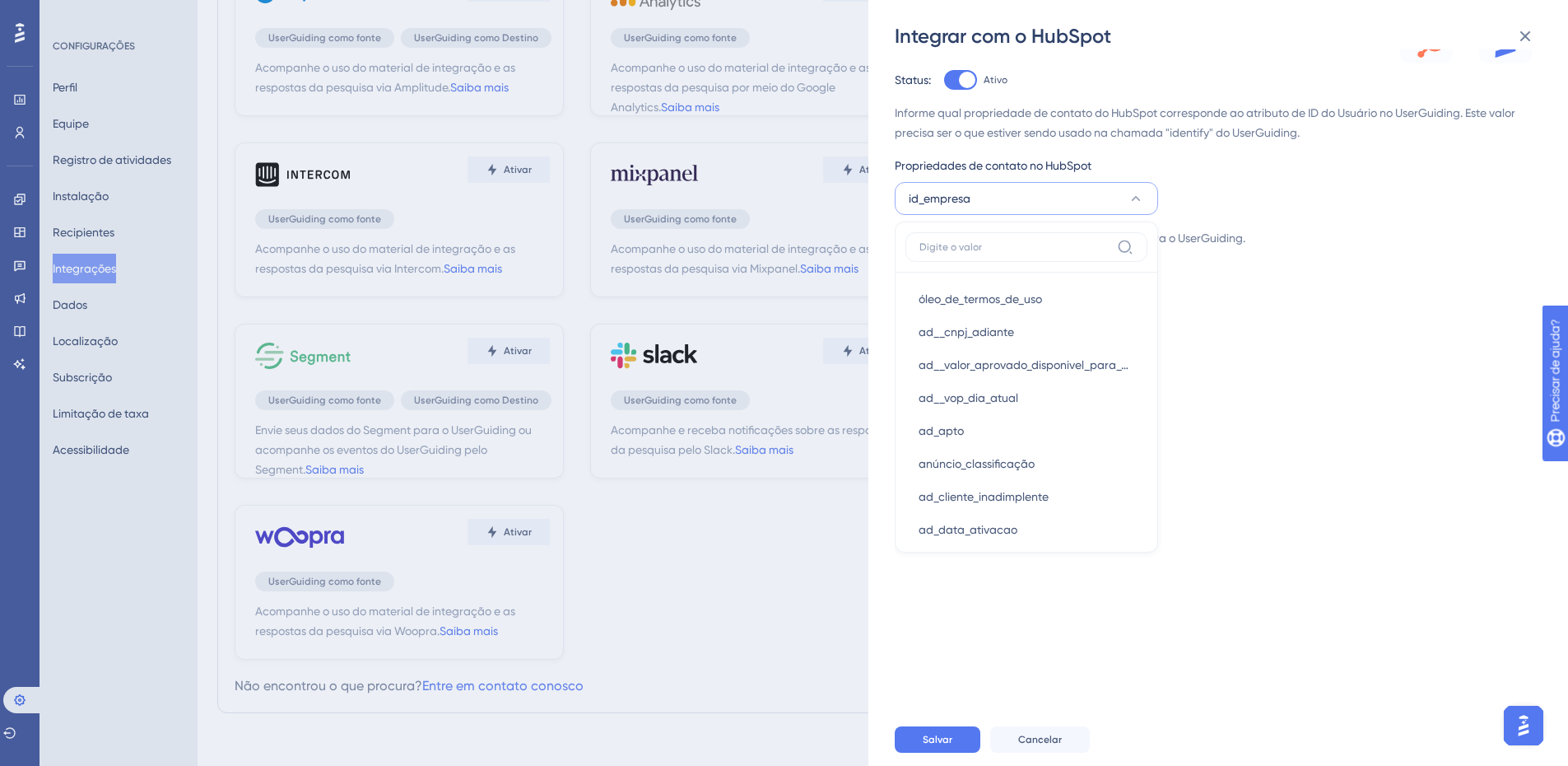
click at [1401, 357] on div "Acompanhe o uso do material de integração e as respostas da pesquisa via HubSpo…" at bounding box center [1226, 381] width 664 height 664
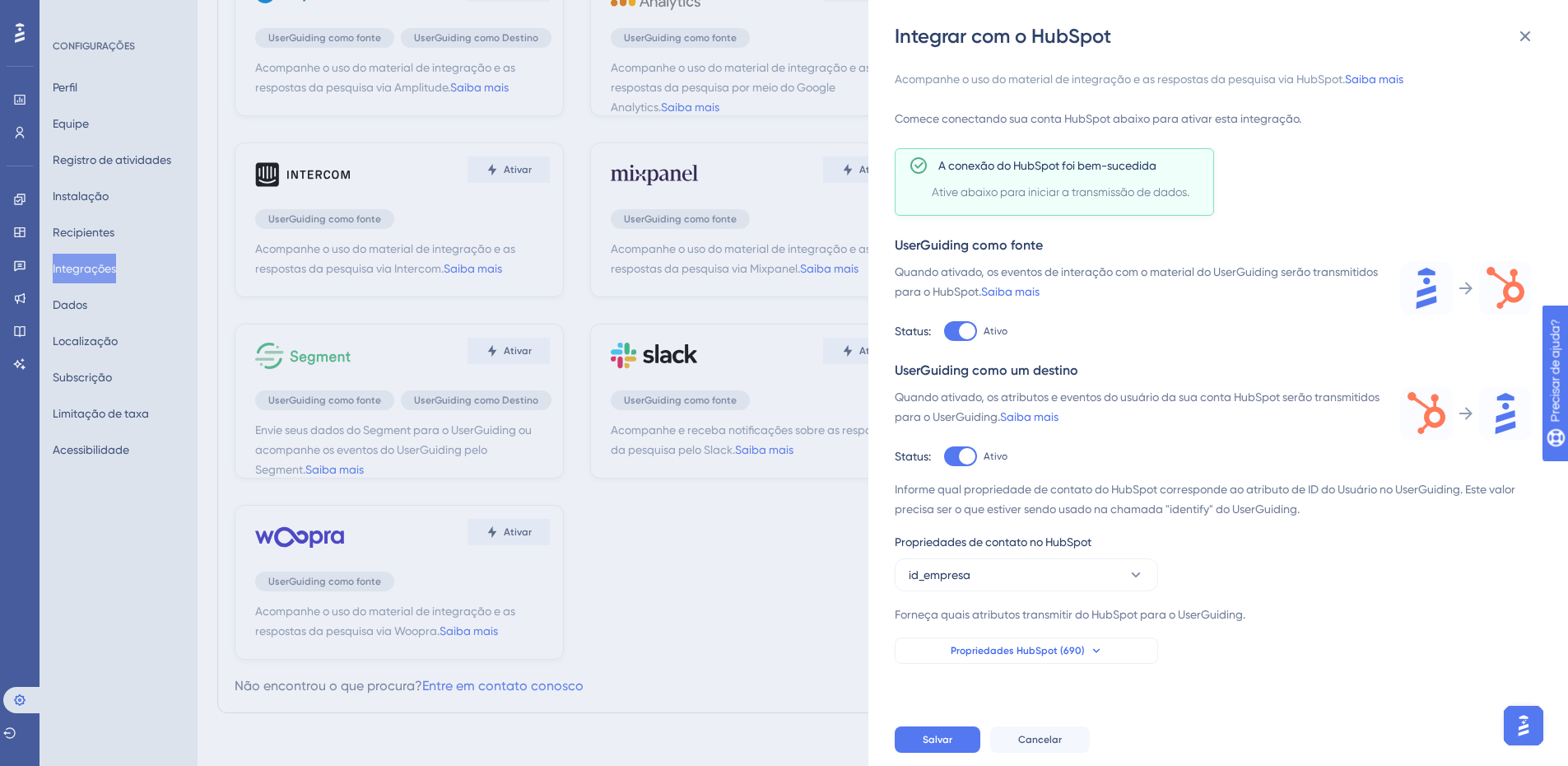
scroll to position [0, 0]
click at [1529, 46] on button at bounding box center [1524, 36] width 33 height 33
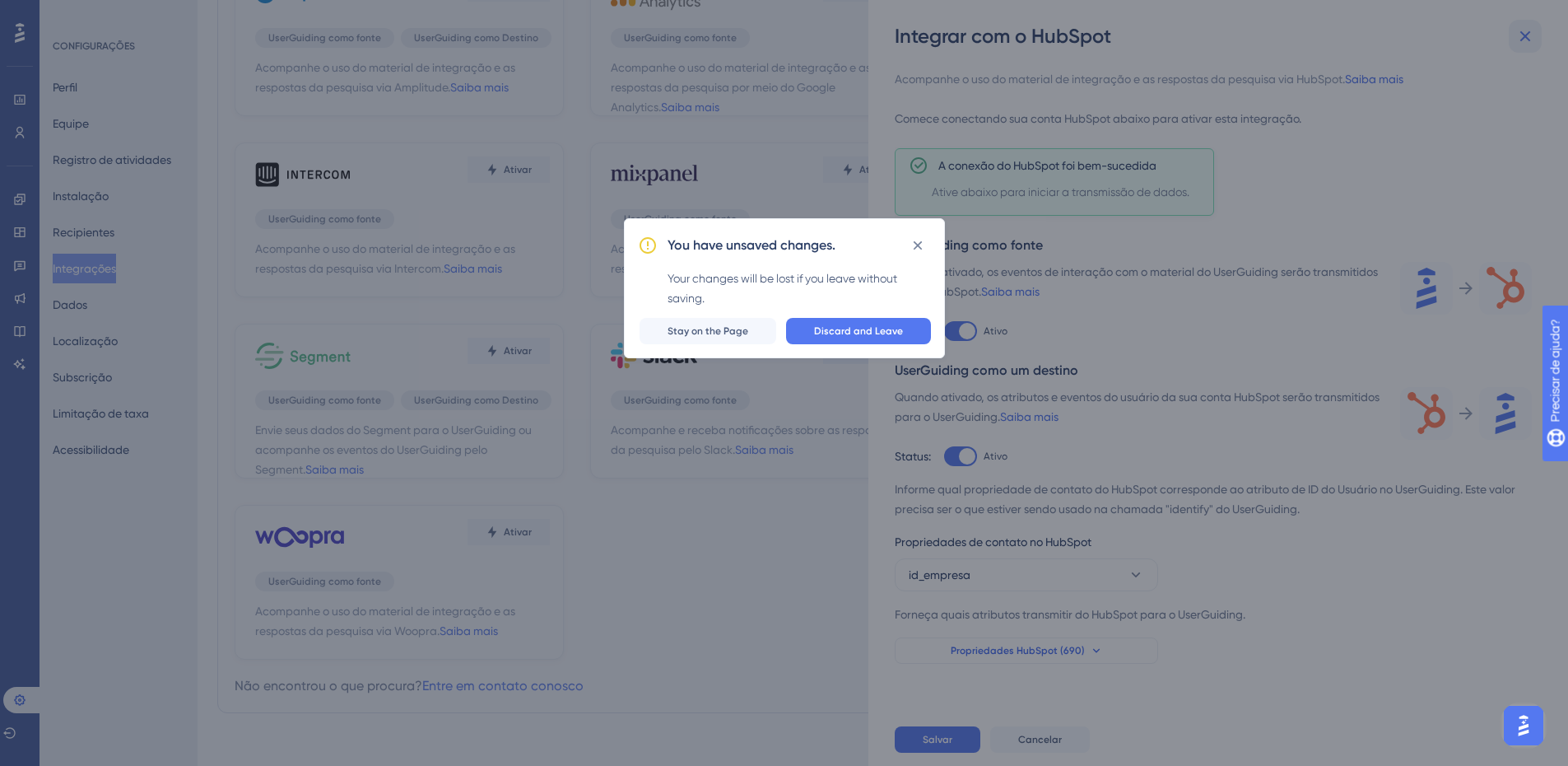
scroll to position [139, 0]
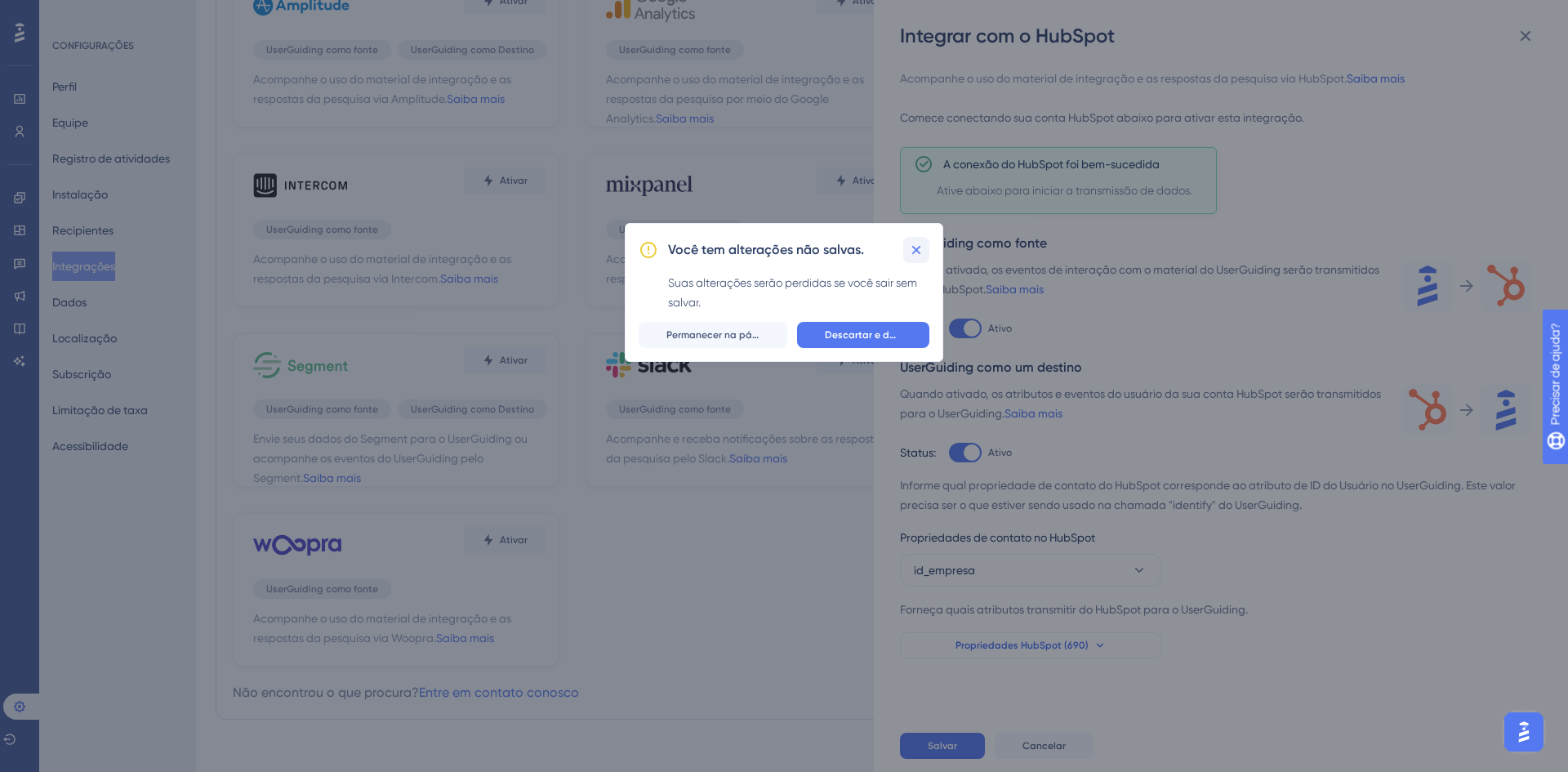
click at [914, 246] on icon at bounding box center [916, 250] width 16 height 16
